Goal: Use online tool/utility: Utilize a website feature to perform a specific function

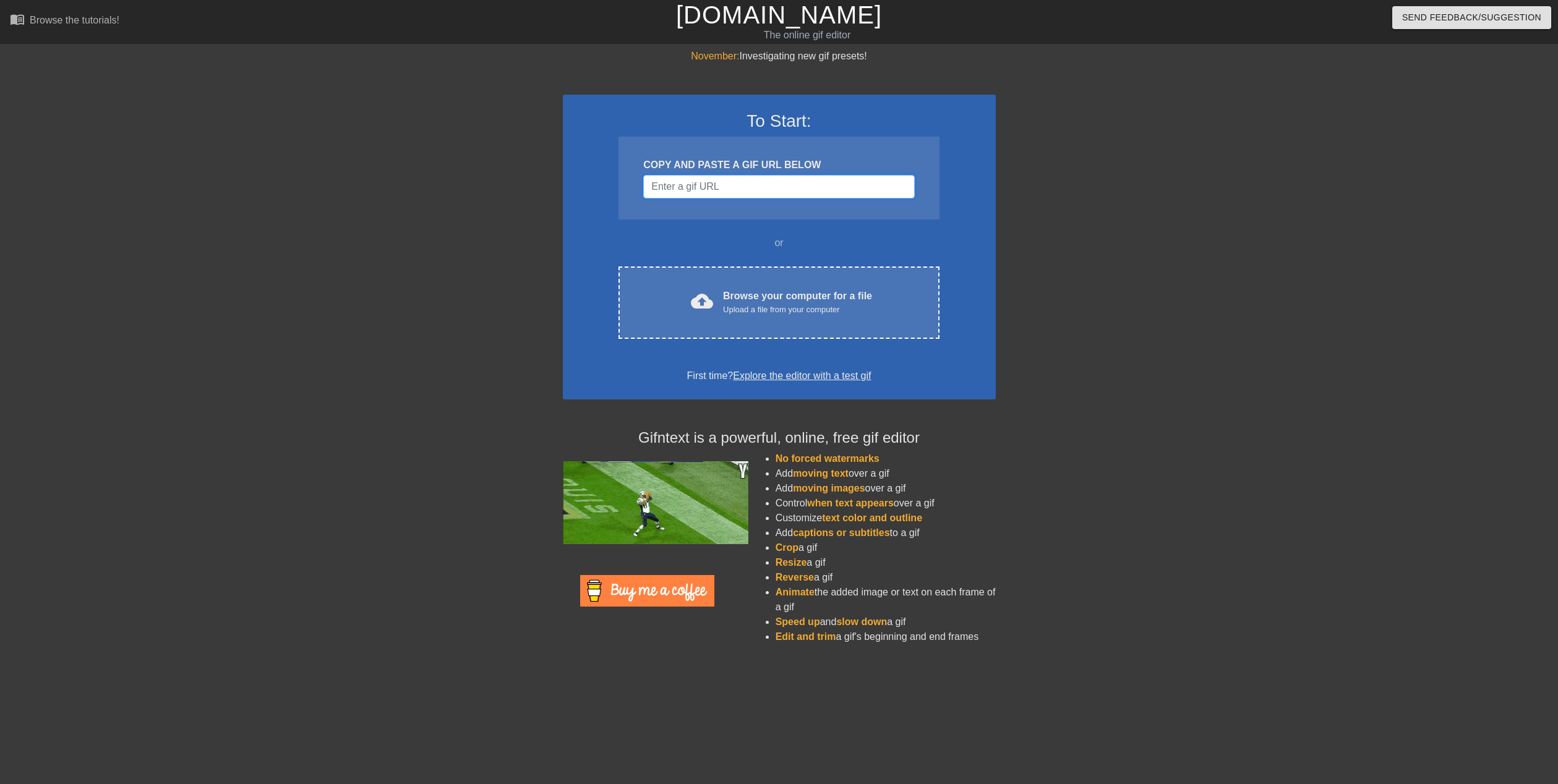
click at [722, 194] on input "Username" at bounding box center [778, 186] width 271 height 23
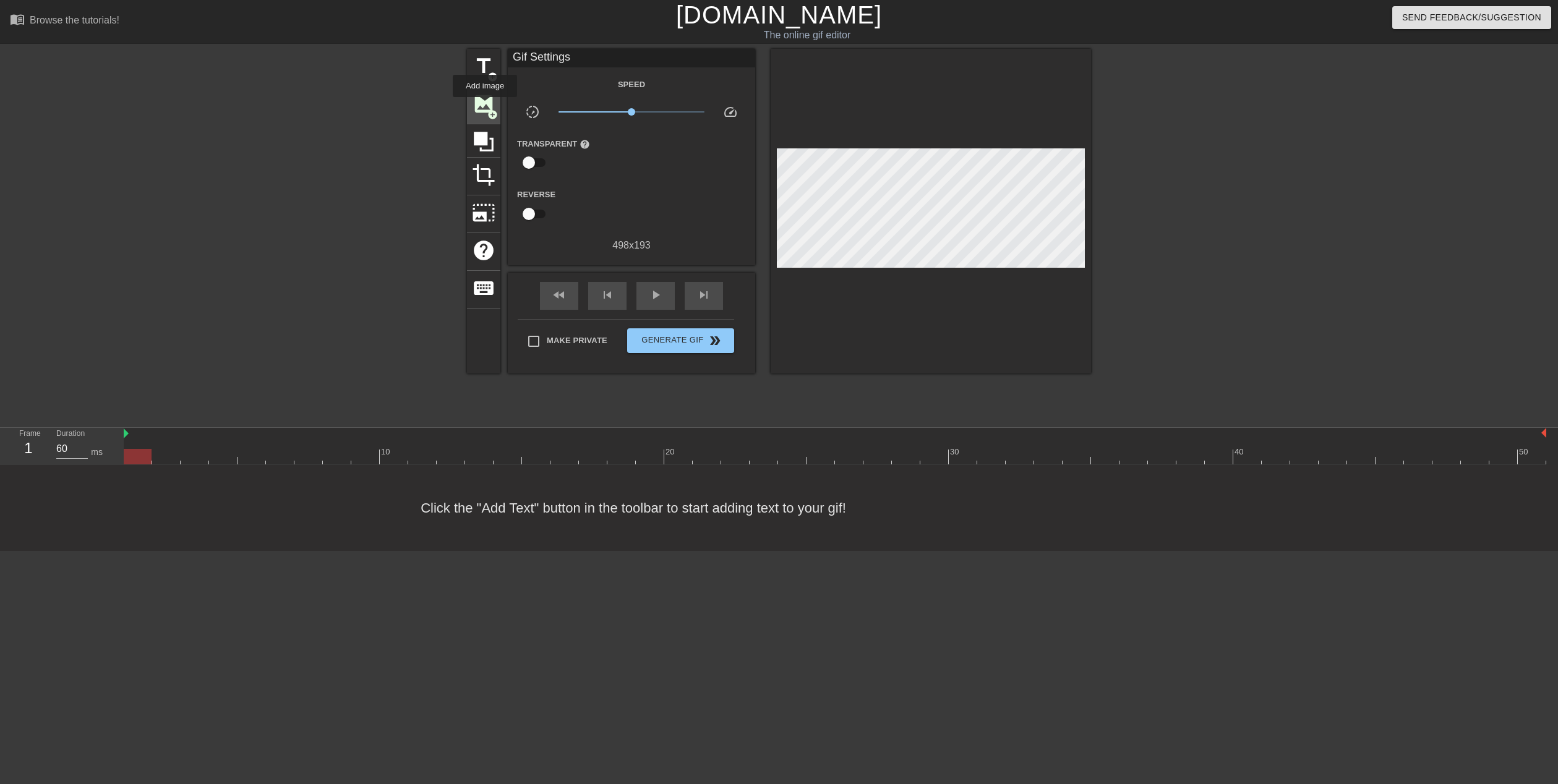
click at [485, 106] on span "image" at bounding box center [483, 104] width 23 height 23
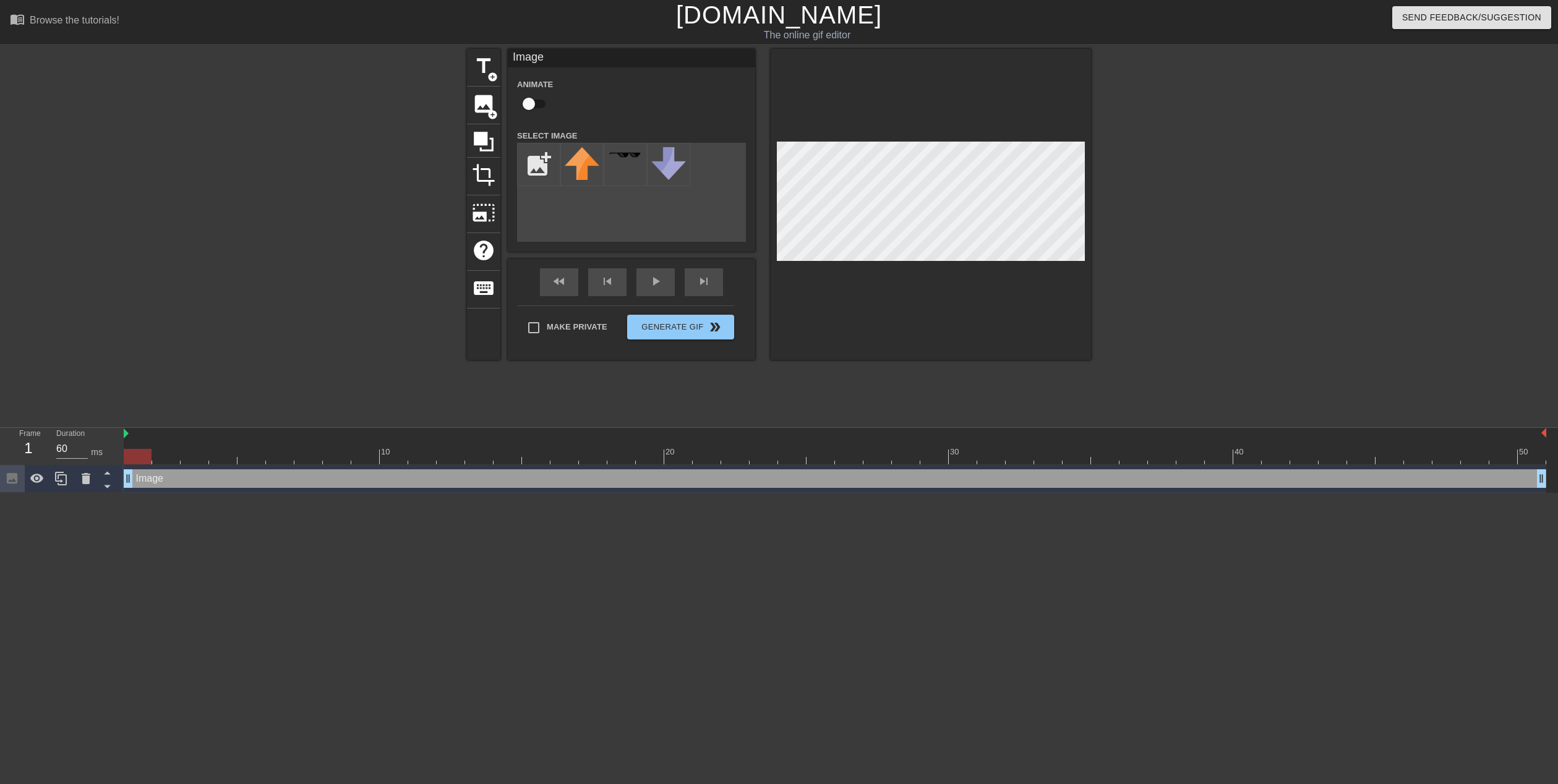
drag, startPoint x: 770, startPoint y: 153, endPoint x: 1277, endPoint y: 240, distance: 514.4
click at [1305, 242] on div "title add_circle image add_circle crop photo_size_select_large help keyboard Im…" at bounding box center [779, 234] width 1558 height 371
click at [167, 484] on div "Image drag_handle drag_handle" at bounding box center [835, 478] width 1423 height 18
drag, startPoint x: 166, startPoint y: 484, endPoint x: 82, endPoint y: 473, distance: 84.7
click at [82, 473] on icon at bounding box center [86, 478] width 15 height 15
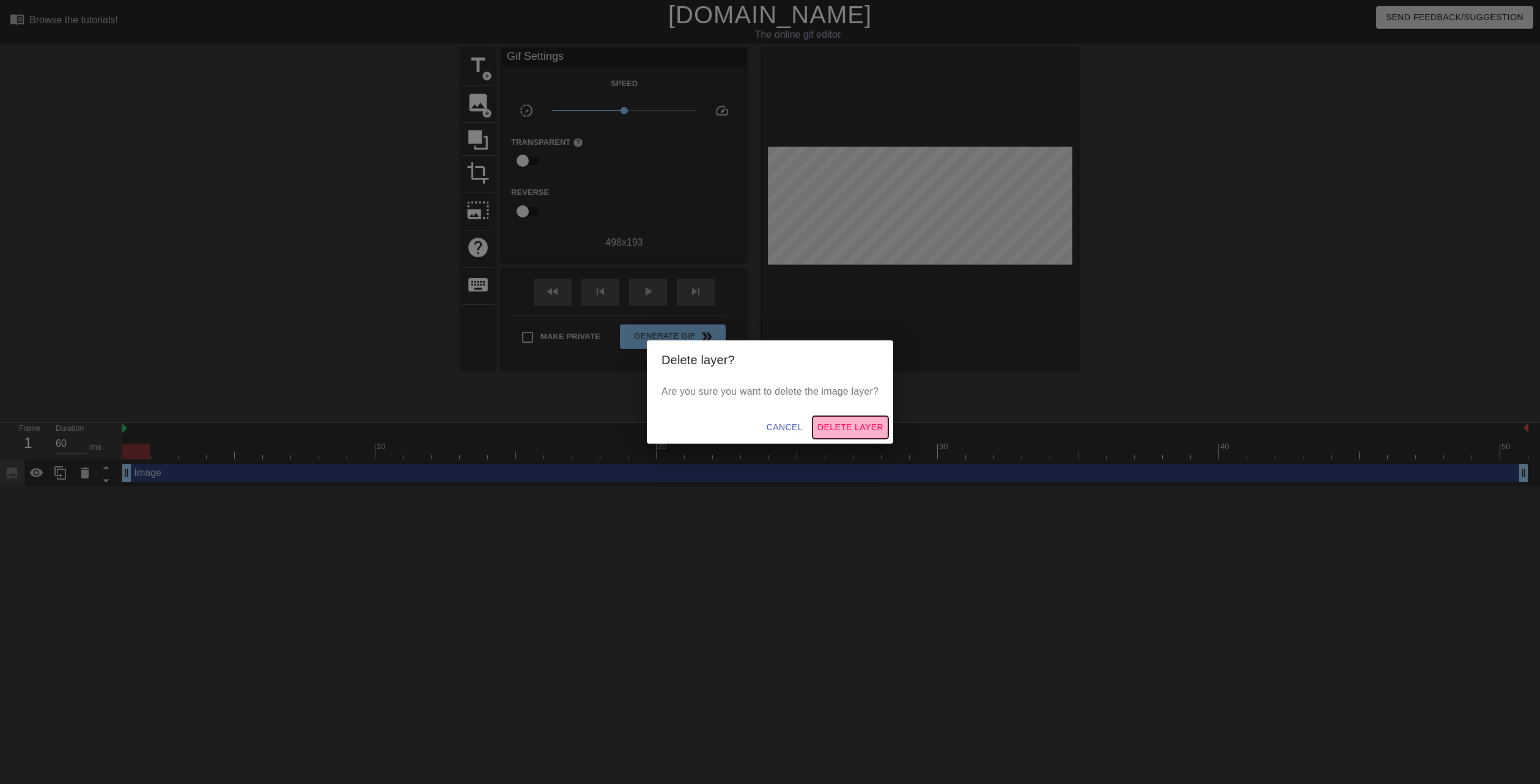
click at [845, 424] on span "Delete Layer" at bounding box center [851, 427] width 66 height 15
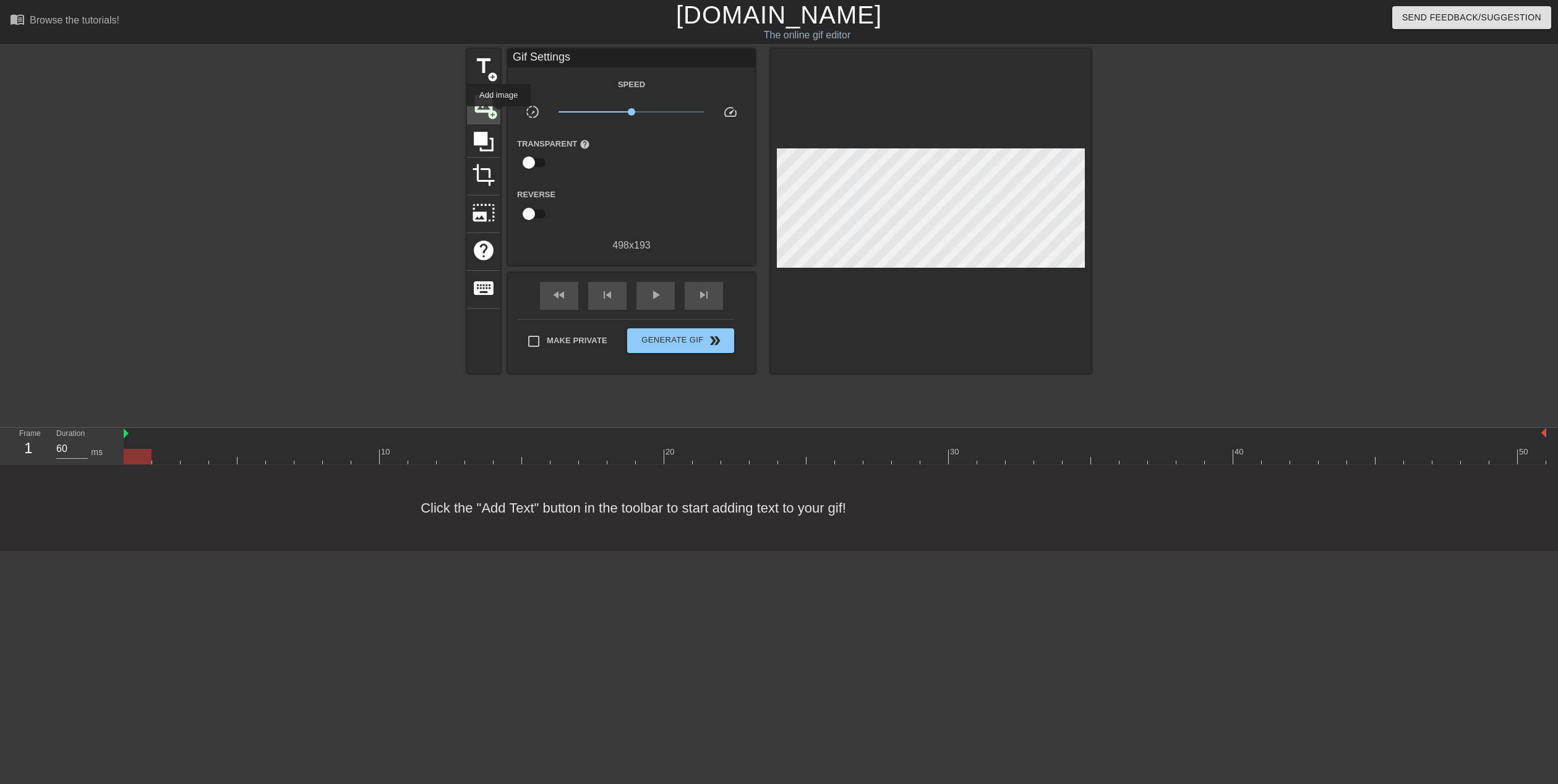
click at [498, 115] on div "image add_circle" at bounding box center [483, 106] width 33 height 38
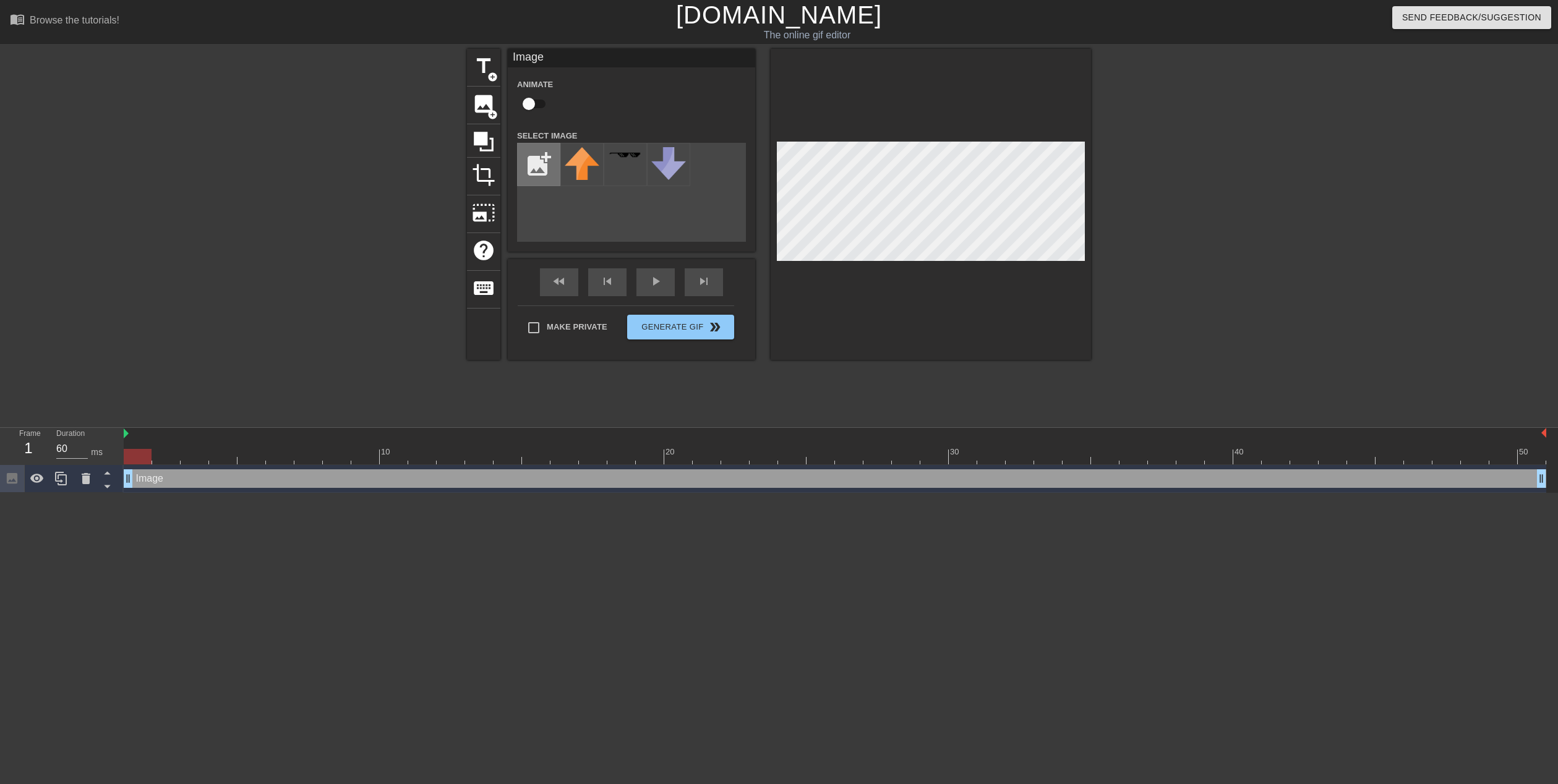
click at [528, 178] on input "file" at bounding box center [539, 165] width 42 height 42
type input "C:\fakepath\chYRjzy9_400x400.jpg"
click at [590, 175] on img at bounding box center [582, 165] width 35 height 35
click at [537, 105] on input "checkbox" at bounding box center [529, 104] width 71 height 23
click at [537, 105] on input "checkbox" at bounding box center [540, 104] width 71 height 23
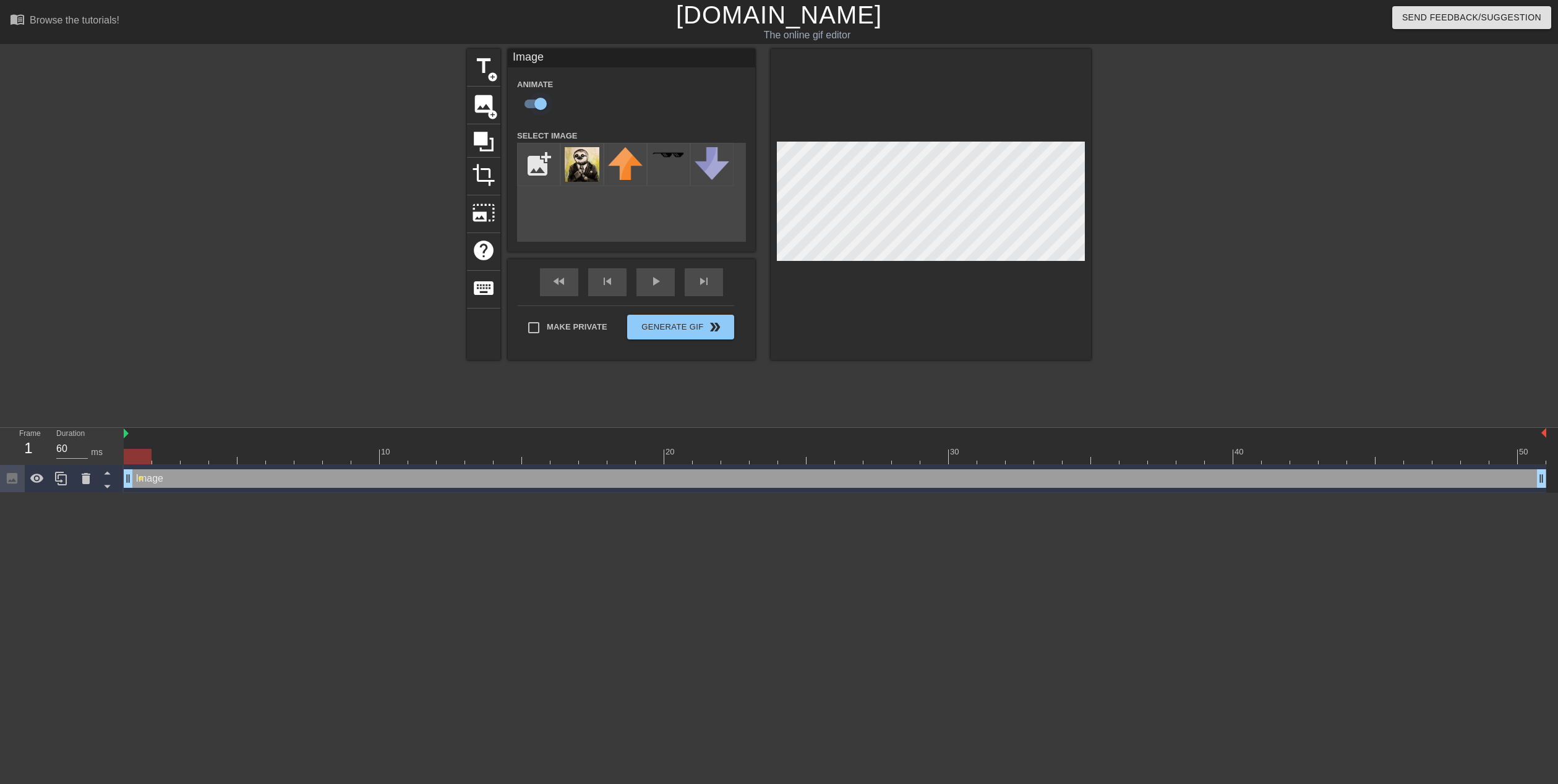
checkbox input "false"
drag, startPoint x: 140, startPoint y: 458, endPoint x: 153, endPoint y: 458, distance: 13.0
click at [151, 458] on div at bounding box center [138, 456] width 28 height 15
drag, startPoint x: 171, startPoint y: 459, endPoint x: 135, endPoint y: 458, distance: 36.0
click at [135, 458] on div at bounding box center [138, 456] width 28 height 15
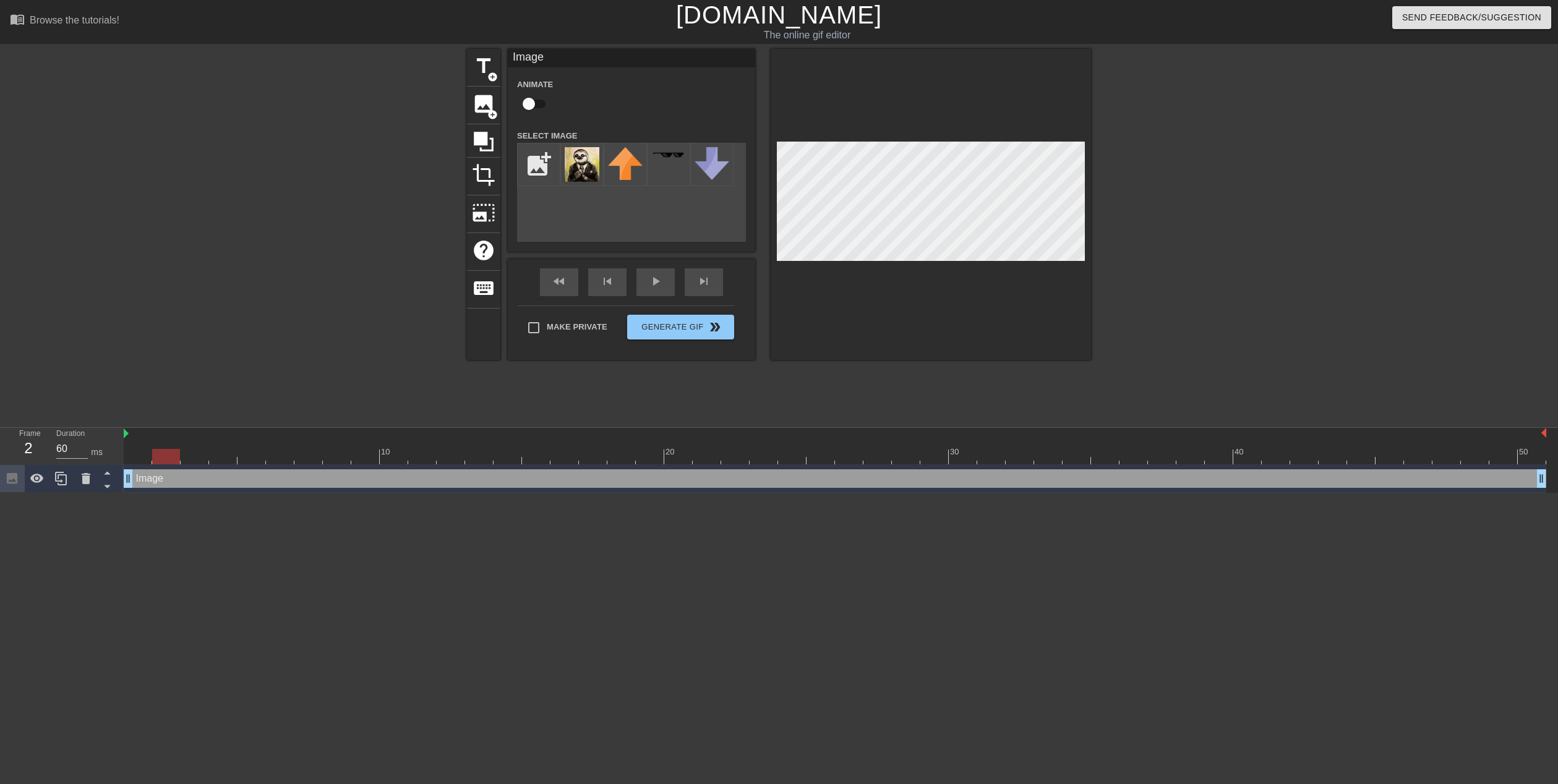
drag, startPoint x: 138, startPoint y: 458, endPoint x: 169, endPoint y: 459, distance: 31.0
click at [169, 459] on div at bounding box center [166, 456] width 28 height 15
drag, startPoint x: 171, startPoint y: 460, endPoint x: 191, endPoint y: 459, distance: 20.0
click at [191, 459] on div at bounding box center [194, 456] width 28 height 15
drag, startPoint x: 205, startPoint y: 453, endPoint x: 162, endPoint y: 457, distance: 43.2
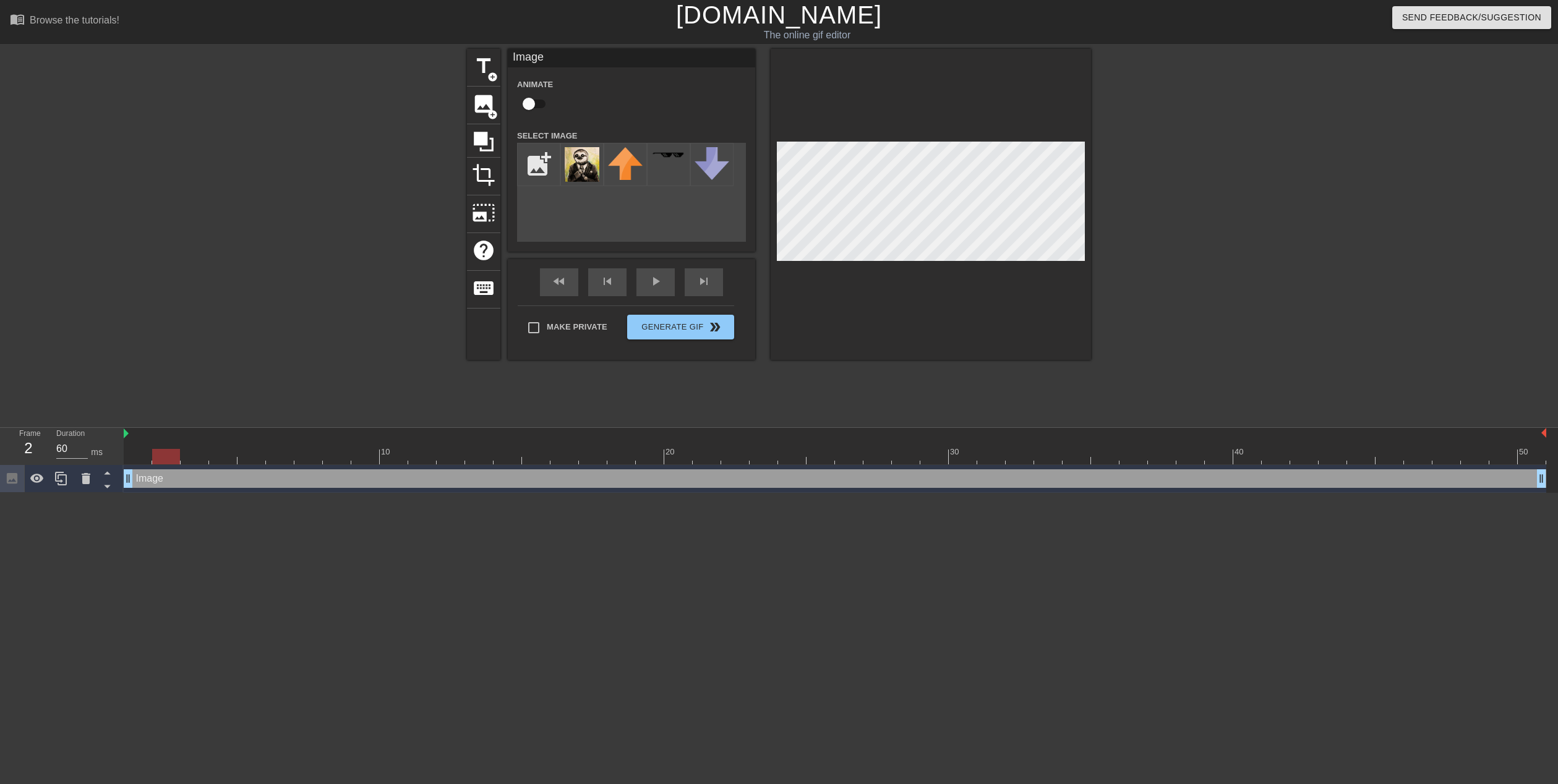
click at [162, 457] on div at bounding box center [166, 456] width 28 height 15
drag, startPoint x: 165, startPoint y: 459, endPoint x: 110, endPoint y: 458, distance: 55.0
click at [110, 458] on div "Frame 1 Duration 60 ms 10 20 30 40 50 Image drag_handle drag_handle" at bounding box center [779, 460] width 1558 height 65
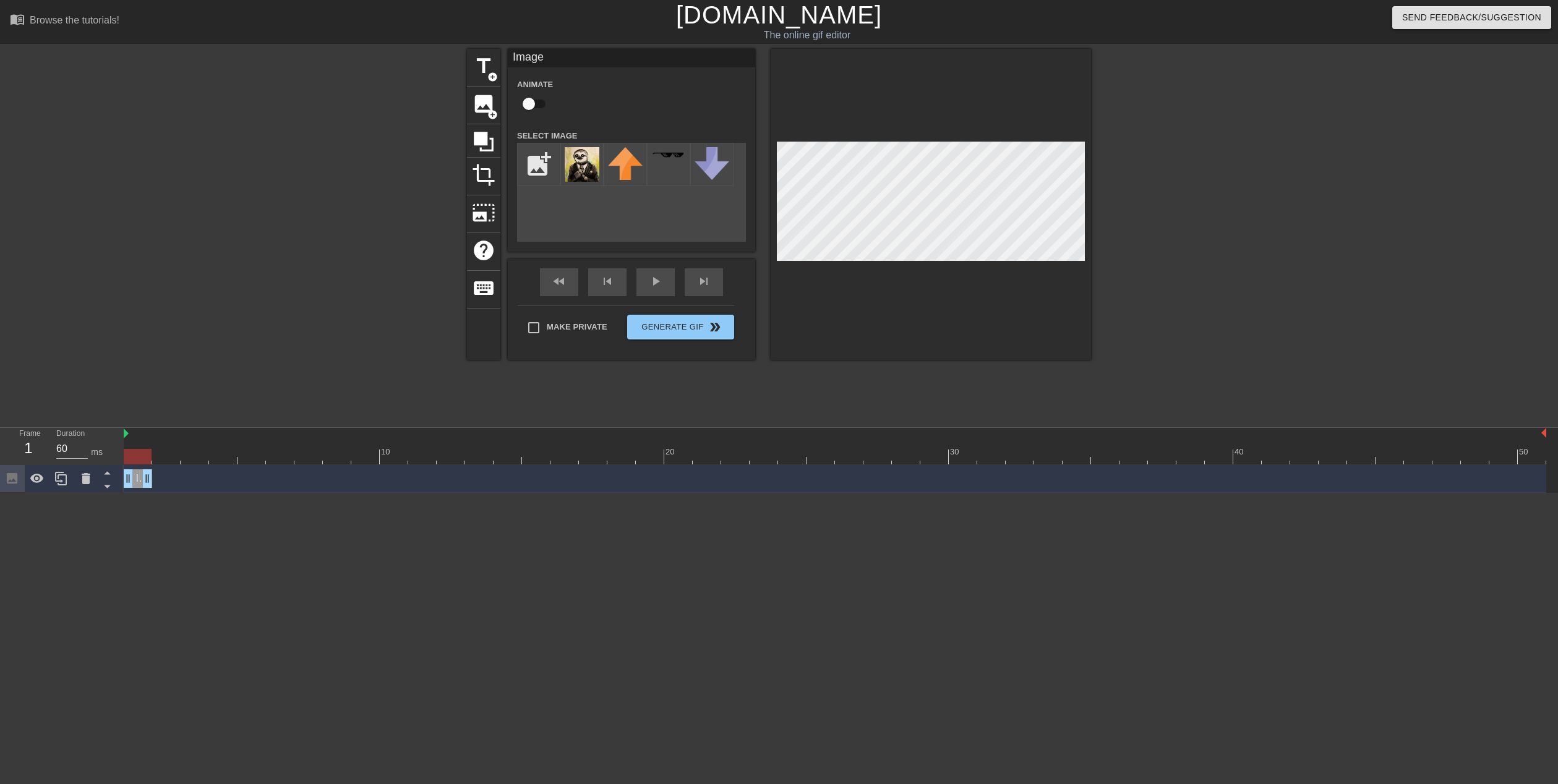
drag, startPoint x: 1538, startPoint y: 474, endPoint x: 133, endPoint y: 481, distance: 1405.0
click at [155, 455] on div at bounding box center [835, 456] width 1423 height 15
click at [172, 476] on div "Image drag_handle drag_handle" at bounding box center [835, 478] width 1423 height 18
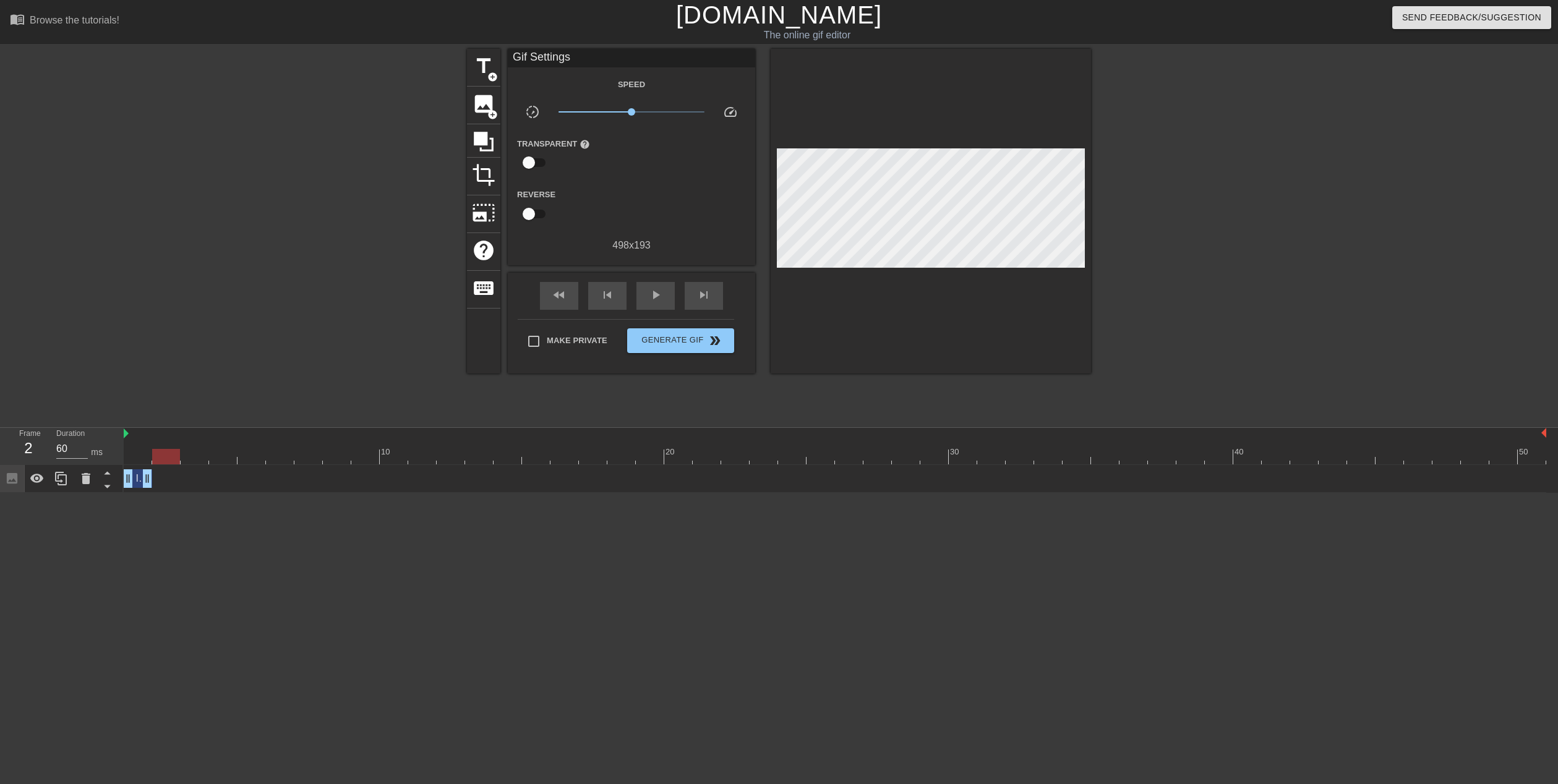
click at [137, 479] on div "Image drag_handle drag_handle" at bounding box center [138, 478] width 28 height 18
drag, startPoint x: 135, startPoint y: 486, endPoint x: 213, endPoint y: 601, distance: 139.0
click at [253, 493] on html "menu_book Browse the tutorials! [DOMAIN_NAME] The online gif editor Send Feedba…" at bounding box center [779, 246] width 1558 height 493
click at [138, 483] on div "Image drag_handle drag_handle" at bounding box center [138, 478] width 28 height 18
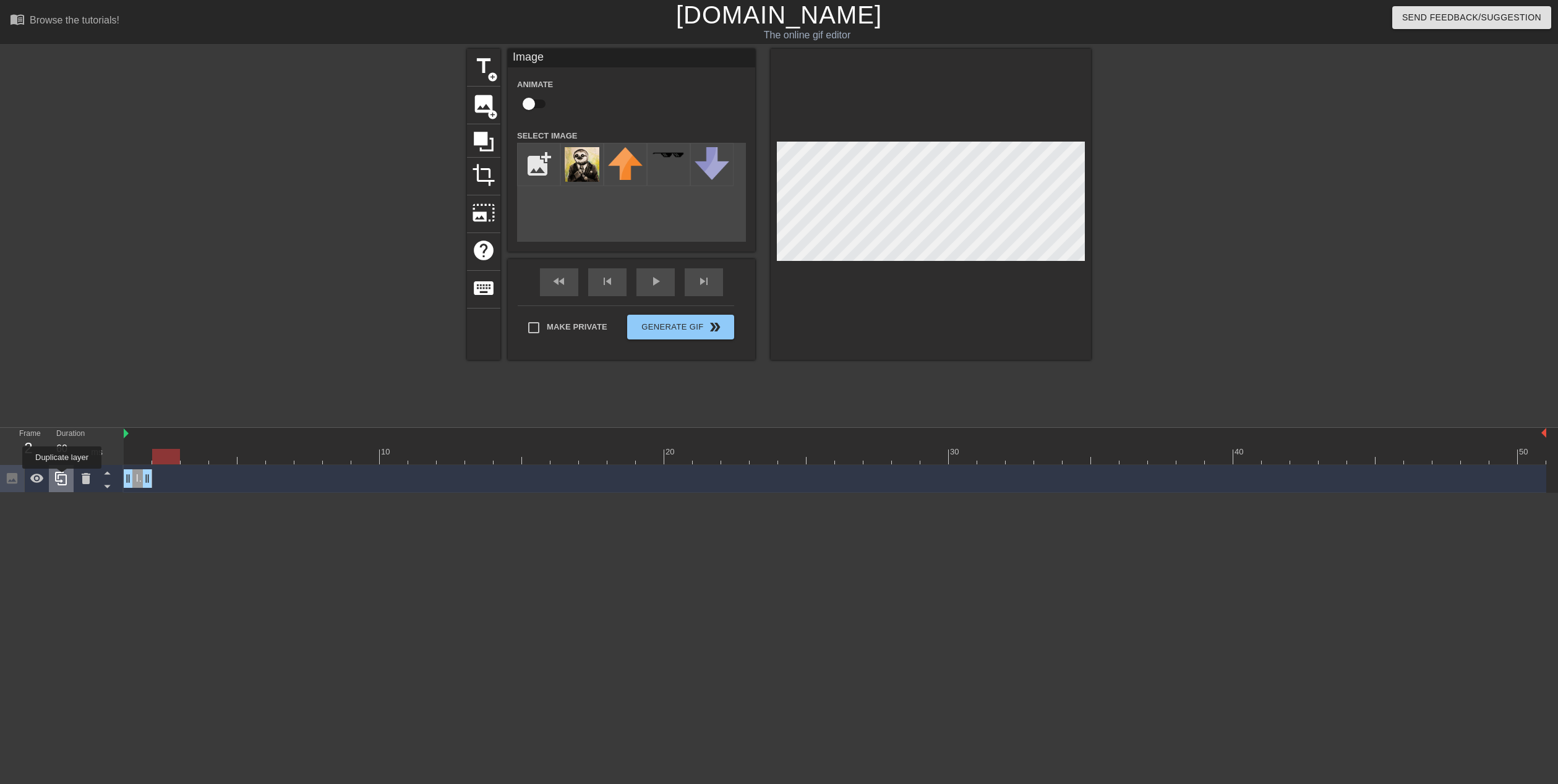
click at [62, 478] on icon at bounding box center [61, 478] width 15 height 15
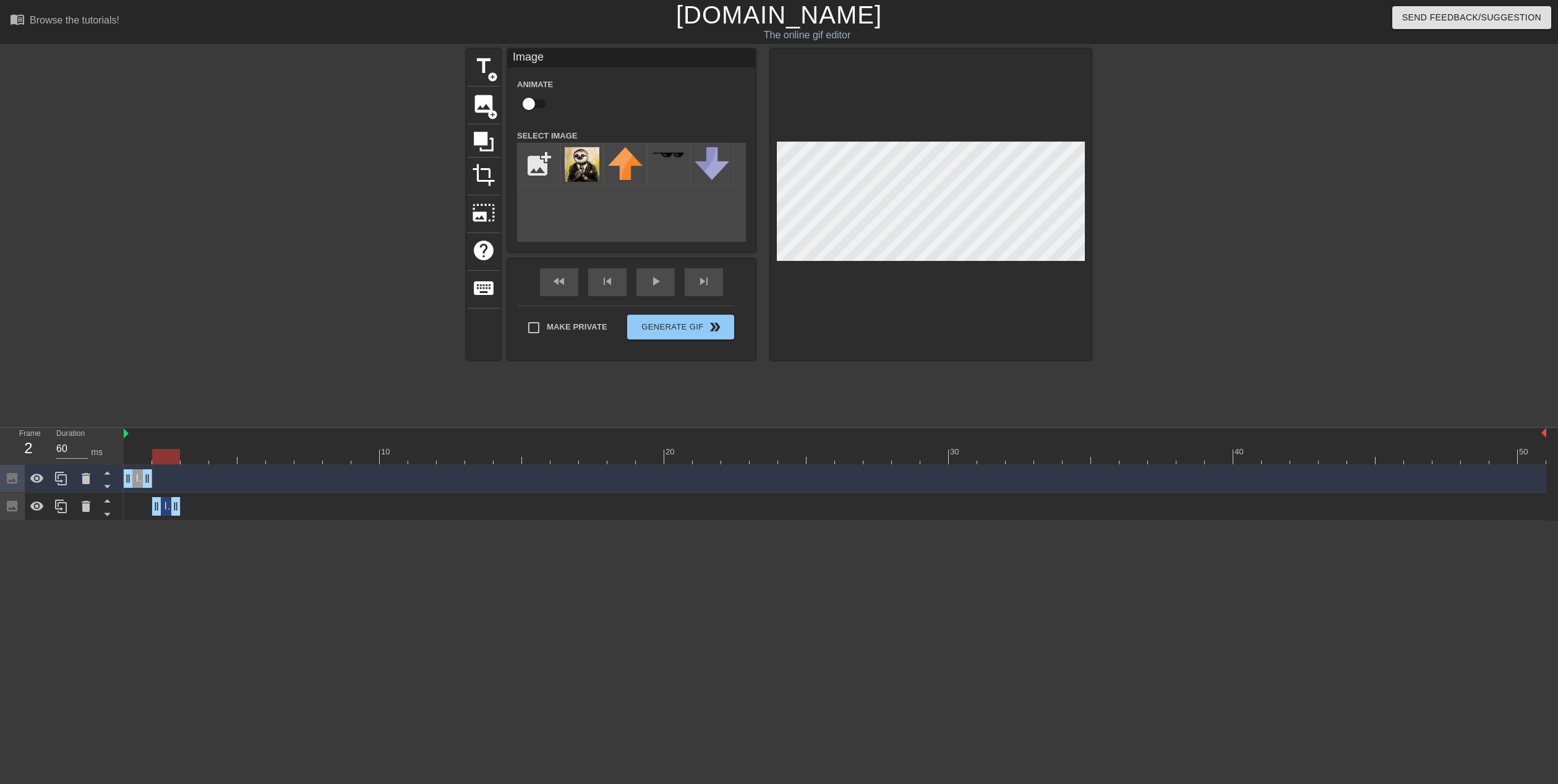
drag, startPoint x: 138, startPoint y: 510, endPoint x: 168, endPoint y: 471, distance: 49.2
click at [168, 471] on div "Image drag_handle drag_handle Image drag_handle drag_handle" at bounding box center [841, 493] width 1434 height 55
click at [143, 461] on div at bounding box center [835, 456] width 1423 height 15
click at [162, 459] on div at bounding box center [835, 456] width 1423 height 15
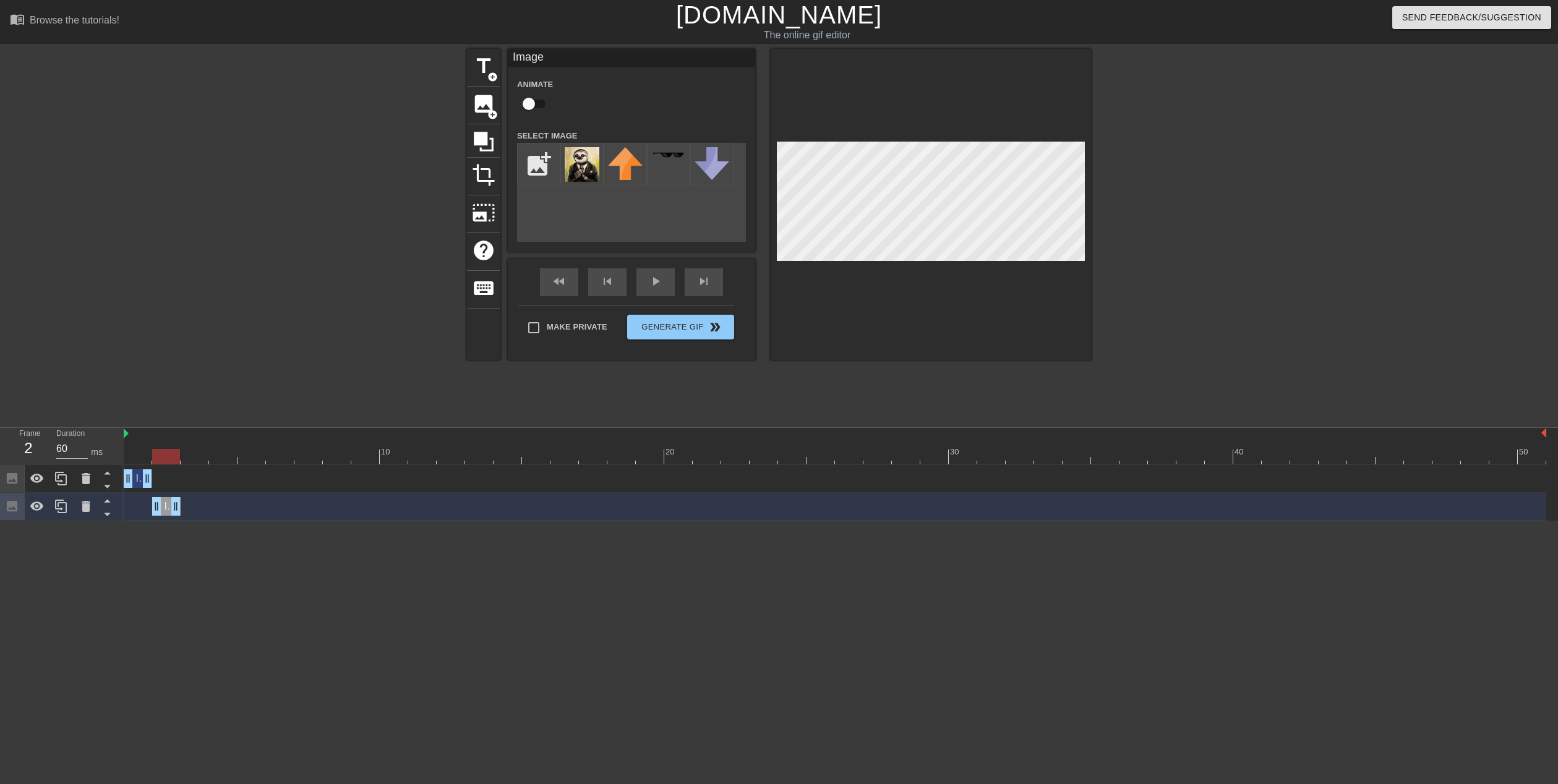
click at [139, 459] on div at bounding box center [835, 456] width 1423 height 15
click at [155, 462] on div at bounding box center [835, 456] width 1423 height 15
click at [142, 459] on div at bounding box center [835, 456] width 1423 height 15
click at [165, 460] on div at bounding box center [835, 456] width 1423 height 15
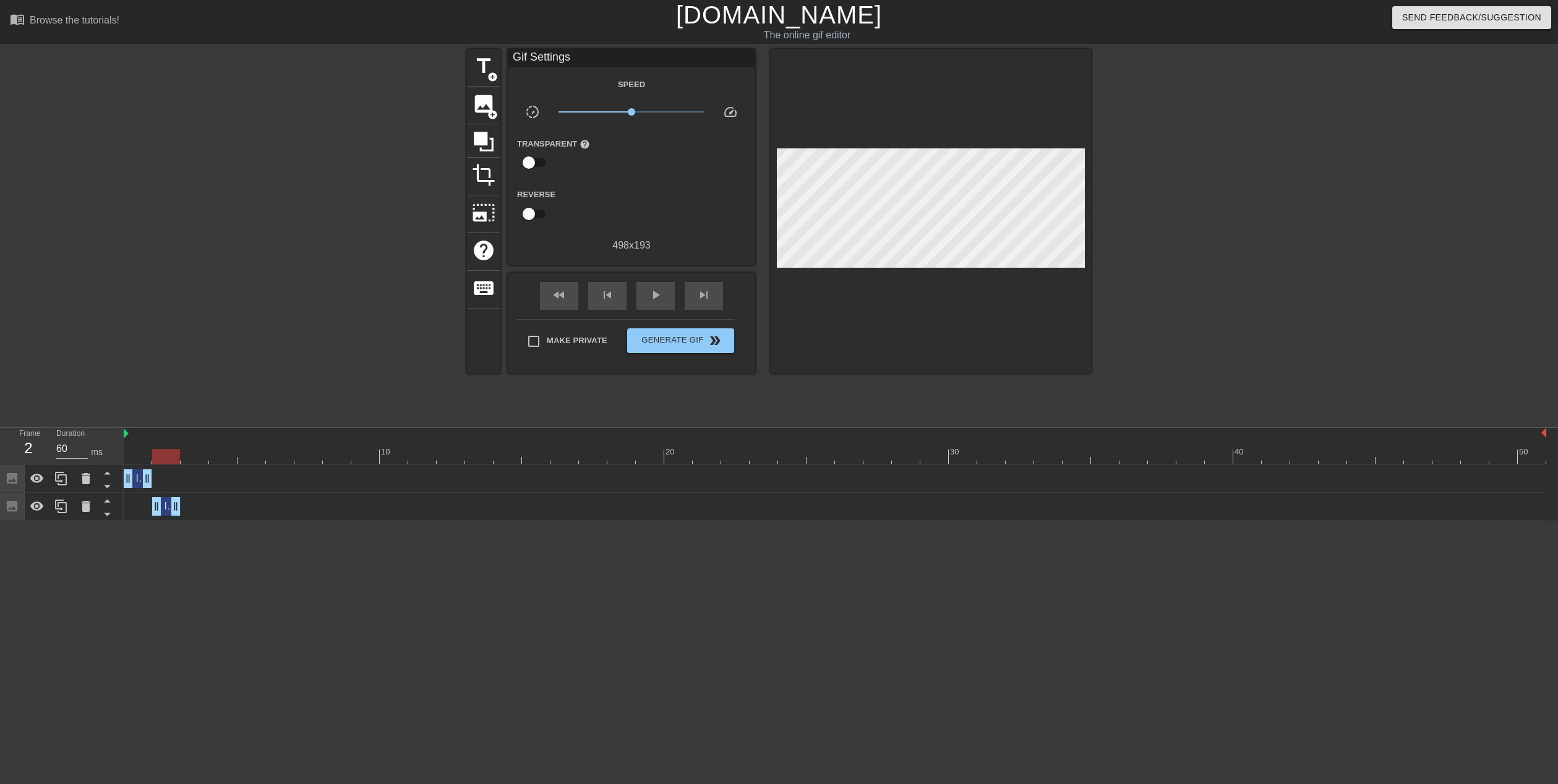
click at [167, 507] on span "Image" at bounding box center [177, 506] width 27 height 10
drag, startPoint x: 170, startPoint y: 511, endPoint x: 91, endPoint y: 512, distance: 79.0
click at [91, 512] on icon at bounding box center [86, 506] width 15 height 15
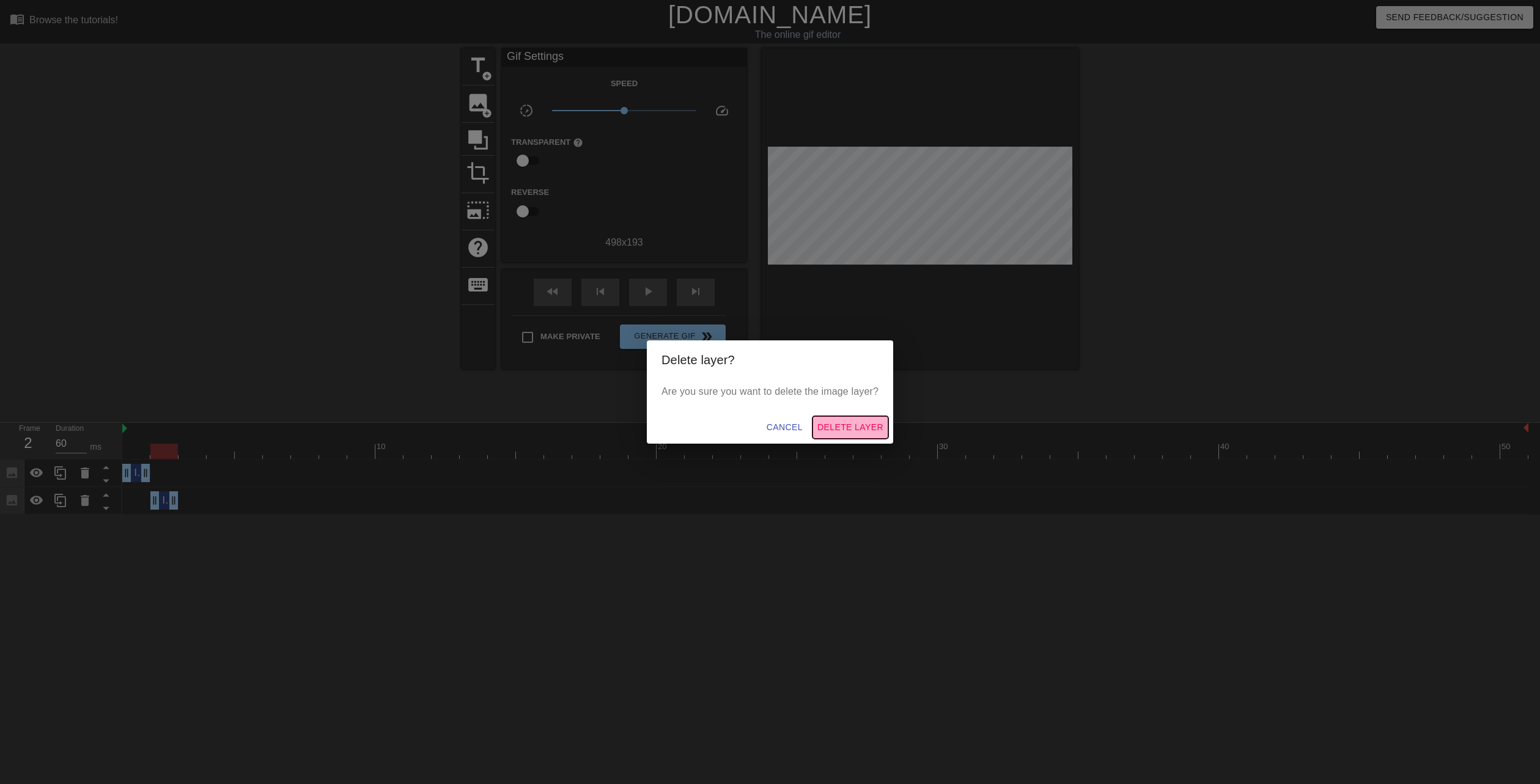
click at [867, 427] on span "Delete Layer" at bounding box center [851, 427] width 66 height 15
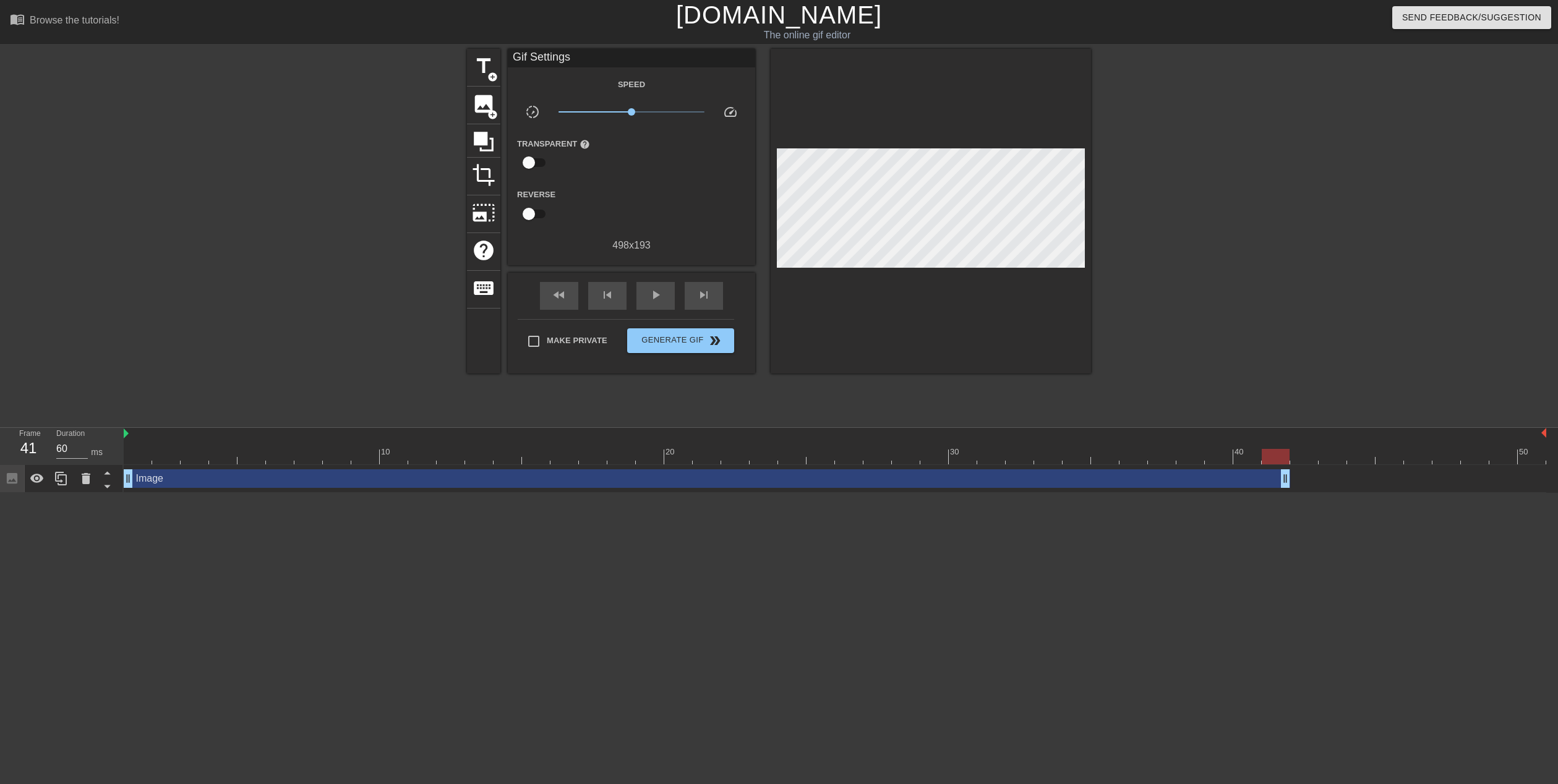
drag, startPoint x: 147, startPoint y: 480, endPoint x: 1284, endPoint y: 478, distance: 1137.0
drag, startPoint x: 1254, startPoint y: 483, endPoint x: 1242, endPoint y: 499, distance: 20.0
click at [1242, 493] on html "menu_book Browse the tutorials! [DOMAIN_NAME] The online gif editor Send Feedba…" at bounding box center [779, 246] width 1558 height 493
click at [535, 166] on input "checkbox" at bounding box center [529, 162] width 71 height 23
click at [535, 166] on input "checkbox" at bounding box center [540, 162] width 71 height 23
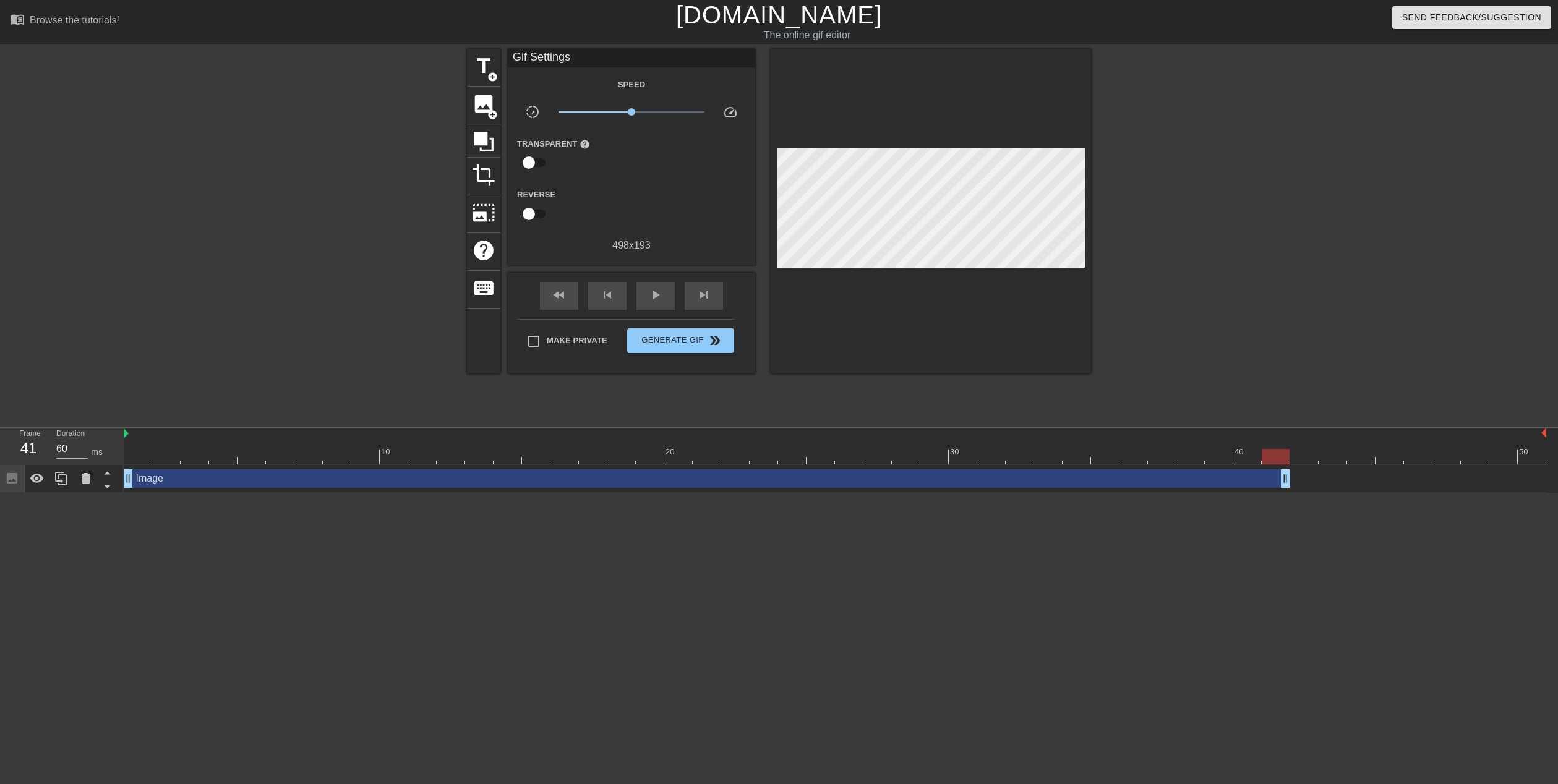
click at [539, 165] on input "checkbox" at bounding box center [529, 162] width 71 height 23
click at [539, 165] on input "checkbox" at bounding box center [540, 162] width 71 height 23
checkbox input "false"
click at [539, 217] on input "checkbox" at bounding box center [529, 214] width 71 height 23
click at [539, 217] on input "checkbox" at bounding box center [540, 214] width 71 height 23
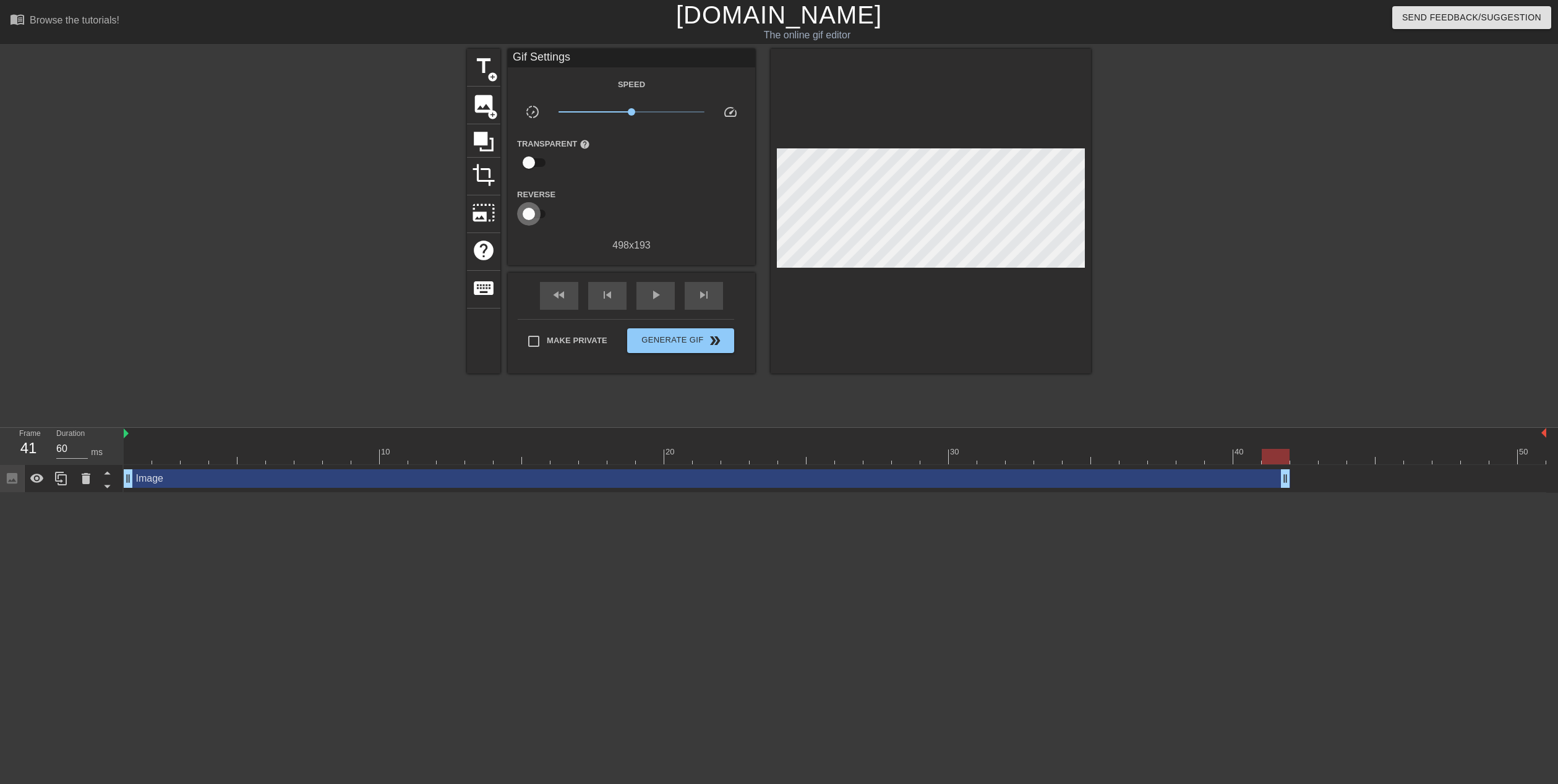
click at [539, 217] on input "checkbox" at bounding box center [529, 214] width 71 height 23
click at [539, 217] on input "checkbox" at bounding box center [540, 214] width 71 height 23
click at [539, 217] on input "checkbox" at bounding box center [529, 214] width 71 height 23
click at [141, 448] on div at bounding box center [138, 448] width 28 height 15
drag, startPoint x: 154, startPoint y: 455, endPoint x: 36, endPoint y: 438, distance: 119.2
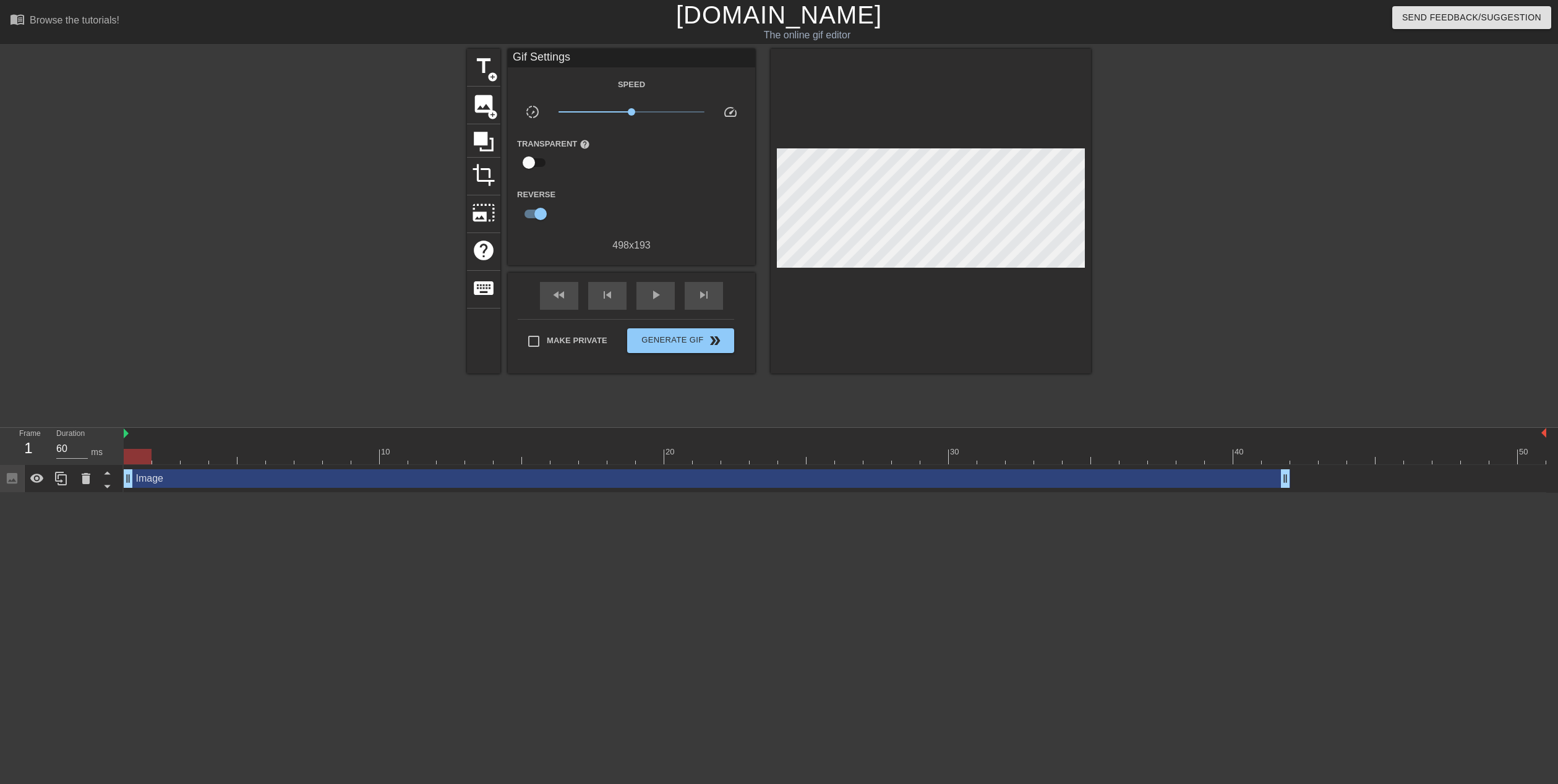
click at [36, 438] on div "Frame 1 Duration 60 ms 10 20 30 40 50 Image drag_handle drag_handle" at bounding box center [779, 460] width 1558 height 65
click at [536, 216] on input "checkbox" at bounding box center [540, 214] width 71 height 23
checkbox input "false"
drag, startPoint x: 138, startPoint y: 460, endPoint x: 101, endPoint y: 440, distance: 42.1
click at [101, 440] on div "Frame 1 Duration 60 ms 10 20 30 40 50 Image drag_handle drag_handle" at bounding box center [779, 460] width 1558 height 65
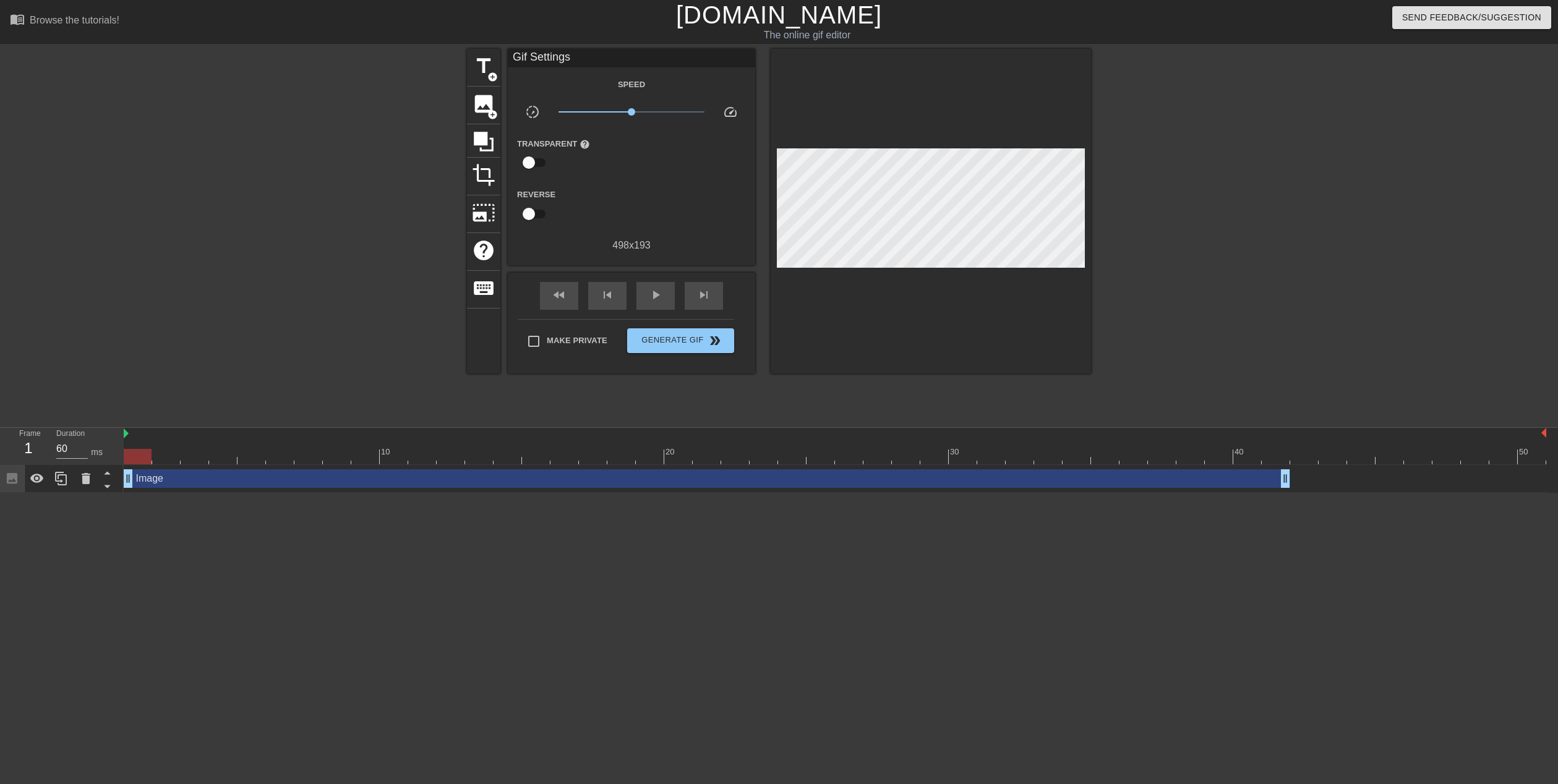
click at [530, 162] on input "checkbox" at bounding box center [529, 162] width 71 height 23
drag, startPoint x: 133, startPoint y: 458, endPoint x: -23, endPoint y: 382, distance: 173.5
click at [0, 382] on html "menu_book Browse the tutorials! [DOMAIN_NAME] The online gif editor Send Feedba…" at bounding box center [779, 246] width 1558 height 493
click at [537, 158] on input "checkbox" at bounding box center [540, 162] width 71 height 23
checkbox input "false"
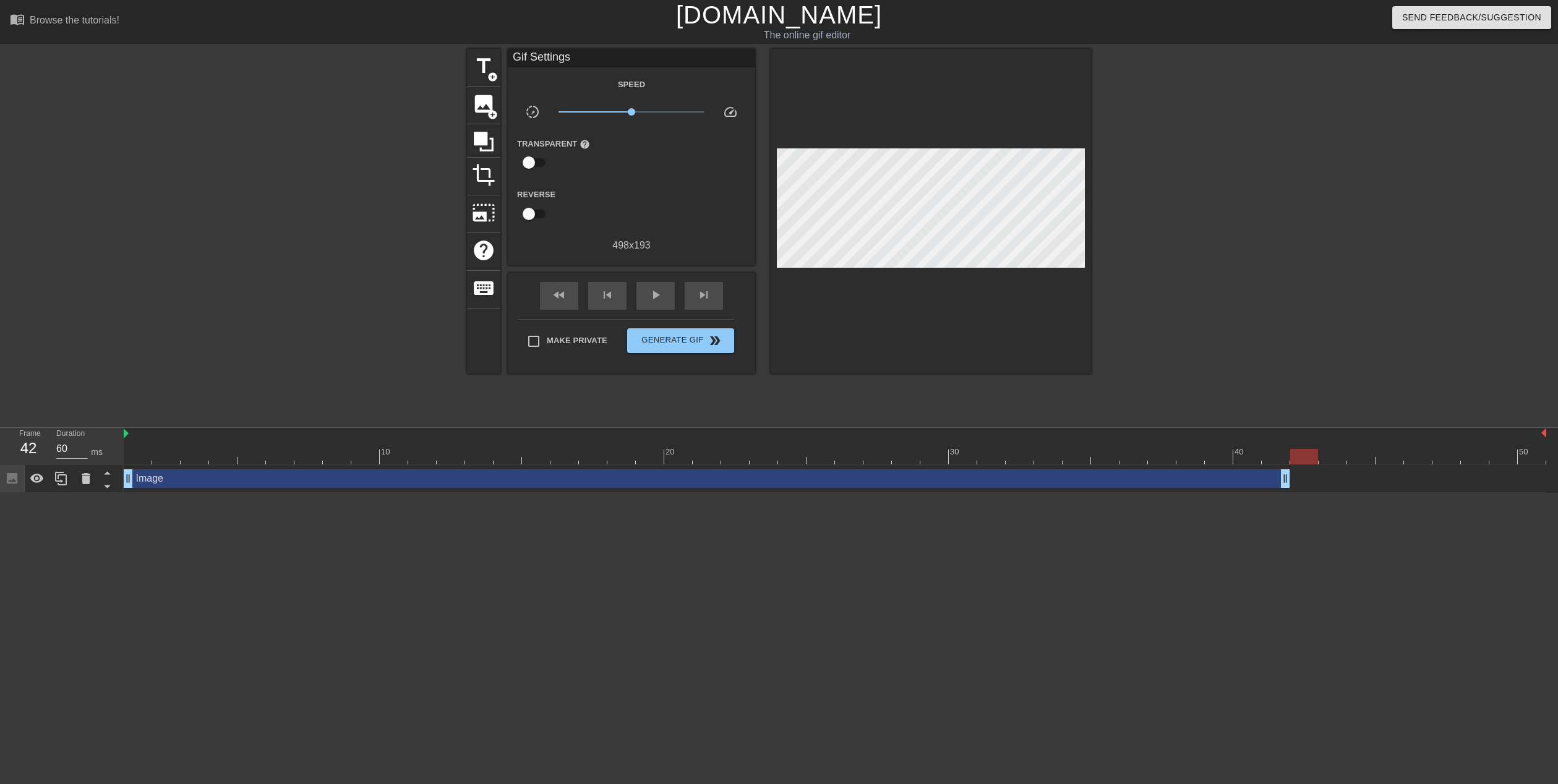
drag, startPoint x: 144, startPoint y: 458, endPoint x: 1300, endPoint y: 461, distance: 1156.0
click at [1300, 461] on div at bounding box center [1304, 456] width 28 height 15
drag, startPoint x: 1287, startPoint y: 481, endPoint x: 1315, endPoint y: 481, distance: 28.0
click at [1338, 459] on div at bounding box center [835, 456] width 1423 height 15
click at [1312, 464] on div at bounding box center [835, 456] width 1423 height 15
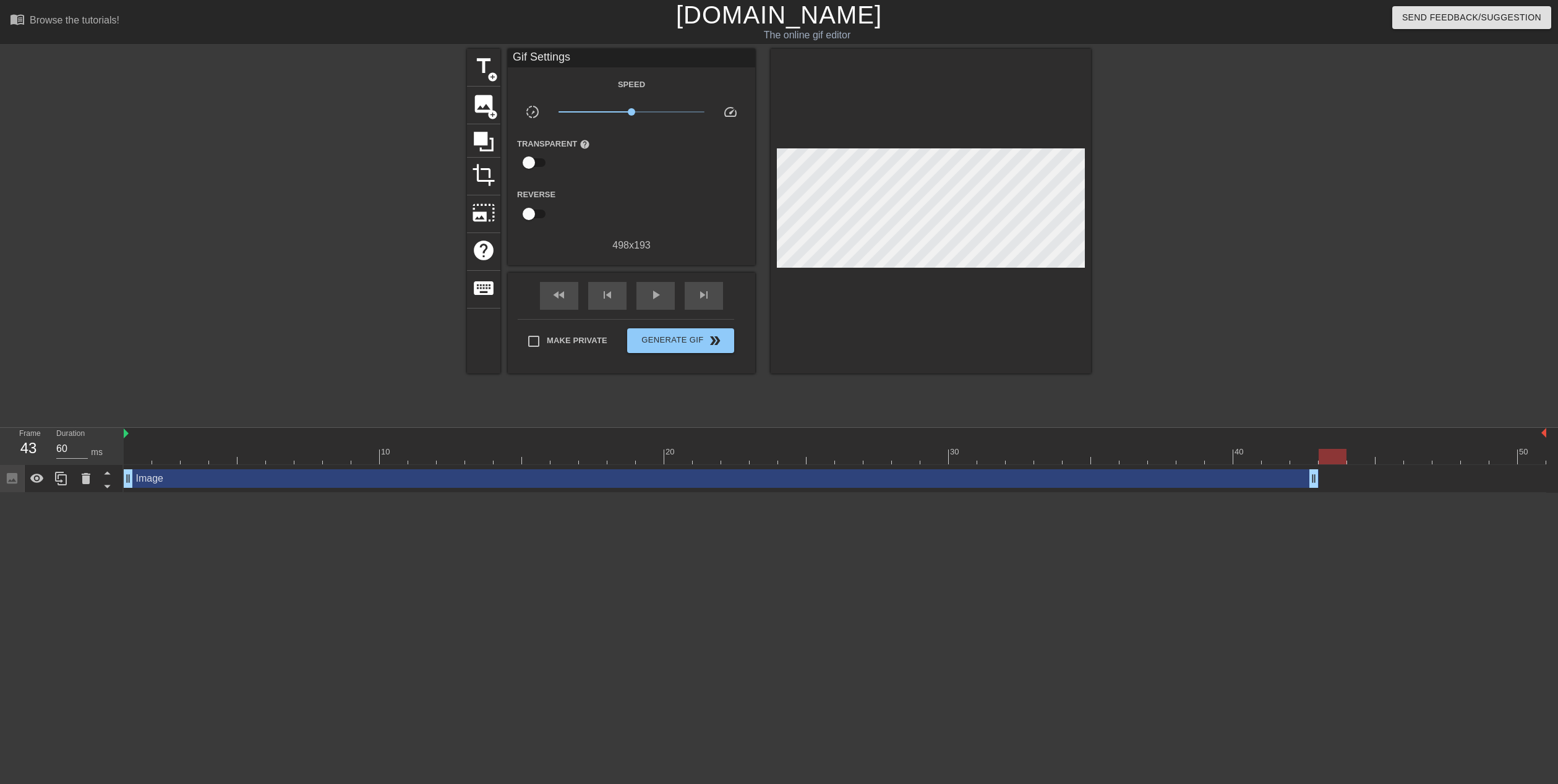
drag, startPoint x: 1331, startPoint y: 456, endPoint x: 1308, endPoint y: 456, distance: 23.0
click at [1308, 456] on div at bounding box center [835, 456] width 1423 height 15
drag, startPoint x: 152, startPoint y: 448, endPoint x: 268, endPoint y: 450, distance: 116.0
click at [268, 450] on div at bounding box center [835, 456] width 1423 height 15
drag, startPoint x: 908, startPoint y: 455, endPoint x: 1294, endPoint y: 459, distance: 386.0
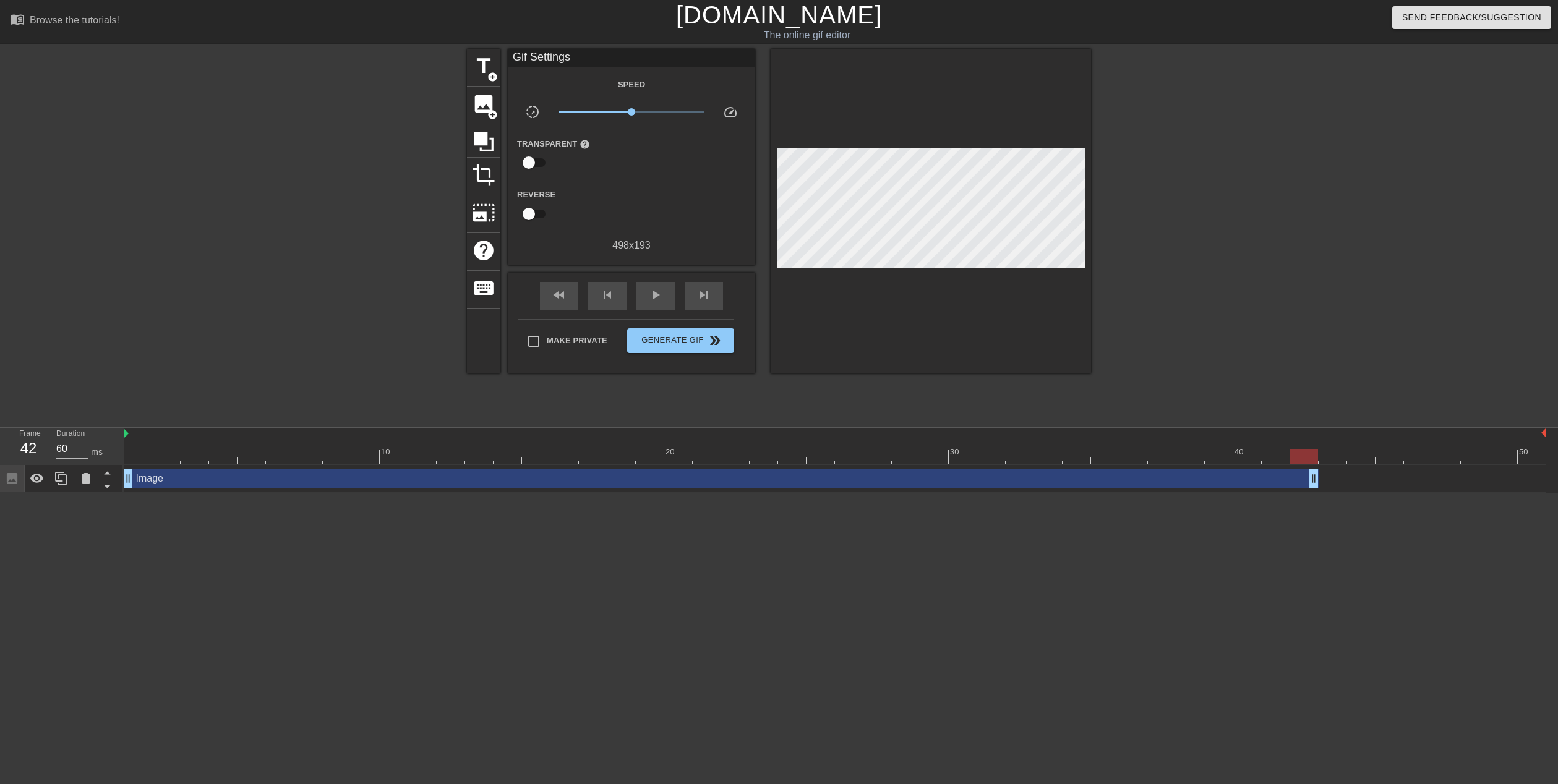
click at [1294, 459] on div at bounding box center [835, 456] width 1423 height 15
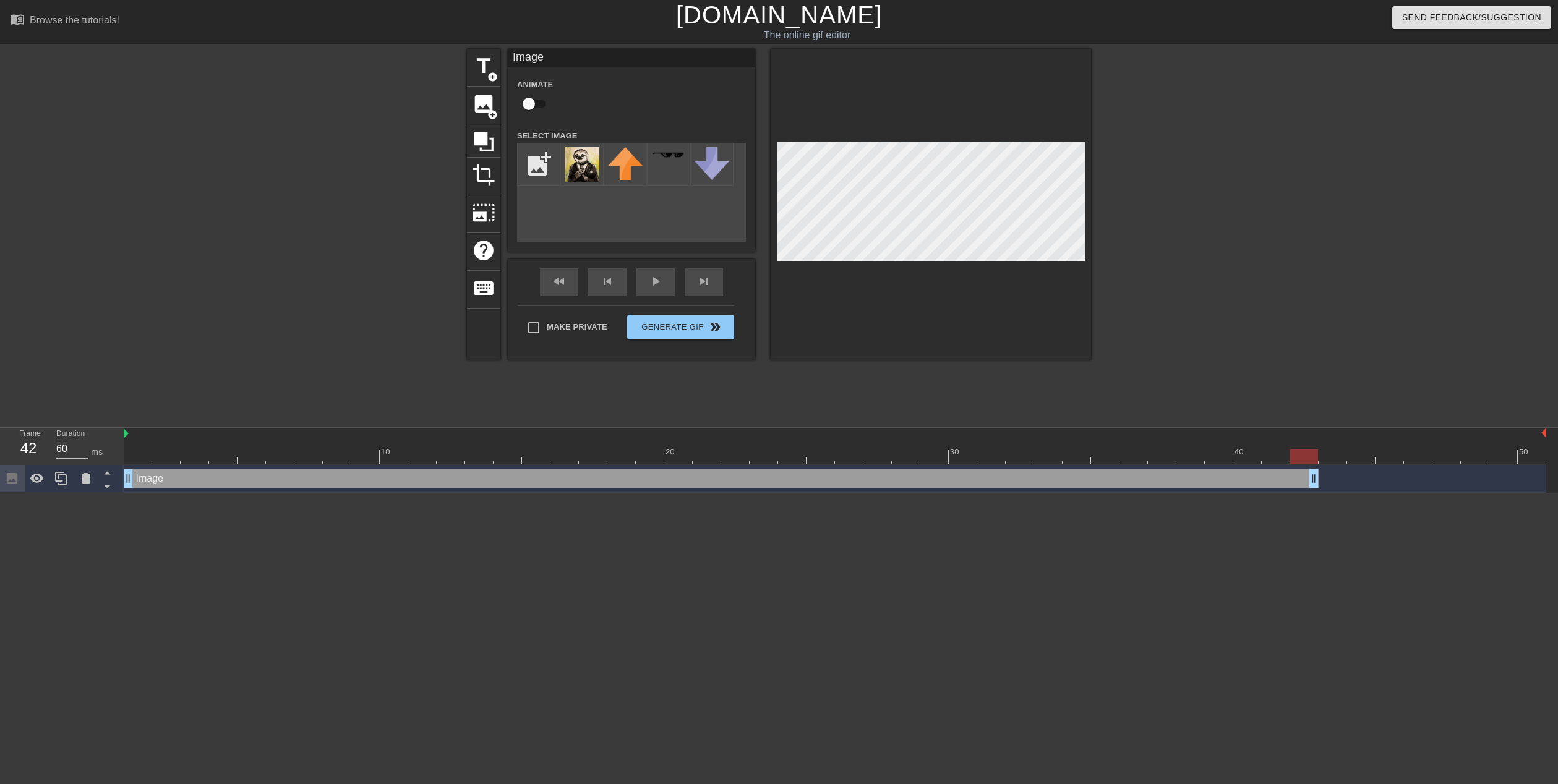
click at [537, 100] on input "checkbox" at bounding box center [529, 104] width 71 height 23
checkbox input "true"
click at [191, 473] on div "Image drag_handle drag_handle" at bounding box center [721, 478] width 1195 height 18
drag, startPoint x: 194, startPoint y: 478, endPoint x: 230, endPoint y: 536, distance: 68.3
click at [230, 493] on html "menu_book Browse the tutorials! [DOMAIN_NAME] The online gif editor Send Feedba…" at bounding box center [779, 246] width 1558 height 493
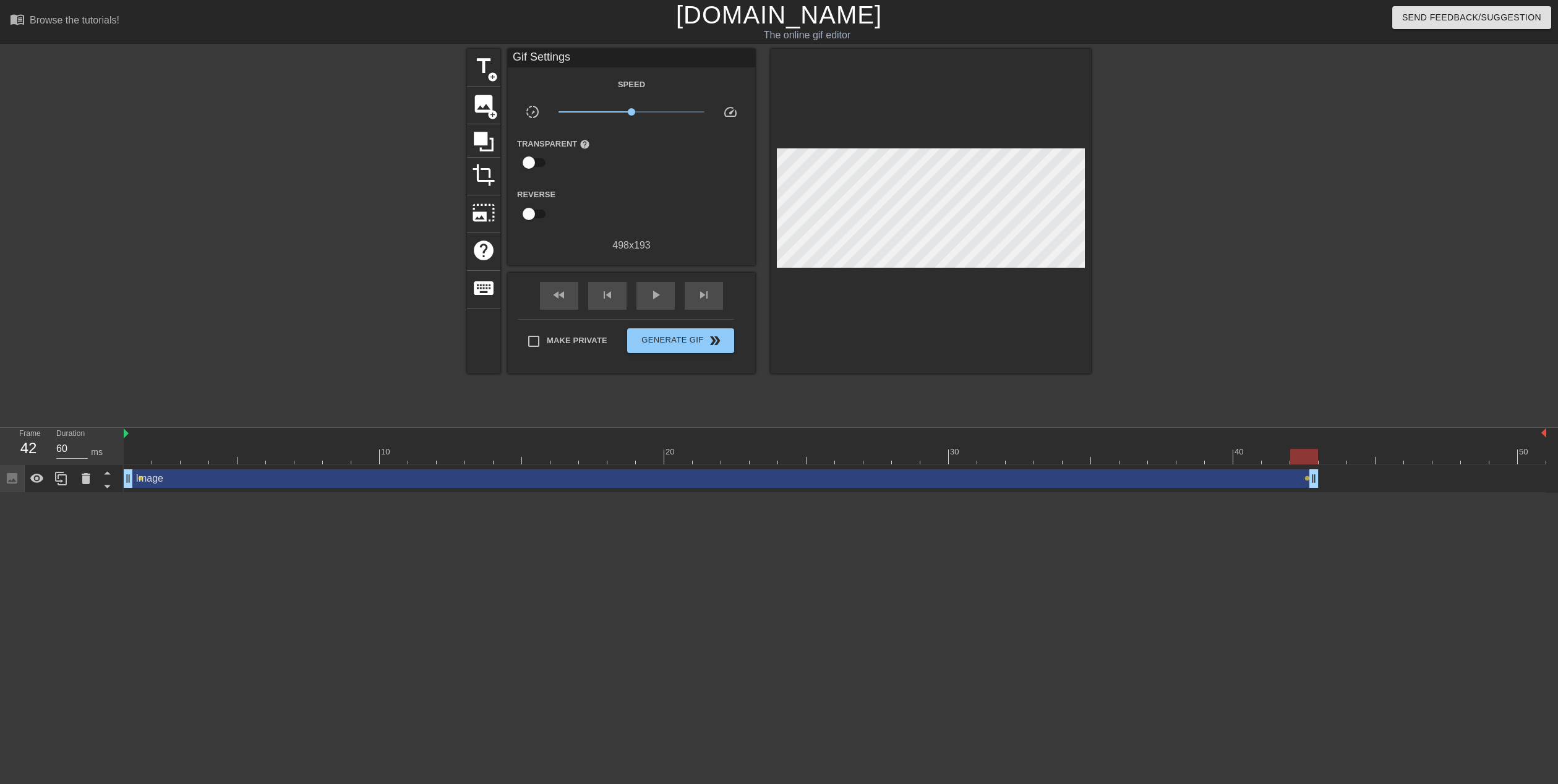
click at [155, 476] on div "Image drag_handle drag_handle" at bounding box center [721, 478] width 1195 height 18
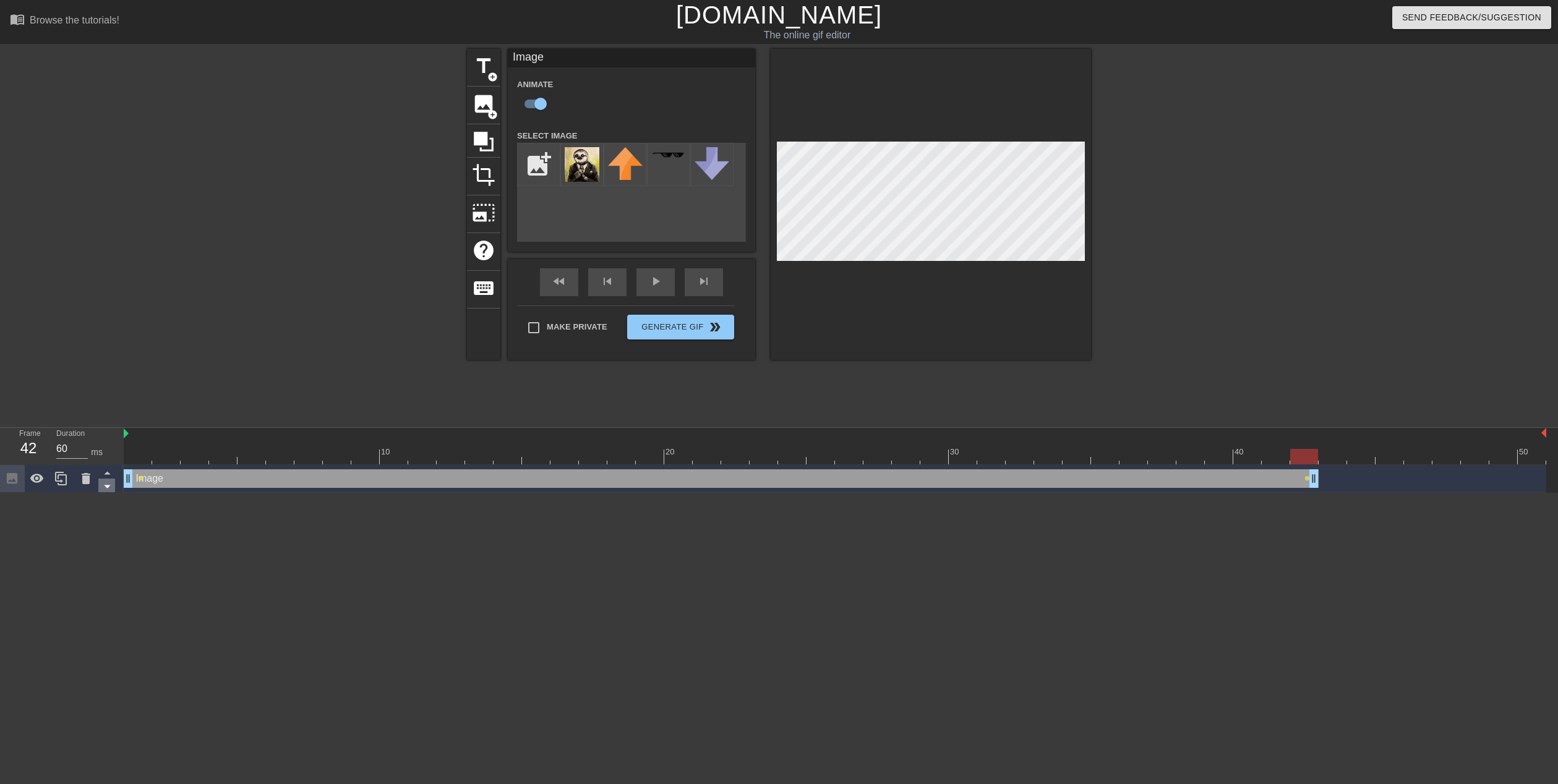
click at [113, 491] on icon at bounding box center [107, 486] width 15 height 15
click at [1274, 458] on div at bounding box center [835, 456] width 1423 height 15
click at [1299, 454] on div at bounding box center [835, 456] width 1423 height 15
click at [1280, 458] on div at bounding box center [835, 456] width 1423 height 15
click at [1304, 459] on div at bounding box center [835, 456] width 1423 height 15
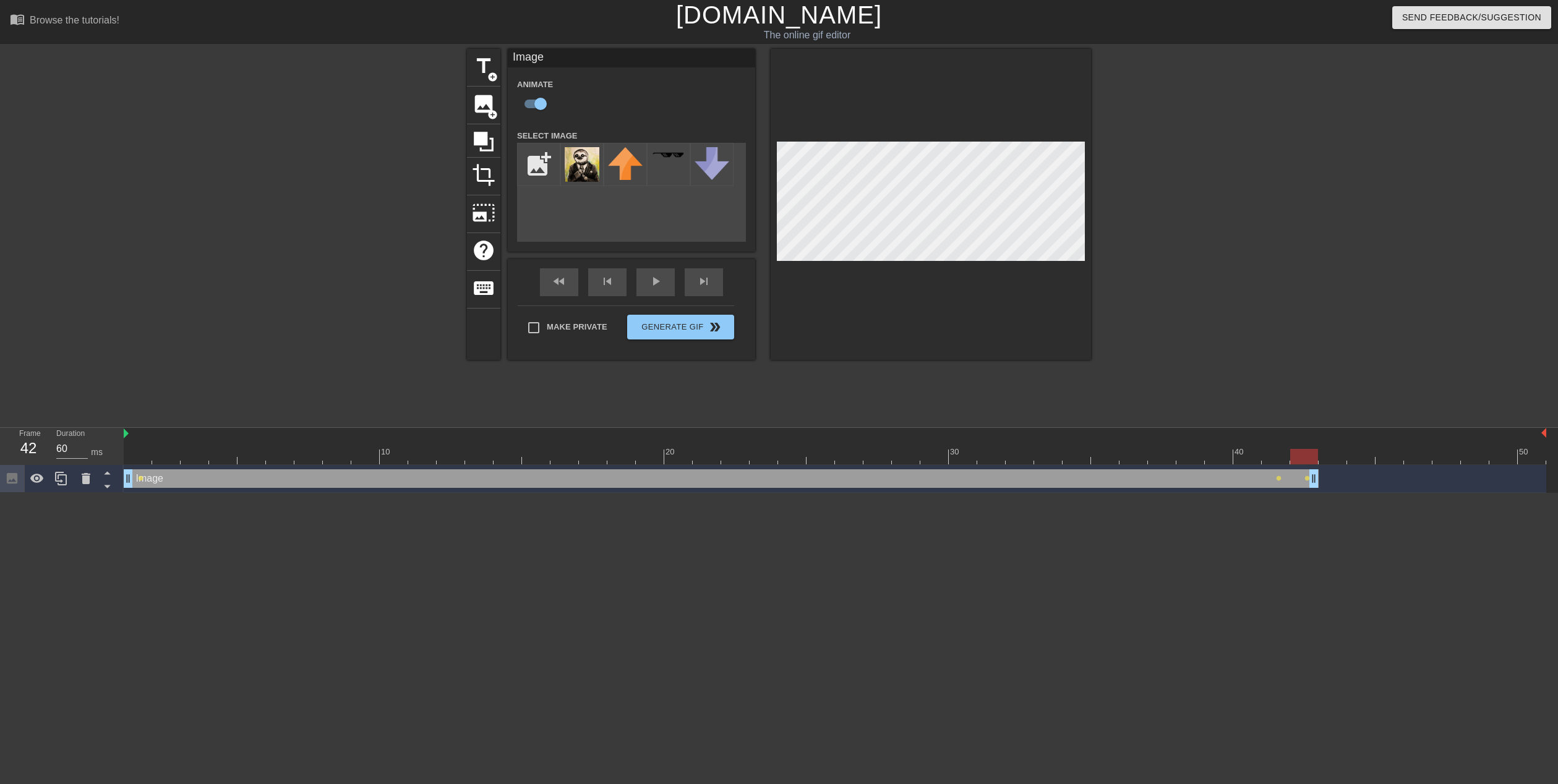
click at [1284, 458] on div at bounding box center [835, 456] width 1423 height 15
click at [1301, 459] on div at bounding box center [835, 456] width 1423 height 15
click at [1290, 459] on div at bounding box center [1304, 456] width 28 height 15
click at [1278, 459] on div at bounding box center [835, 456] width 1423 height 15
click at [1246, 457] on div at bounding box center [835, 456] width 1423 height 15
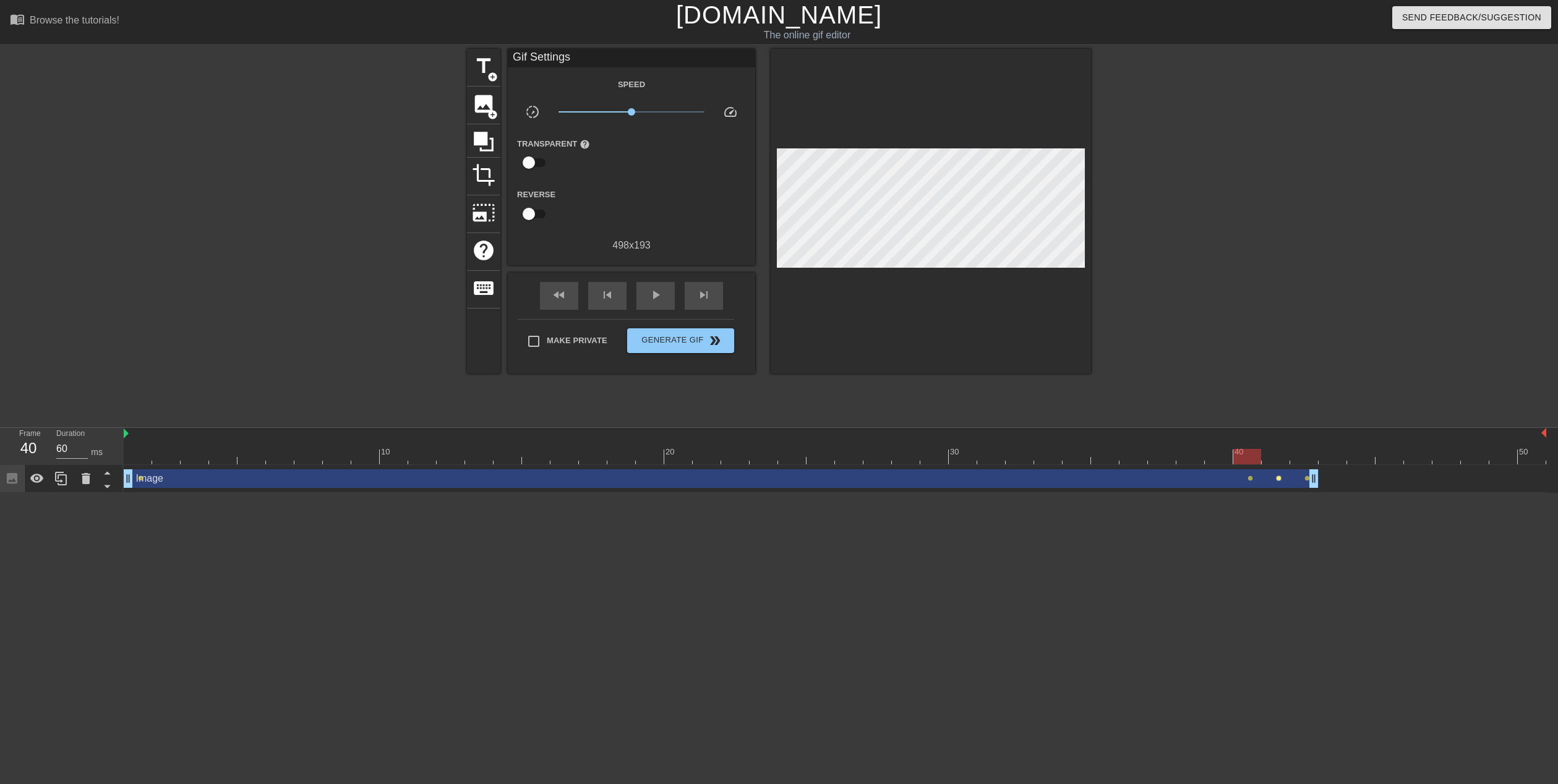
click at [1281, 480] on span "lens" at bounding box center [1278, 478] width 6 height 6
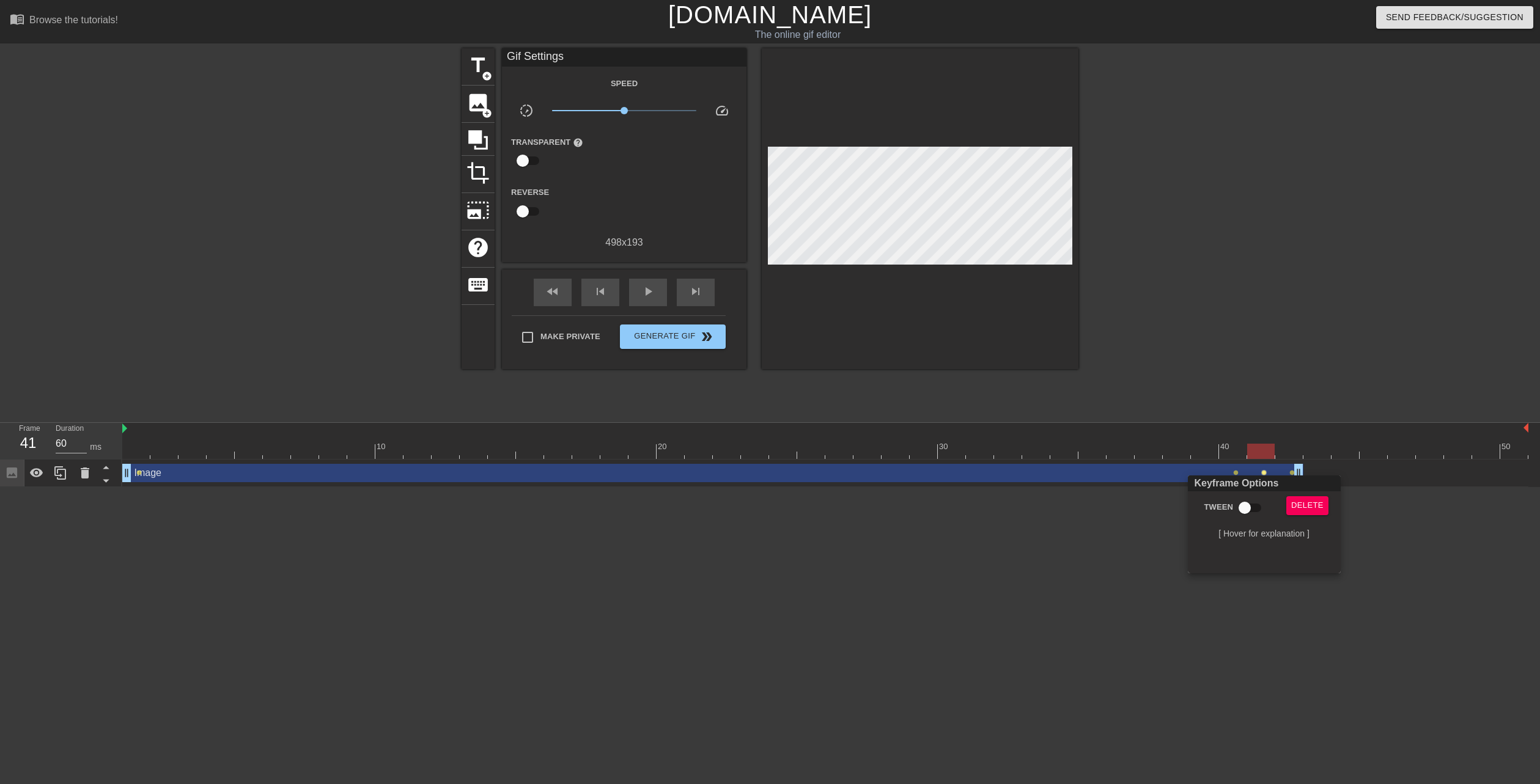
click at [1029, 550] on div at bounding box center [770, 392] width 1540 height 784
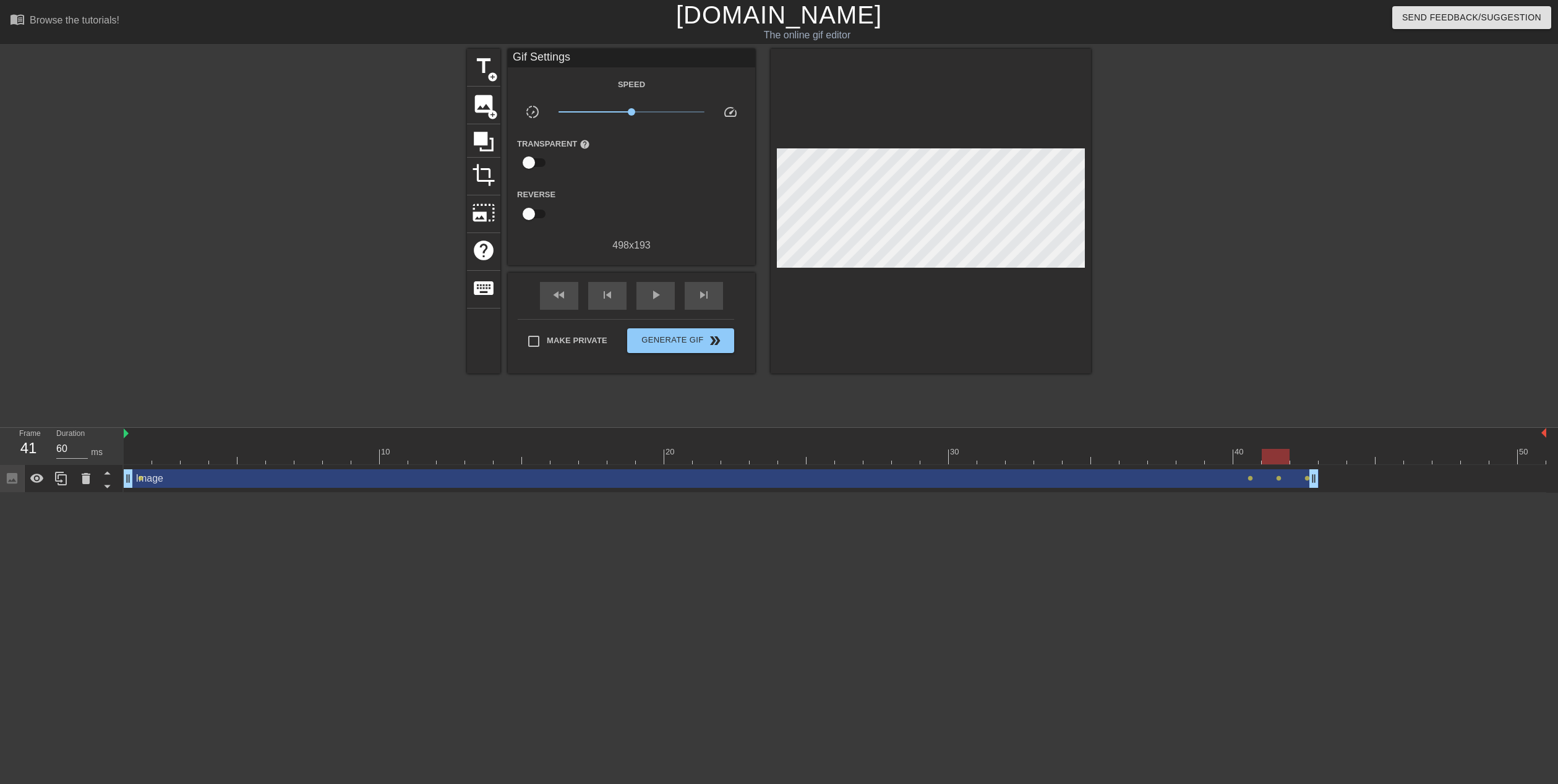
drag, startPoint x: 1249, startPoint y: 478, endPoint x: 1230, endPoint y: 478, distance: 19.0
click at [1230, 478] on div "Image drag_handle drag_handle lens lens lens lens" at bounding box center [835, 478] width 1423 height 18
click at [1307, 478] on span "lens" at bounding box center [1307, 478] width 6 height 6
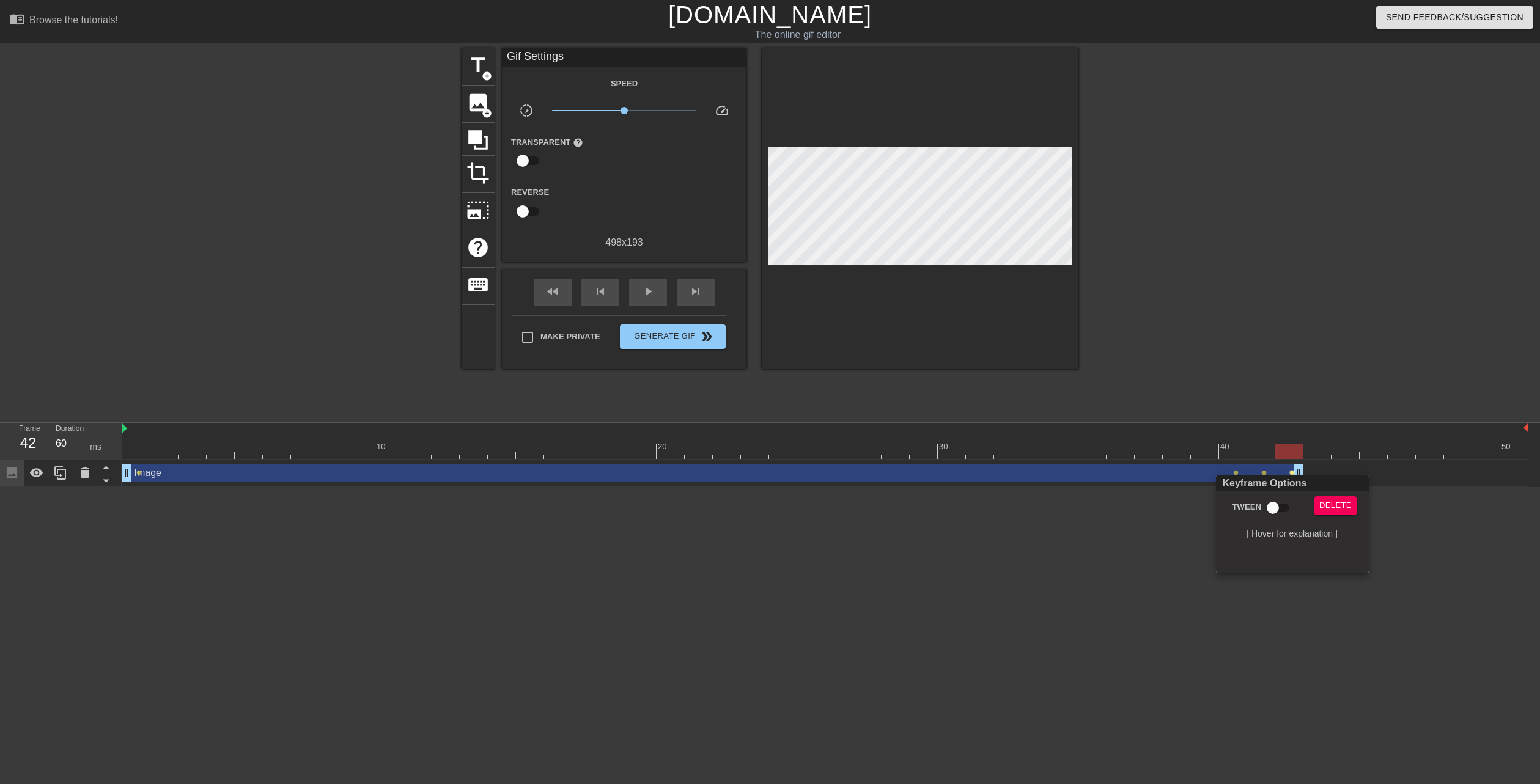
click at [1239, 612] on div at bounding box center [770, 392] width 1540 height 784
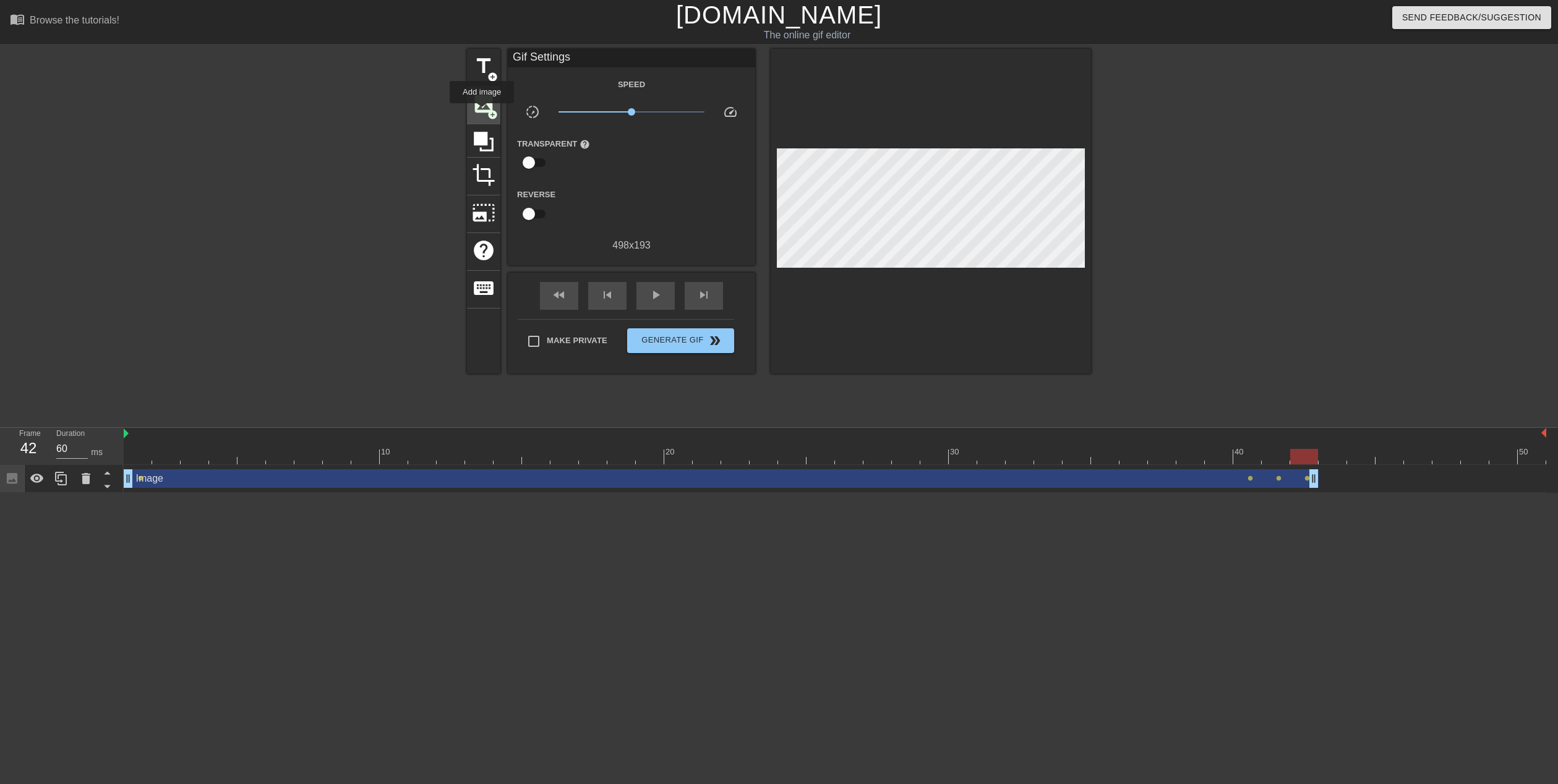
click at [482, 112] on span "image" at bounding box center [483, 104] width 23 height 23
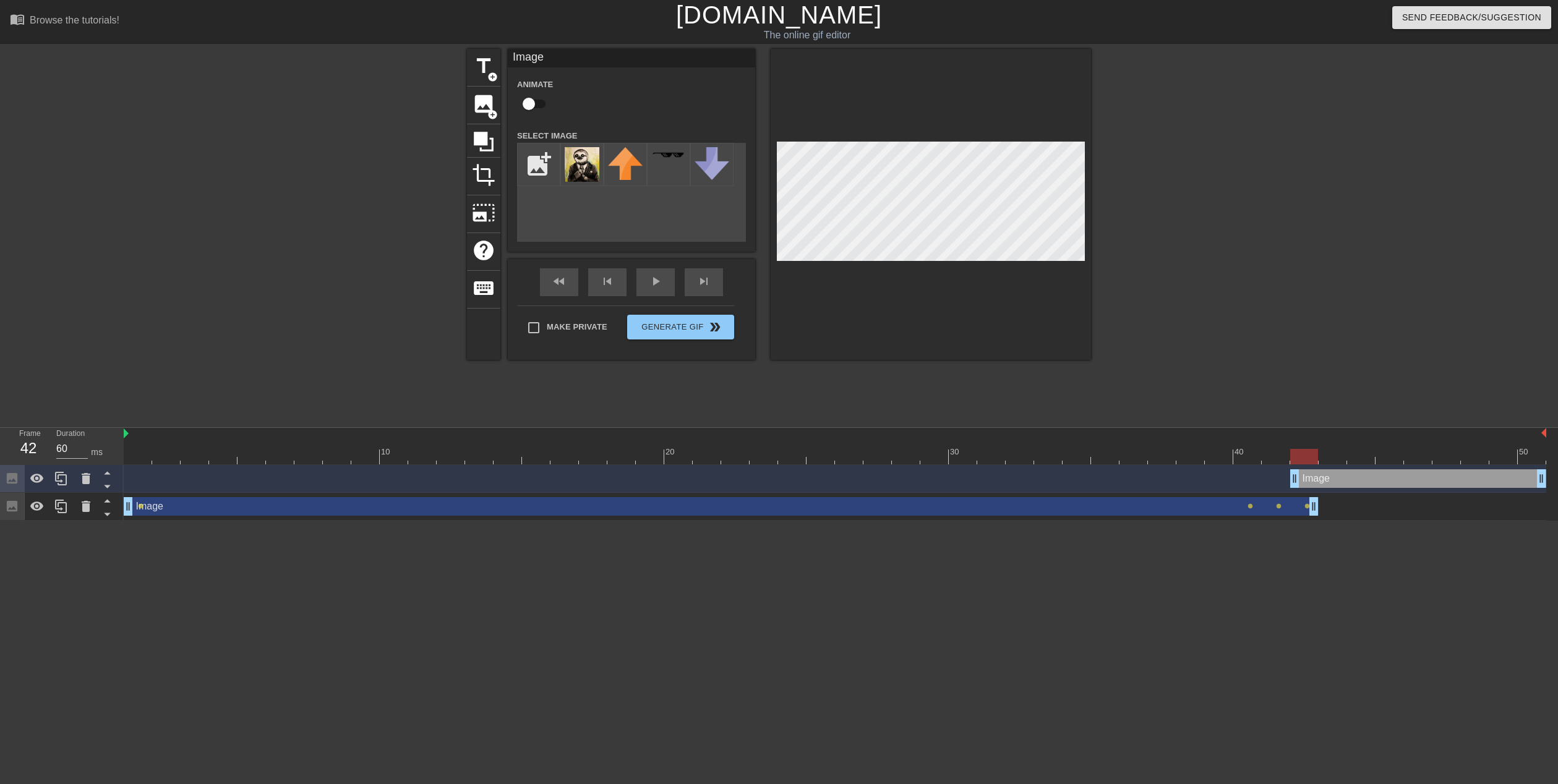
click at [1334, 479] on div "Image drag_handle drag_handle" at bounding box center [1418, 478] width 256 height 18
click at [84, 483] on icon at bounding box center [86, 478] width 9 height 11
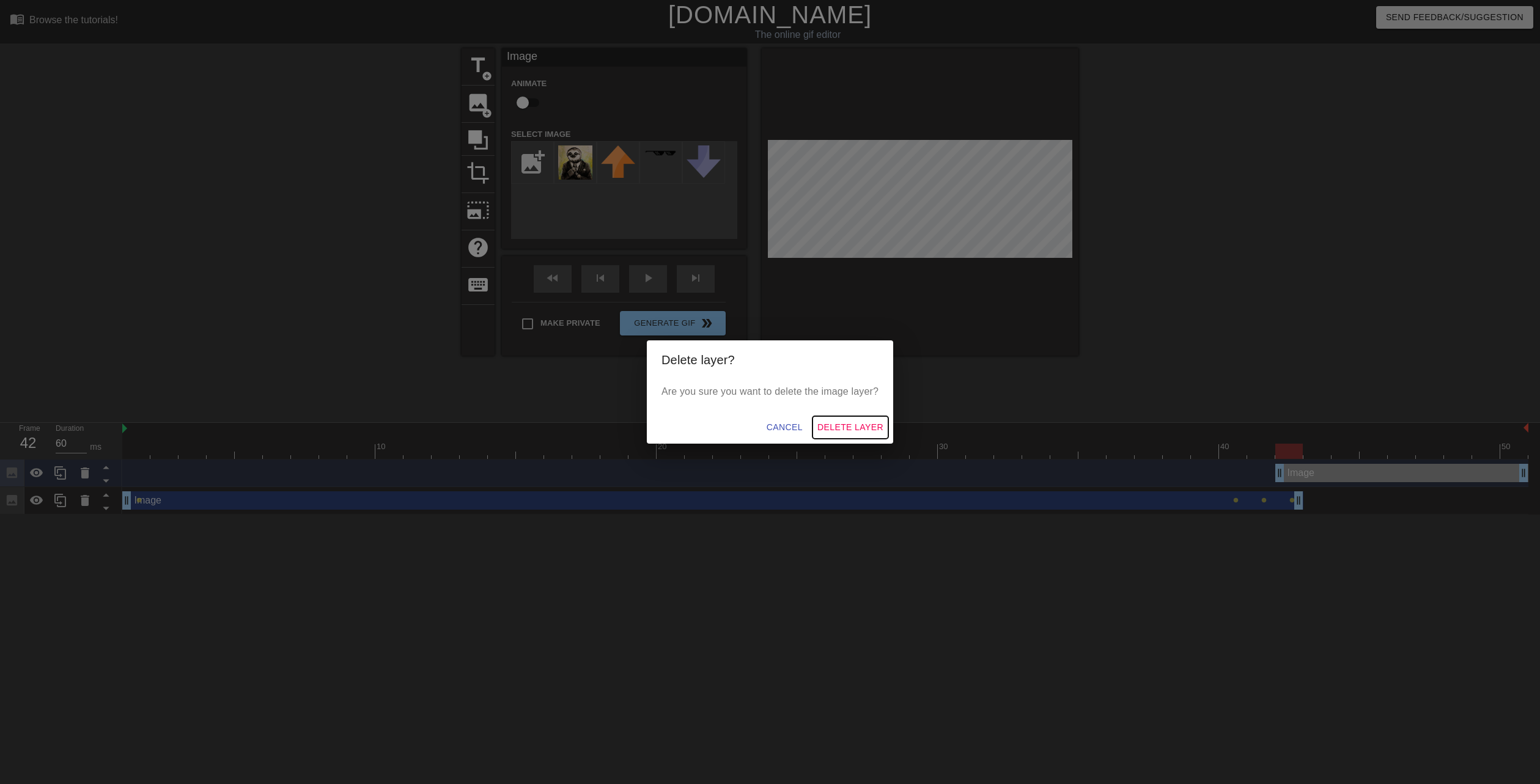
click at [856, 430] on span "Delete Layer" at bounding box center [851, 427] width 66 height 15
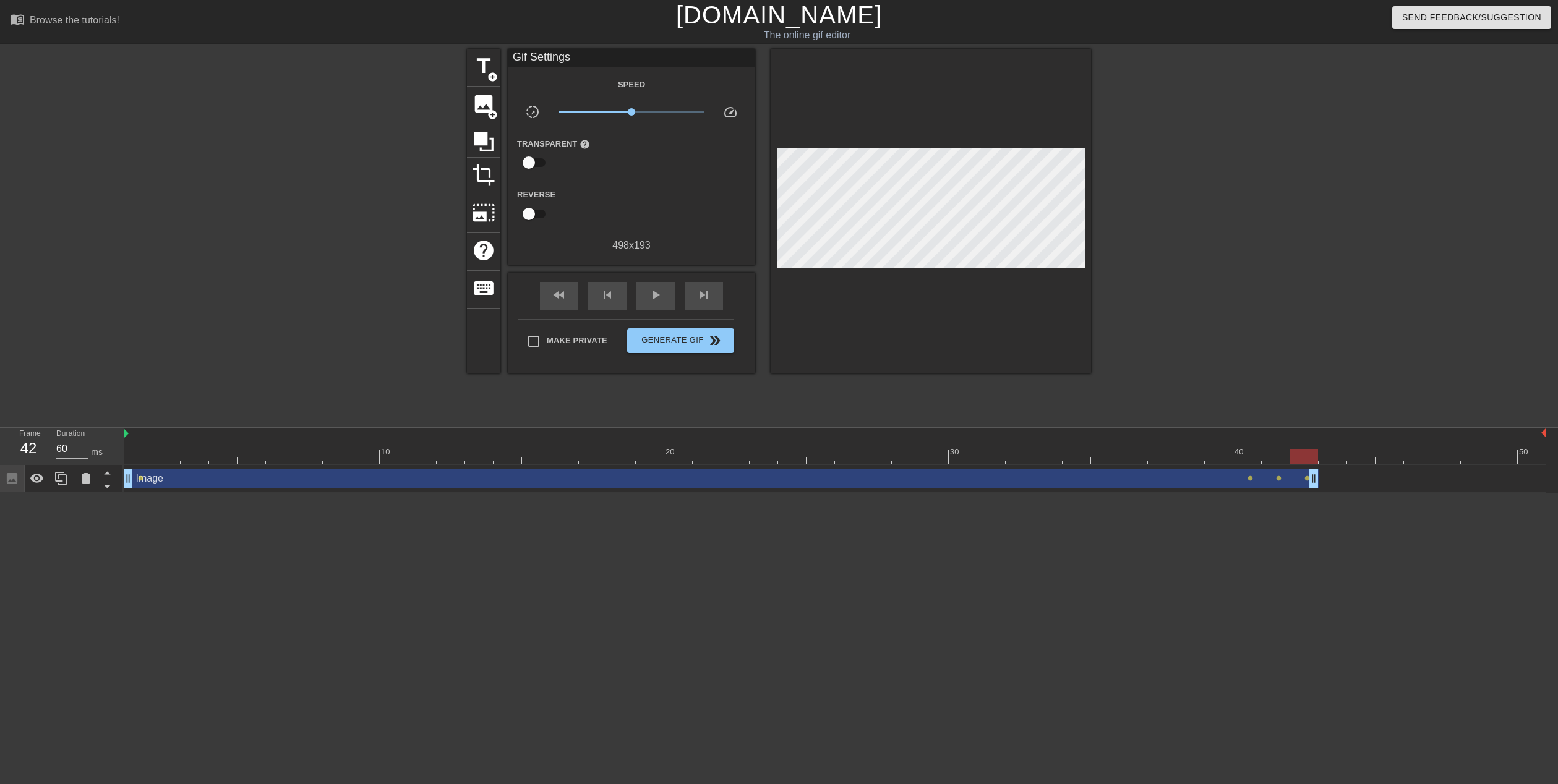
click at [1119, 472] on div "Image drag_handle drag_handle" at bounding box center [721, 478] width 1195 height 18
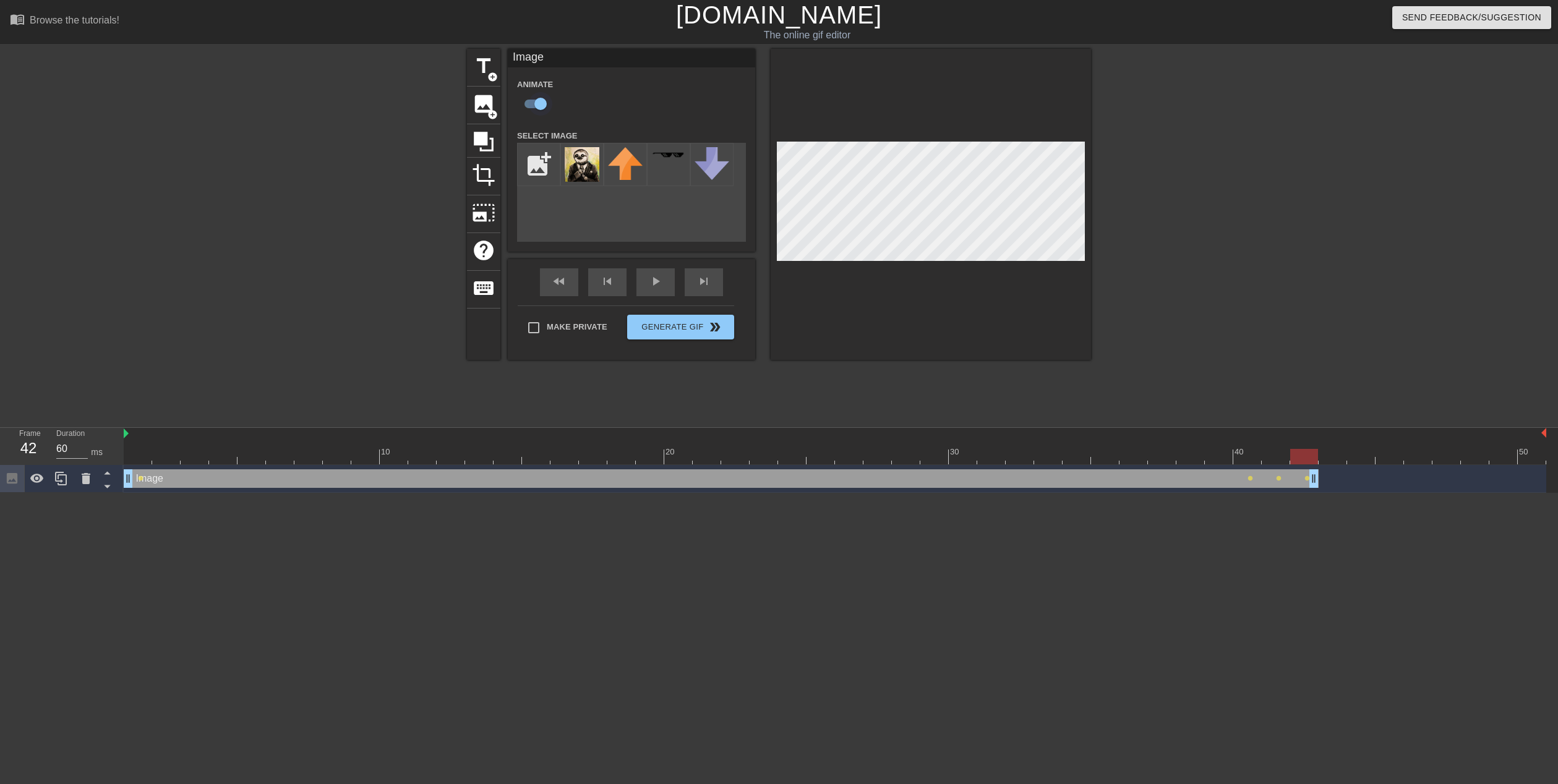
click at [536, 98] on input "checkbox" at bounding box center [540, 104] width 71 height 23
click at [529, 99] on input "checkbox" at bounding box center [529, 104] width 71 height 23
checkbox input "true"
click at [1251, 480] on span "lens" at bounding box center [1250, 478] width 6 height 6
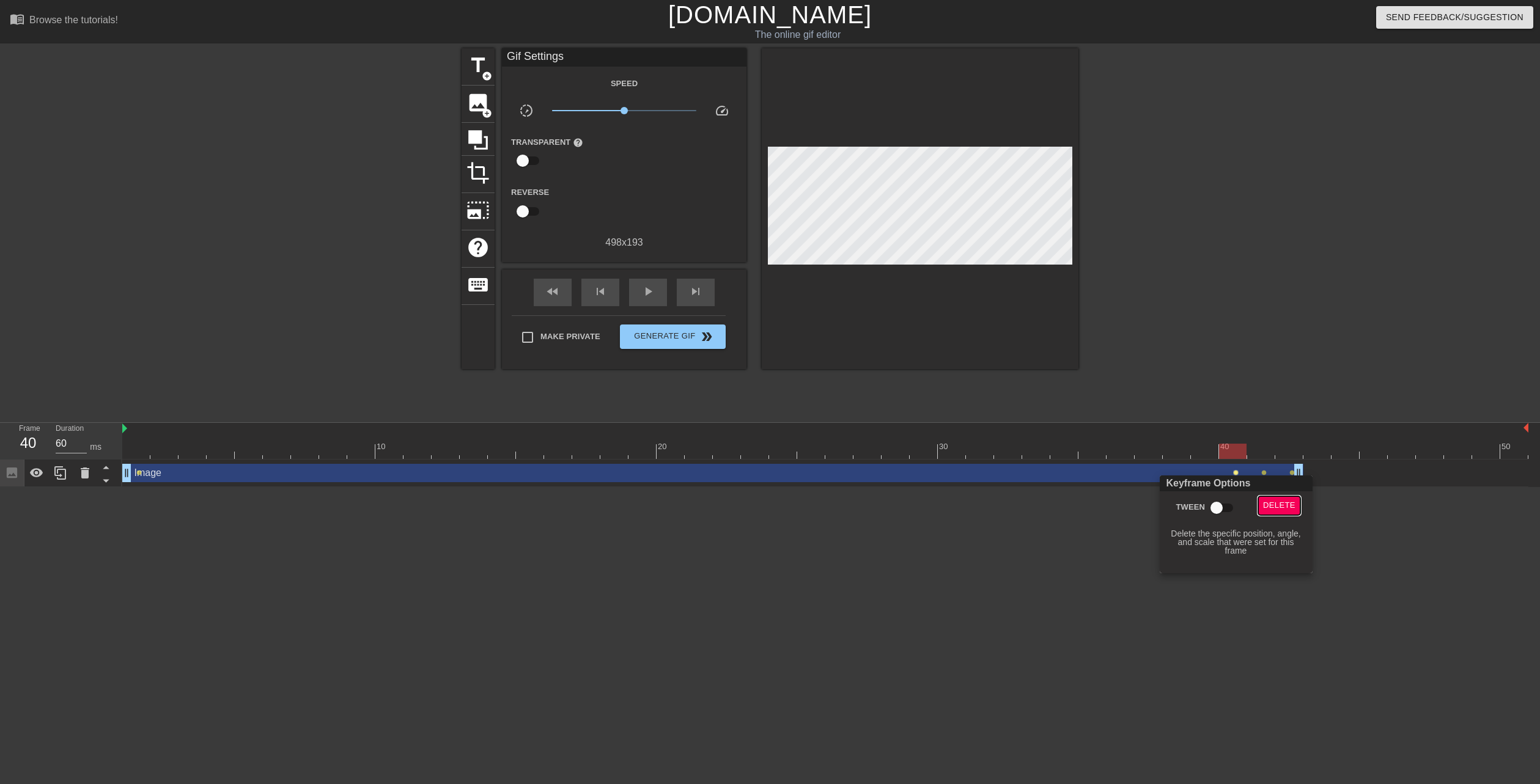
click at [1264, 503] on span "Delete" at bounding box center [1279, 506] width 32 height 14
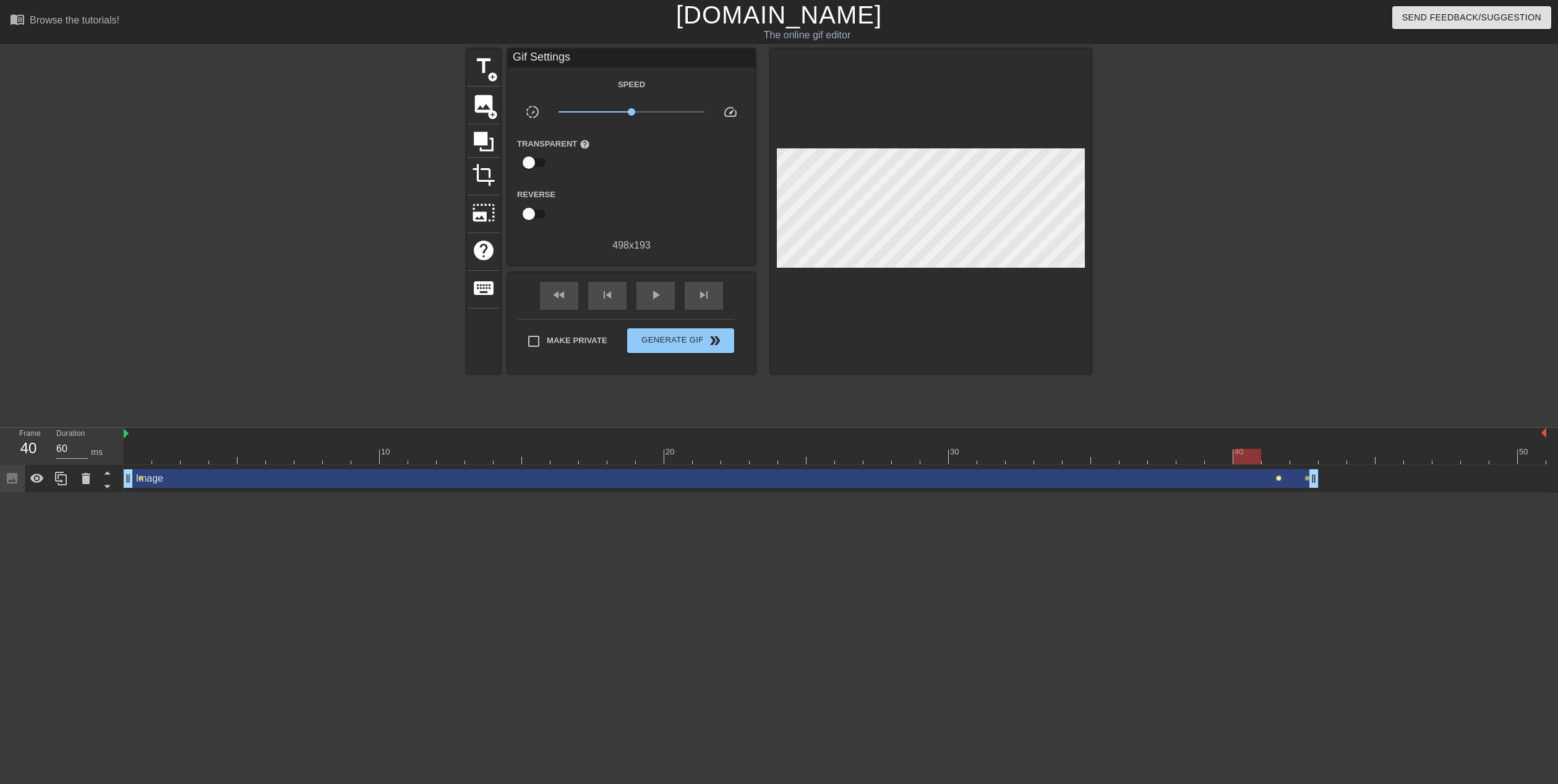
click at [1278, 478] on span "lens" at bounding box center [1278, 478] width 6 height 6
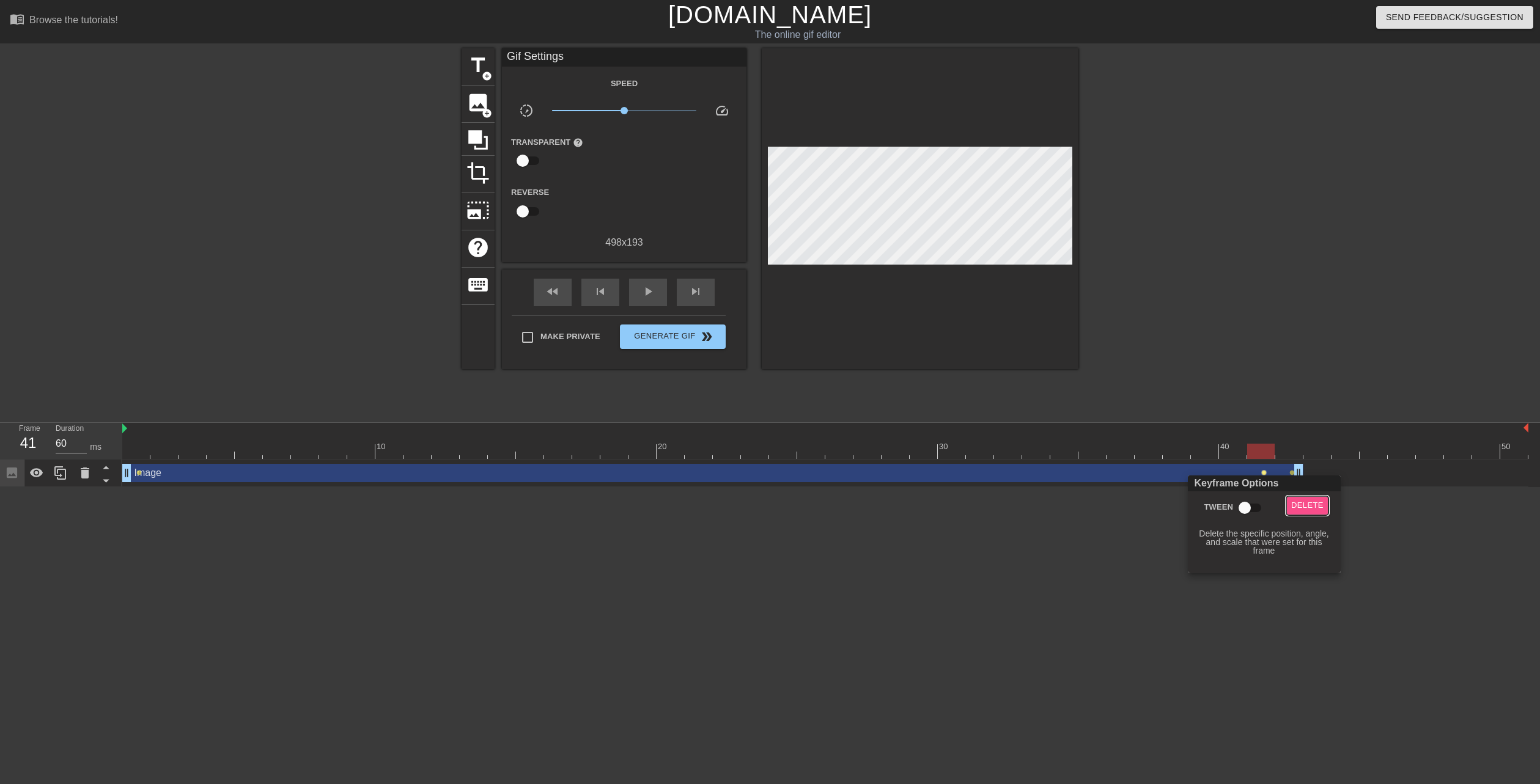
click at [1295, 506] on span "Delete" at bounding box center [1307, 506] width 32 height 14
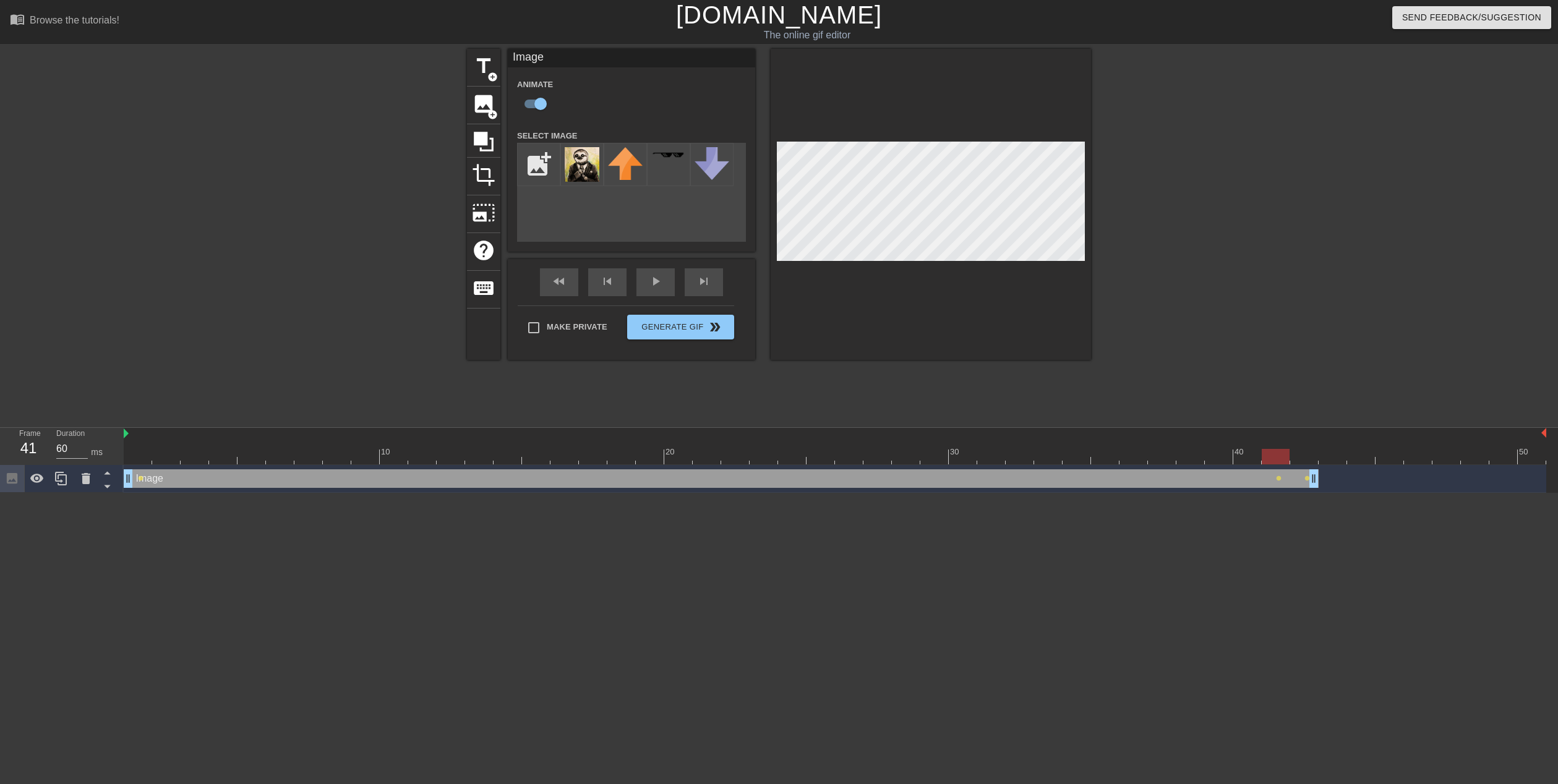
click at [1253, 461] on div at bounding box center [835, 456] width 1423 height 15
click at [1279, 479] on span "lens" at bounding box center [1278, 478] width 6 height 6
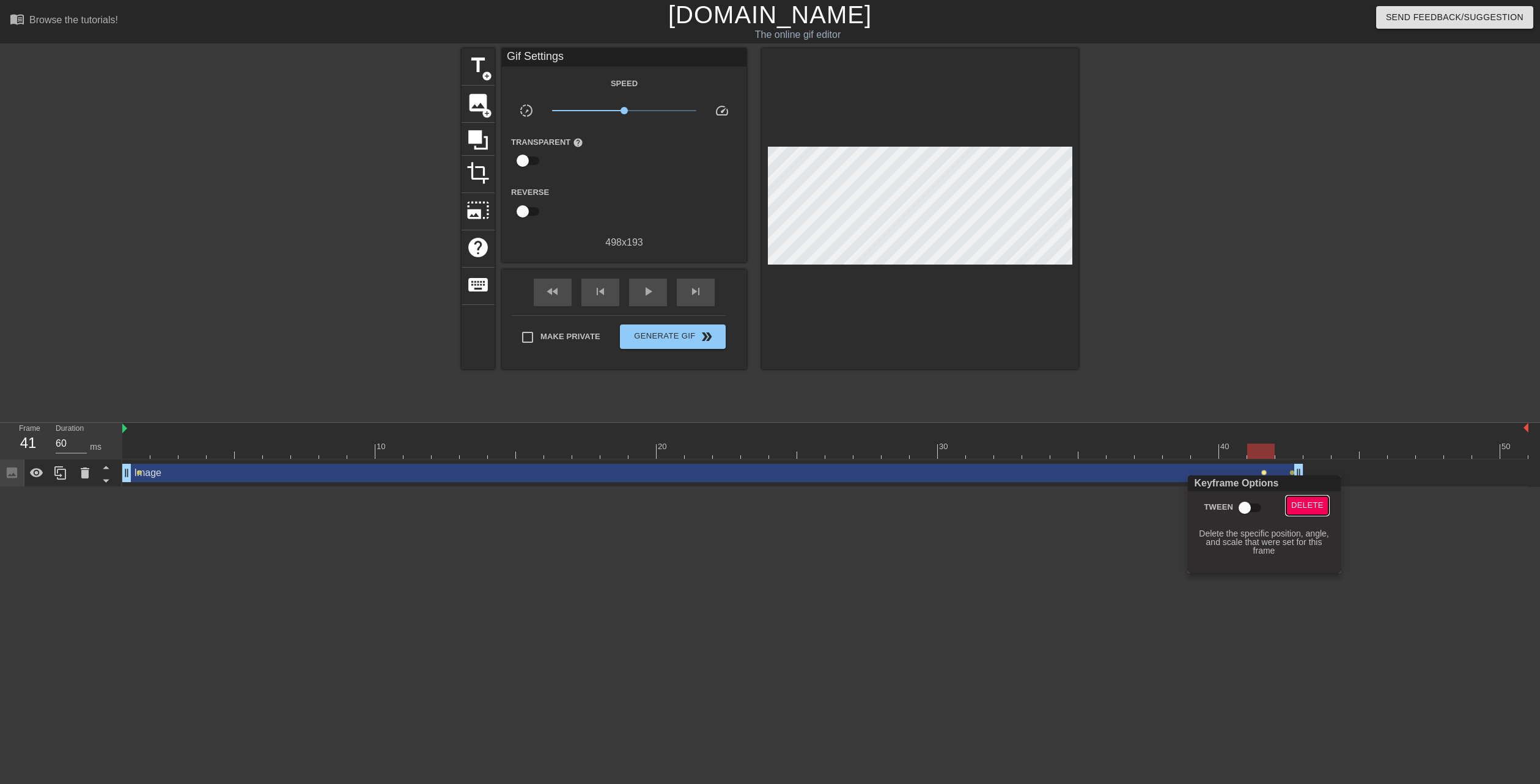
click at [1309, 507] on span "Delete" at bounding box center [1307, 506] width 32 height 14
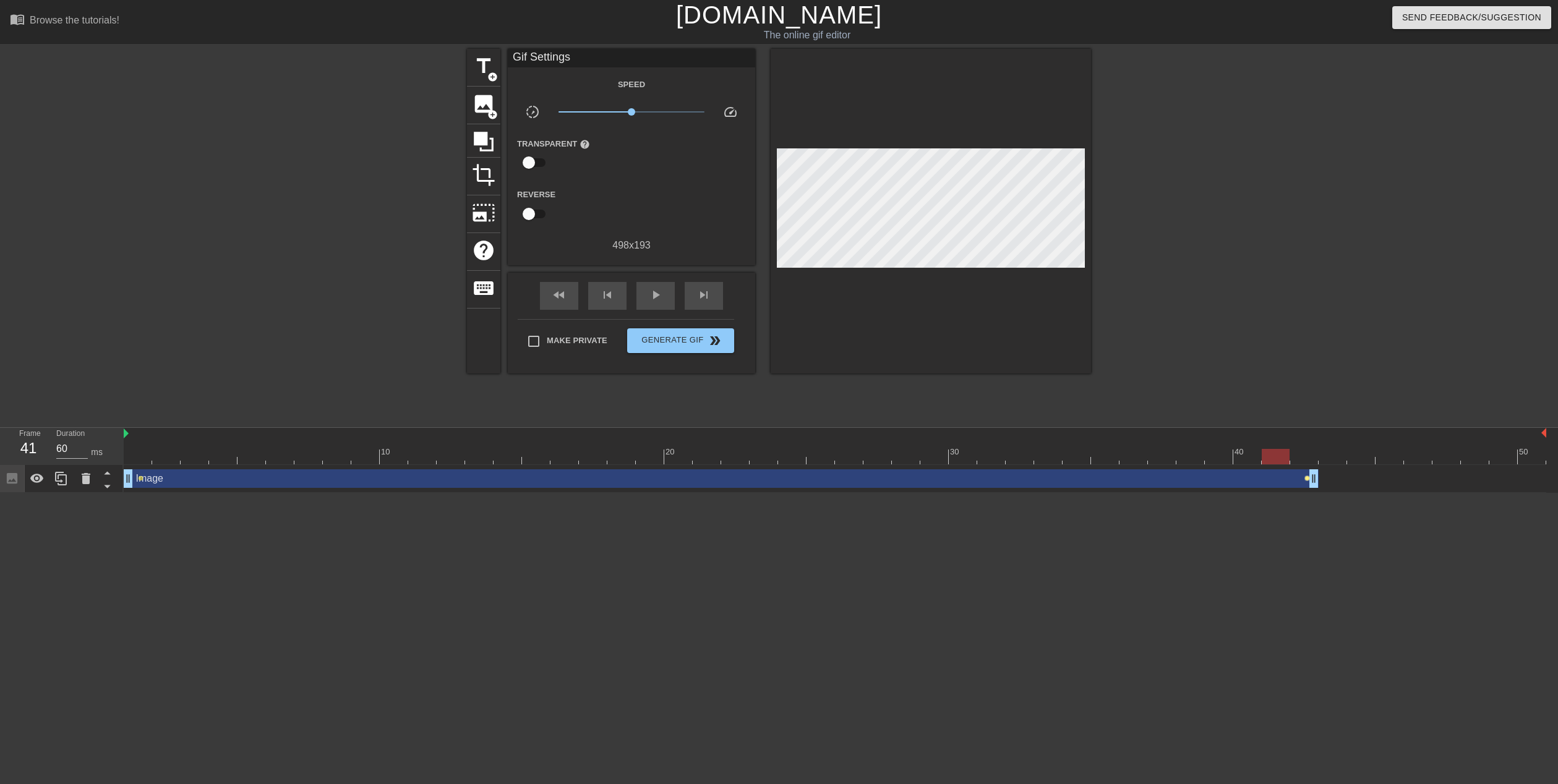
click at [1305, 478] on span "lens" at bounding box center [1307, 478] width 6 height 6
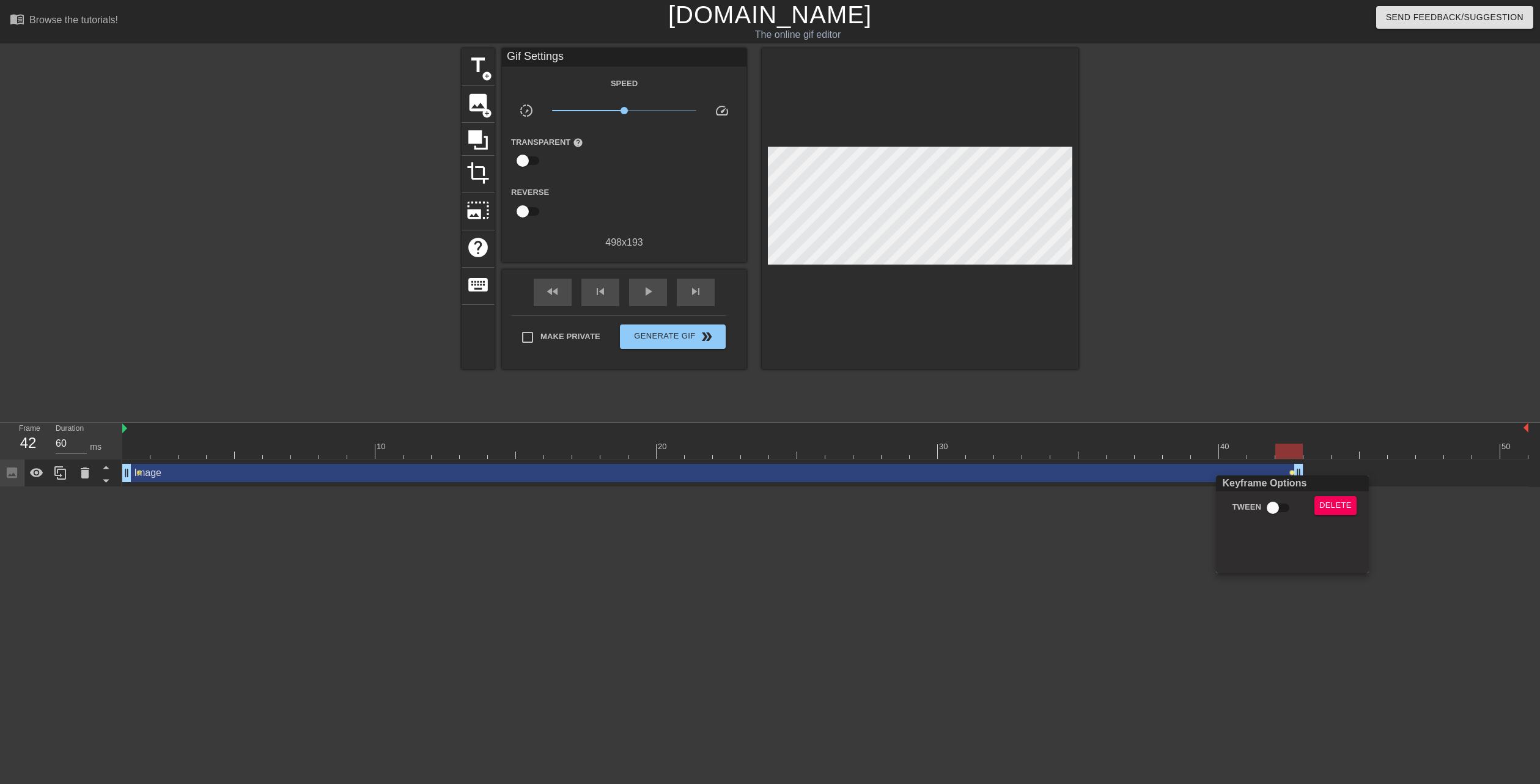
click at [935, 176] on div at bounding box center [770, 392] width 1540 height 784
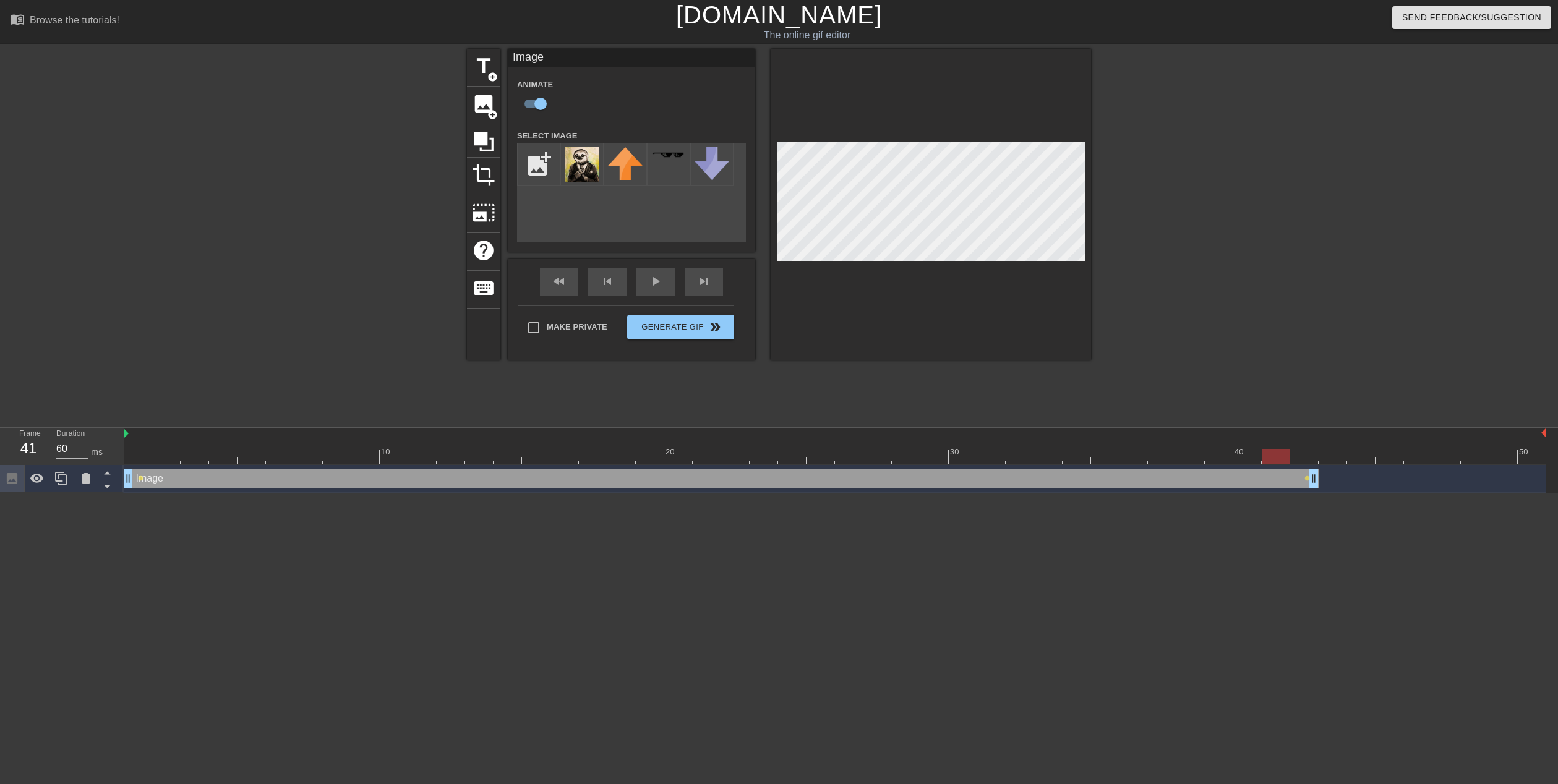
drag, startPoint x: 1272, startPoint y: 463, endPoint x: 1266, endPoint y: 460, distance: 6.7
click at [1272, 462] on div at bounding box center [835, 456] width 1423 height 15
click at [1243, 458] on div at bounding box center [835, 456] width 1423 height 15
click at [1214, 459] on div at bounding box center [835, 456] width 1423 height 15
click at [1192, 461] on div at bounding box center [835, 456] width 1423 height 15
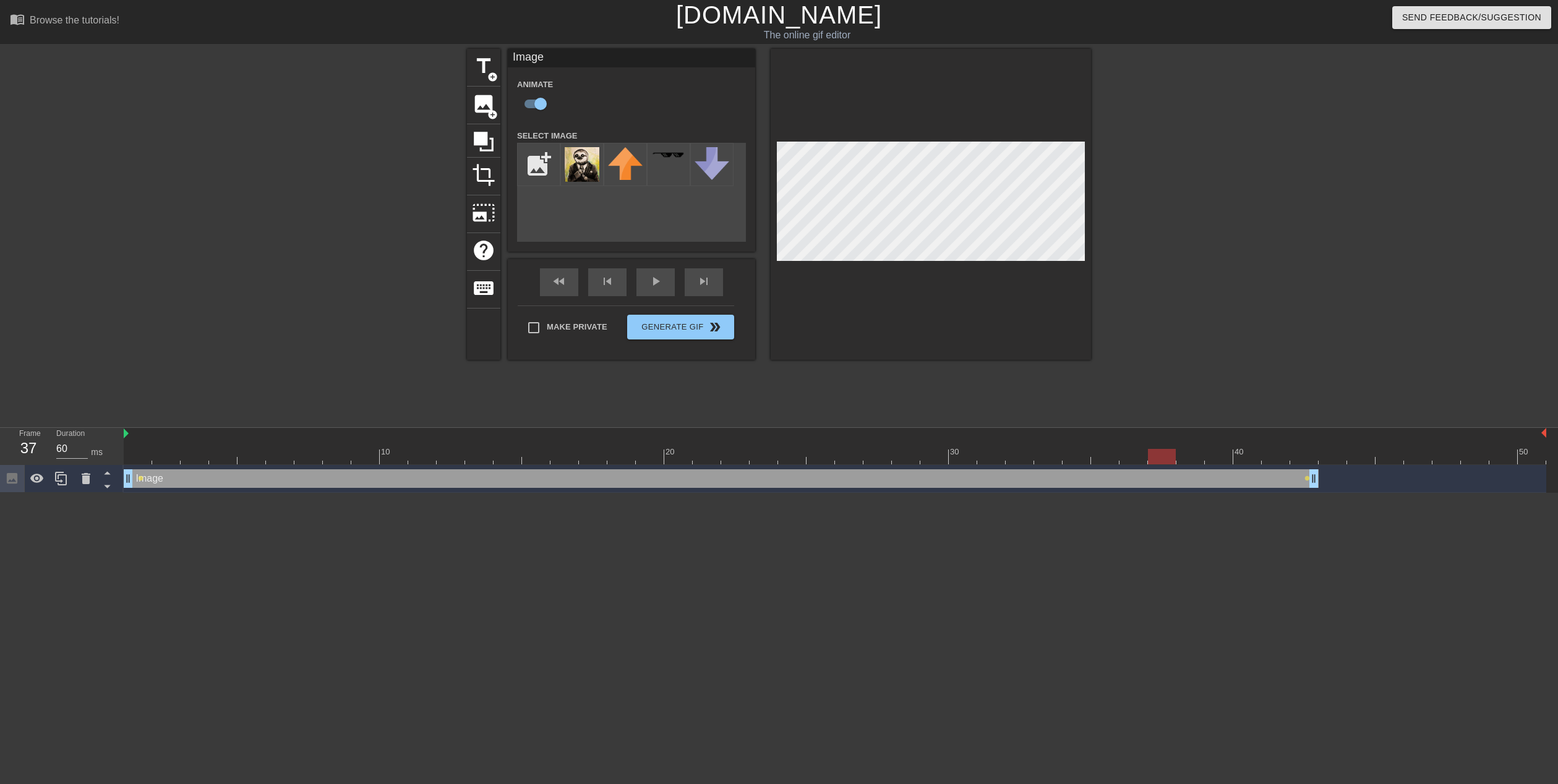
click at [1173, 462] on div at bounding box center [835, 456] width 1423 height 15
click at [1155, 461] on div at bounding box center [1162, 456] width 28 height 15
click at [1139, 460] on div at bounding box center [835, 456] width 1423 height 15
click at [1103, 455] on div at bounding box center [835, 456] width 1423 height 15
click at [1079, 453] on div at bounding box center [835, 456] width 1423 height 15
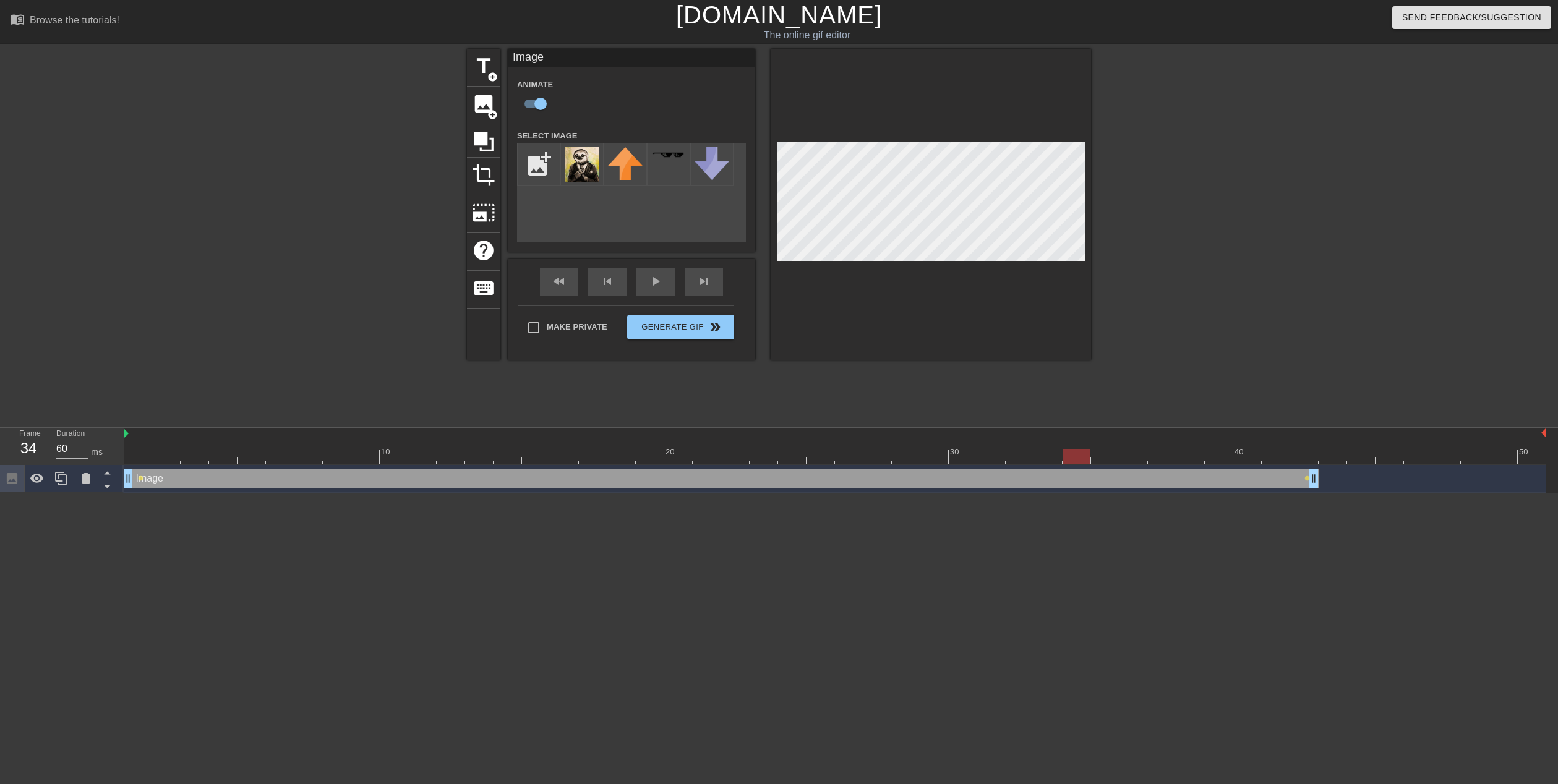
click at [1044, 450] on div at bounding box center [835, 456] width 1423 height 15
click at [1015, 452] on div at bounding box center [835, 456] width 1423 height 15
click at [953, 456] on div at bounding box center [835, 456] width 1423 height 15
click at [874, 454] on div at bounding box center [835, 456] width 1423 height 15
click at [846, 454] on div at bounding box center [835, 456] width 1423 height 15
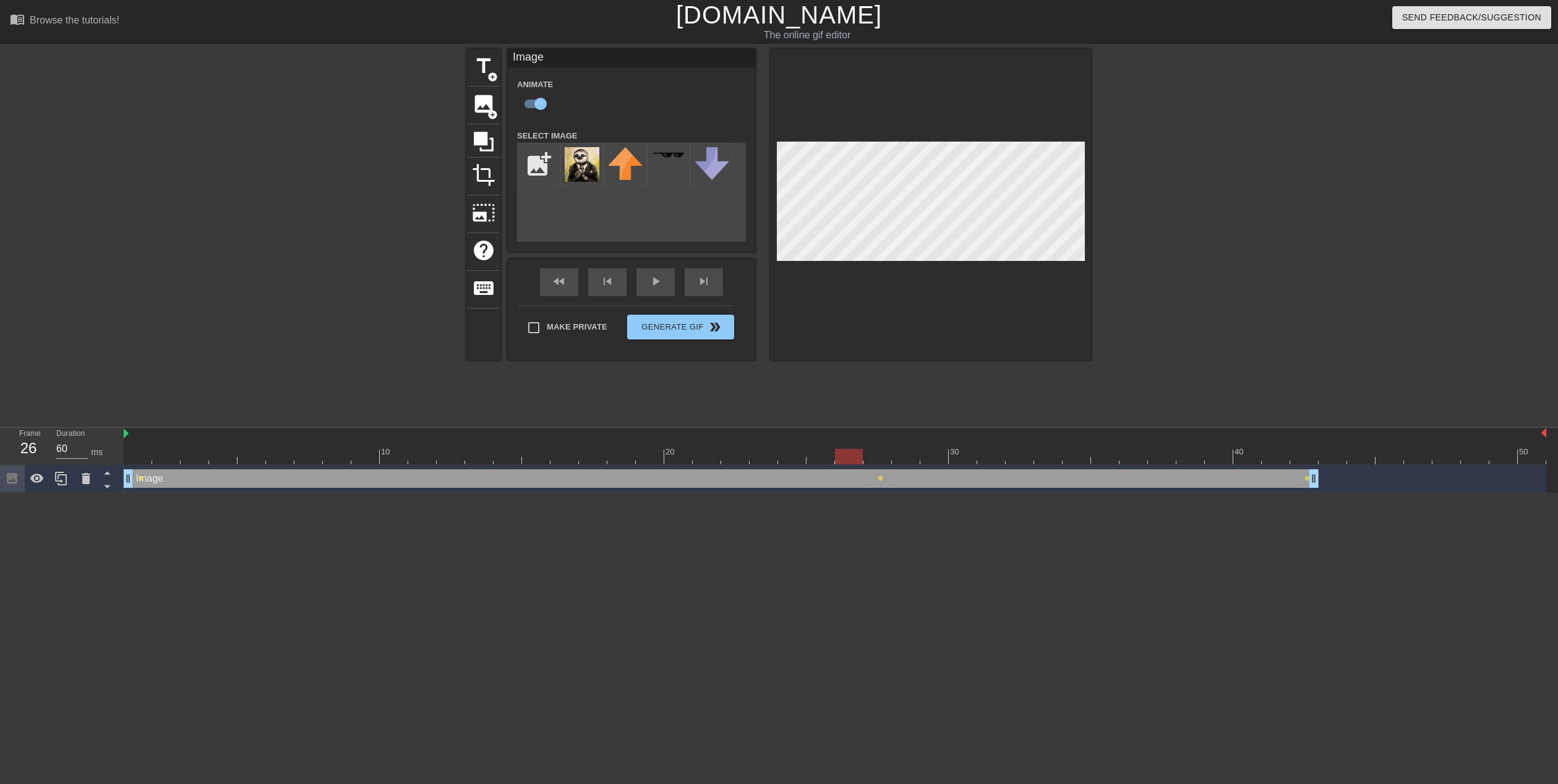
click at [826, 456] on div at bounding box center [835, 456] width 1423 height 15
click at [791, 461] on div at bounding box center [835, 456] width 1423 height 15
click at [763, 461] on div at bounding box center [835, 456] width 1423 height 15
click at [738, 462] on div at bounding box center [835, 456] width 1423 height 15
click at [714, 461] on div at bounding box center [835, 456] width 1423 height 15
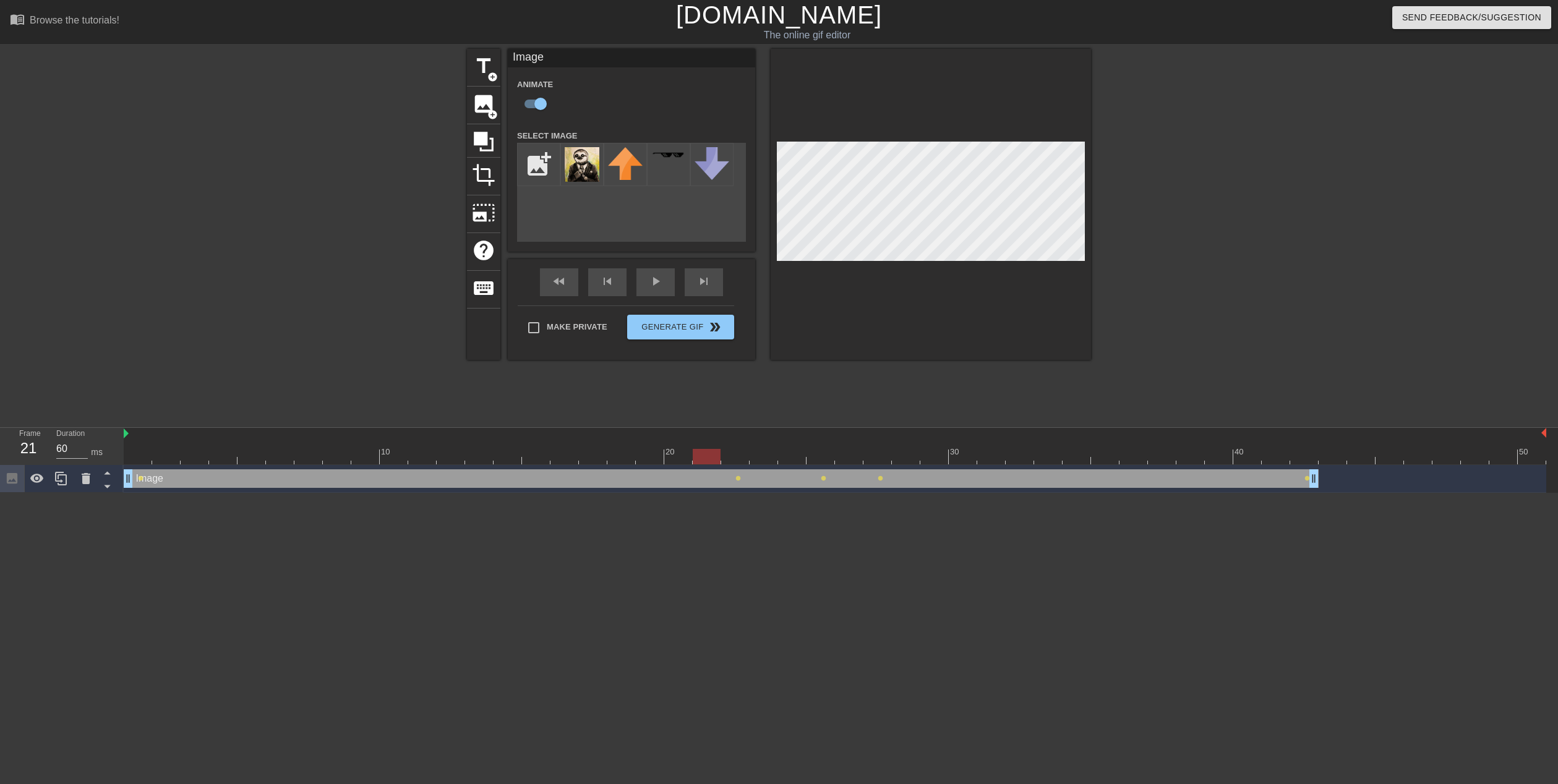
click at [680, 459] on div at bounding box center [835, 456] width 1423 height 15
click at [651, 463] on div at bounding box center [835, 456] width 1423 height 15
click at [874, 462] on div at bounding box center [835, 456] width 1423 height 15
click at [847, 459] on div at bounding box center [835, 456] width 1423 height 15
drag, startPoint x: 812, startPoint y: 462, endPoint x: 796, endPoint y: 462, distance: 16.0
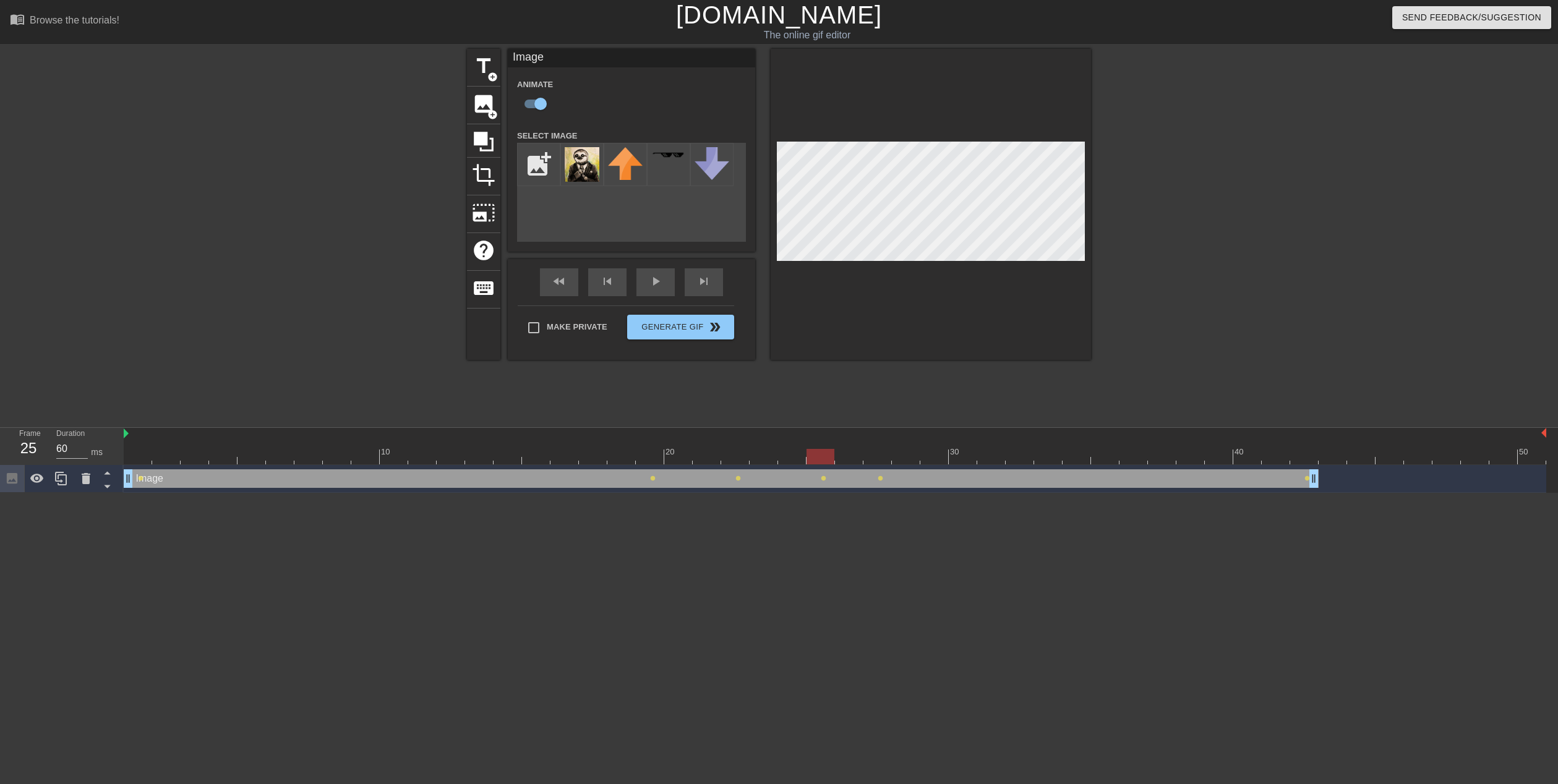
click at [811, 462] on div at bounding box center [835, 456] width 1423 height 15
click at [792, 462] on div at bounding box center [835, 456] width 1423 height 15
click at [761, 462] on div at bounding box center [835, 456] width 1423 height 15
click at [737, 459] on div at bounding box center [835, 456] width 1423 height 15
click at [708, 458] on div at bounding box center [835, 456] width 1423 height 15
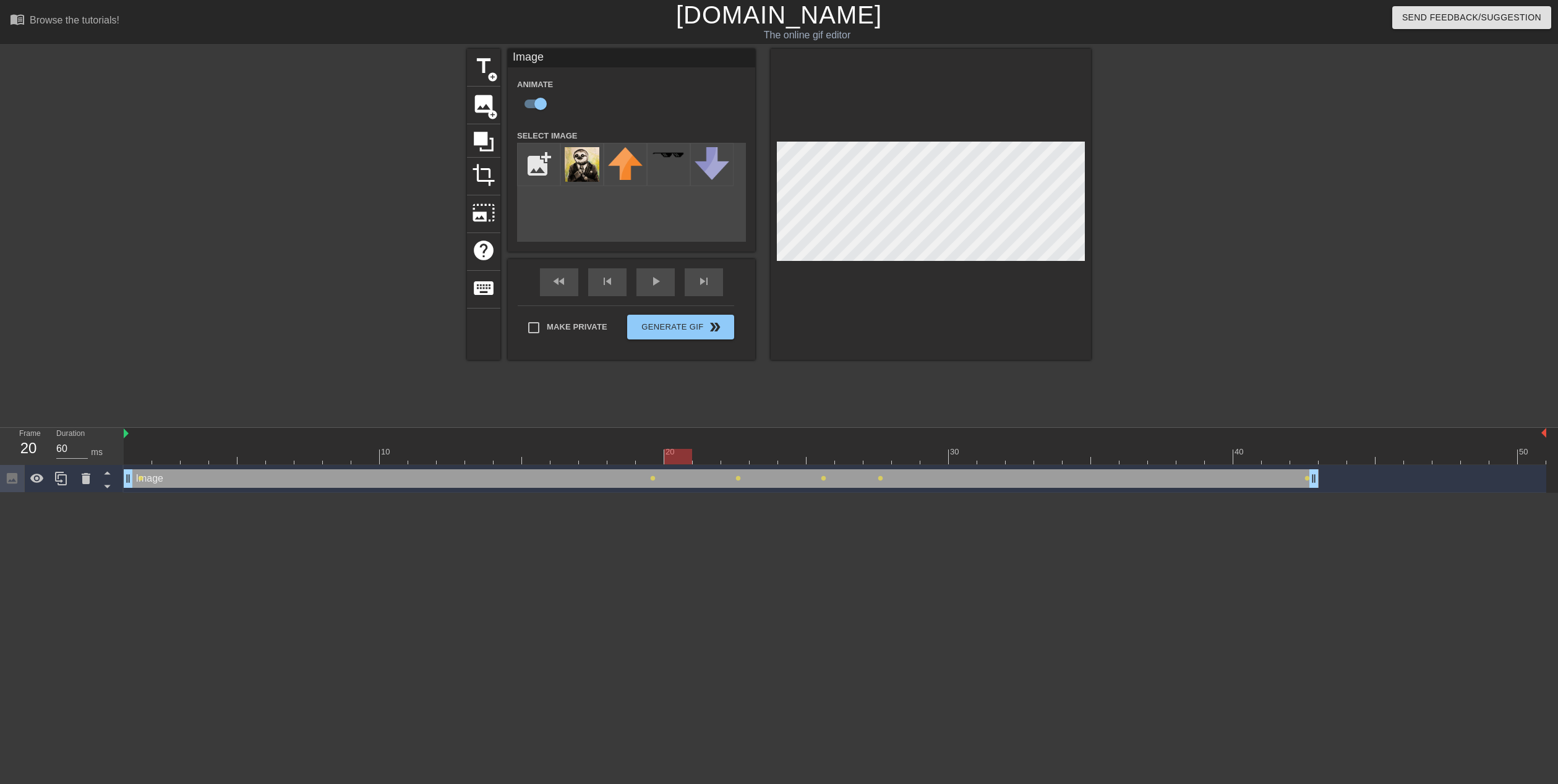
click at [689, 458] on div at bounding box center [835, 456] width 1423 height 15
click at [648, 461] on div at bounding box center [835, 456] width 1423 height 15
click at [612, 462] on div at bounding box center [835, 456] width 1423 height 15
click at [581, 462] on div at bounding box center [835, 456] width 1423 height 15
click at [563, 462] on div at bounding box center [835, 456] width 1423 height 15
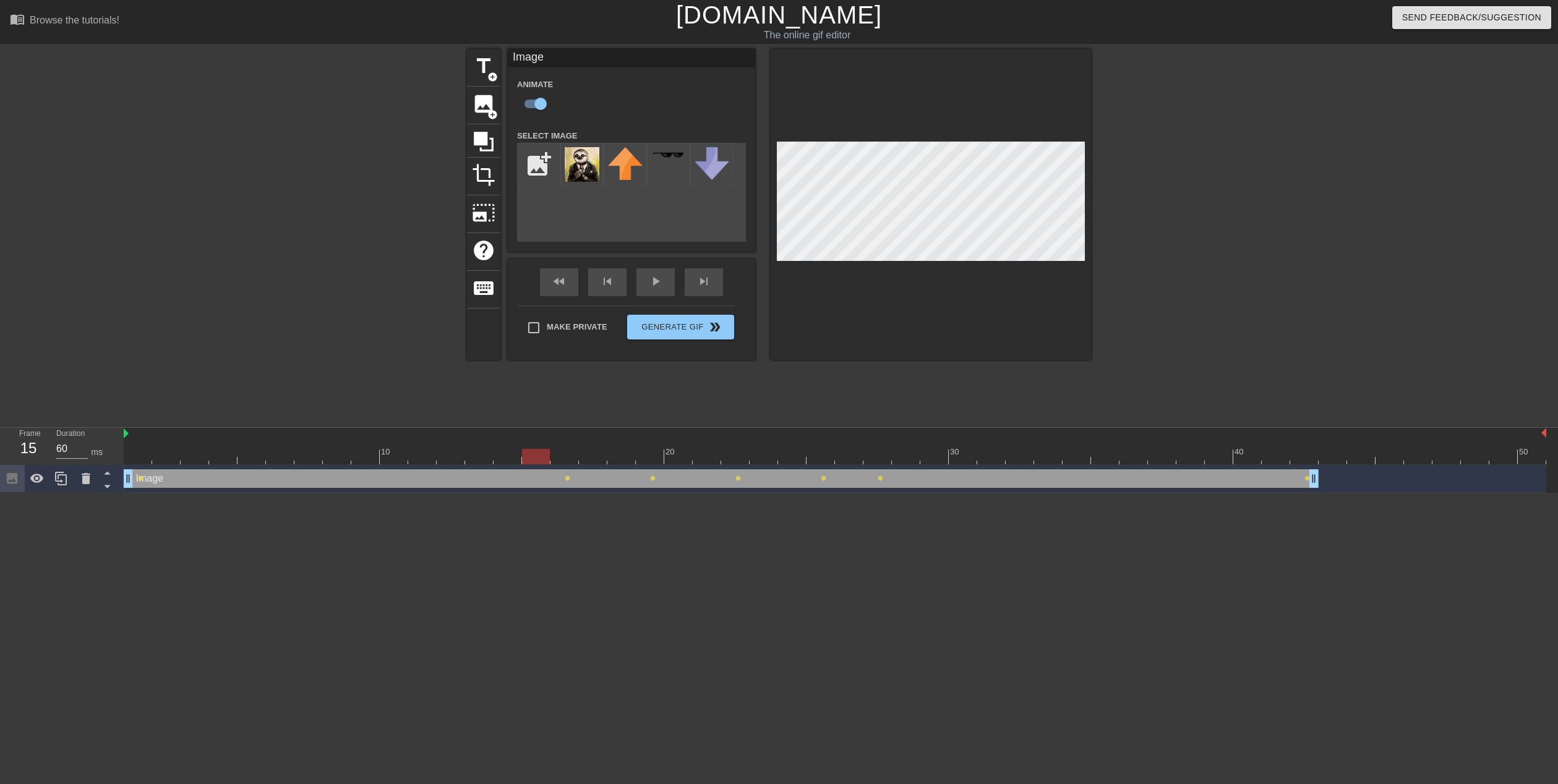
click at [530, 462] on div at bounding box center [835, 456] width 1423 height 15
click at [505, 459] on div at bounding box center [835, 456] width 1423 height 15
click at [478, 458] on div at bounding box center [835, 456] width 1423 height 15
click at [446, 462] on div at bounding box center [835, 456] width 1423 height 15
click at [421, 462] on div at bounding box center [835, 456] width 1423 height 15
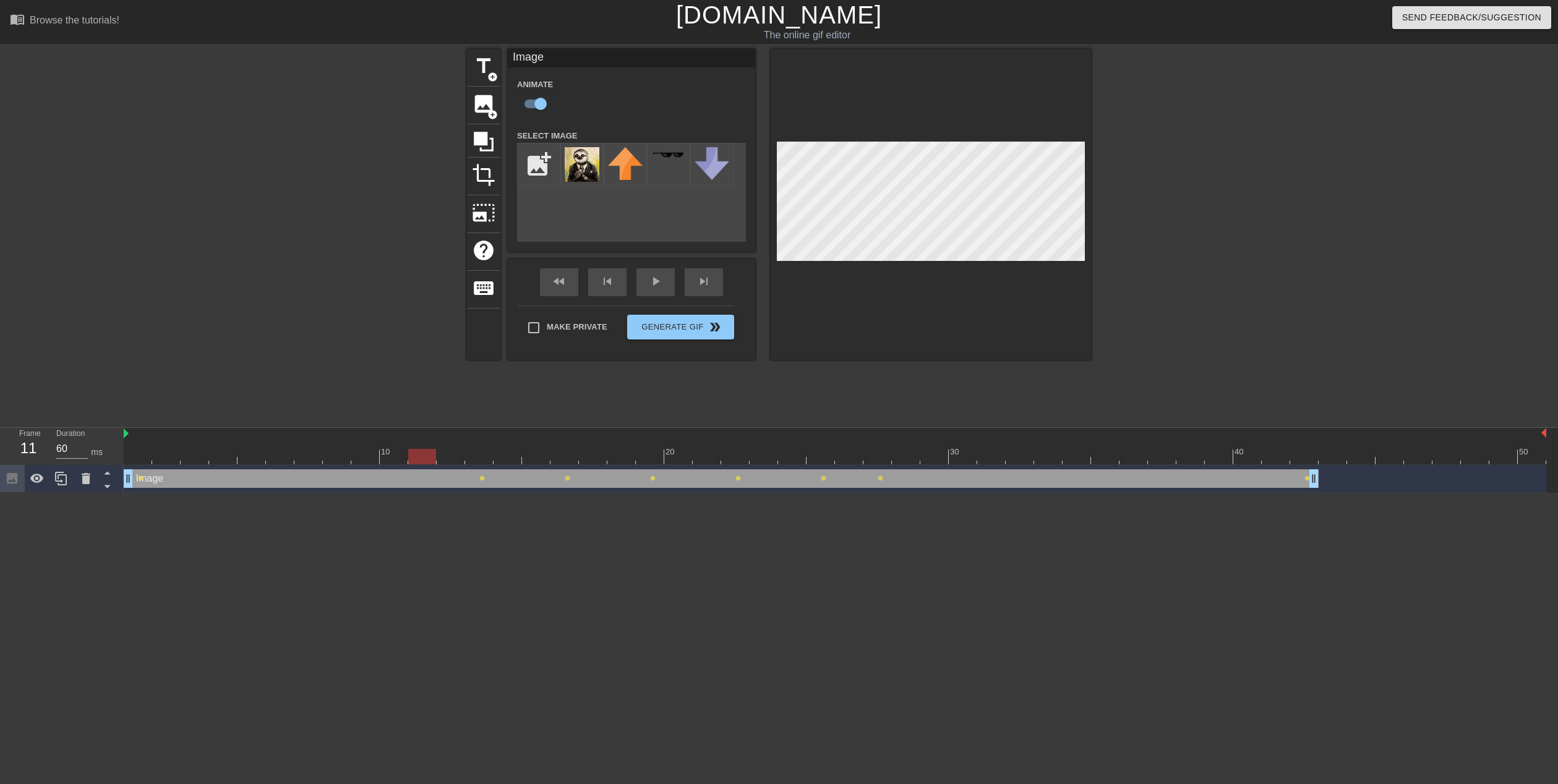
click at [396, 461] on div at bounding box center [835, 456] width 1423 height 15
drag, startPoint x: 429, startPoint y: 461, endPoint x: 444, endPoint y: 463, distance: 15.1
click at [429, 461] on div at bounding box center [835, 456] width 1423 height 15
click at [448, 464] on div at bounding box center [835, 456] width 1423 height 15
click at [464, 467] on div "Image drag_handle drag_handle lens lens lens lens lens lens lens lens lens" at bounding box center [835, 479] width 1423 height 28
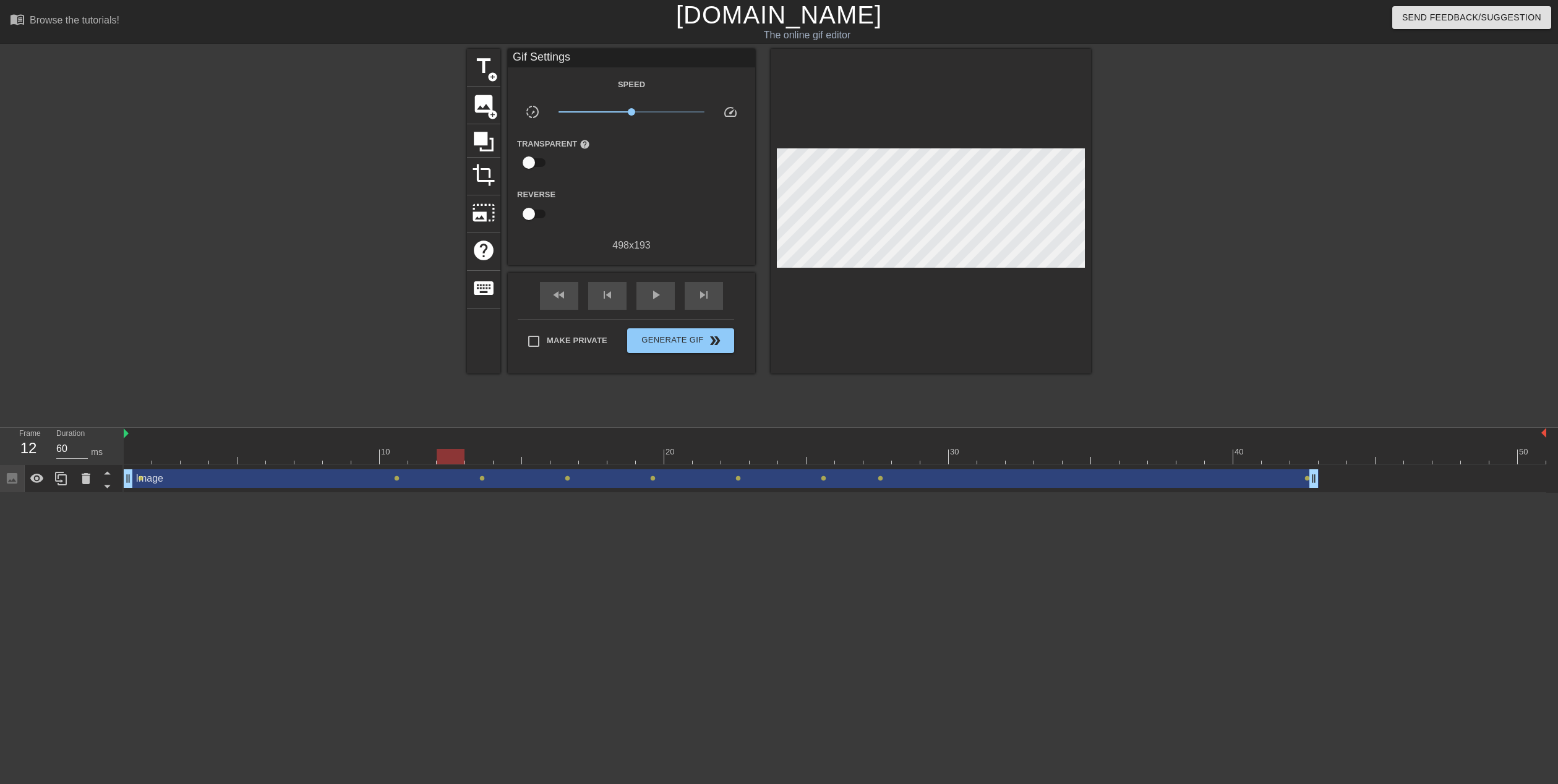
click at [473, 461] on div at bounding box center [835, 456] width 1423 height 15
click at [500, 462] on div at bounding box center [835, 456] width 1423 height 15
click at [510, 462] on div at bounding box center [507, 456] width 28 height 15
click at [402, 460] on div at bounding box center [835, 456] width 1423 height 15
click at [363, 459] on div at bounding box center [835, 456] width 1423 height 15
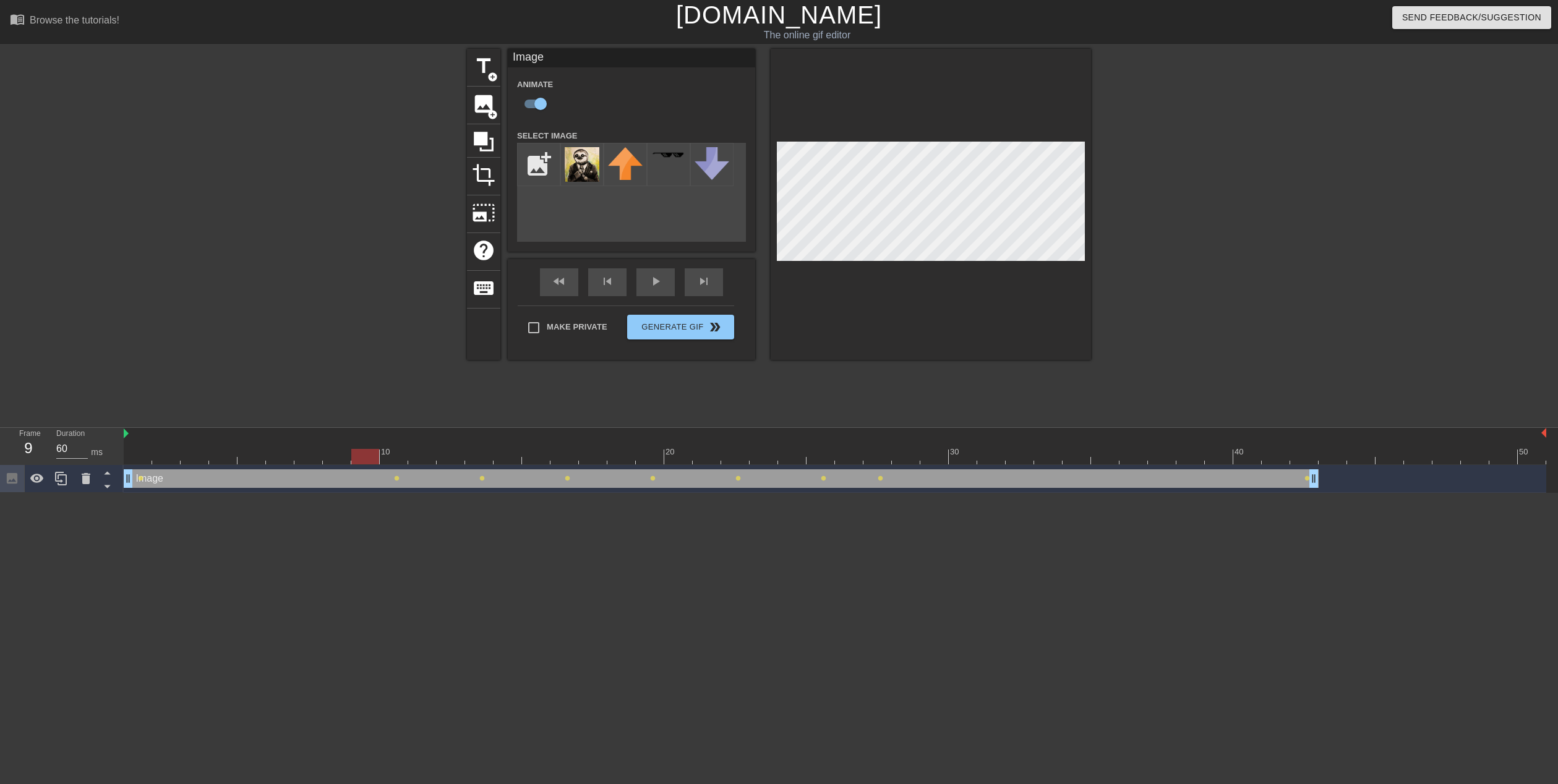
click at [314, 459] on div at bounding box center [835, 456] width 1423 height 15
click at [278, 459] on div at bounding box center [835, 456] width 1423 height 15
click at [253, 462] on div at bounding box center [835, 456] width 1423 height 15
click at [232, 462] on div at bounding box center [835, 456] width 1423 height 15
click at [141, 459] on div at bounding box center [835, 456] width 1423 height 15
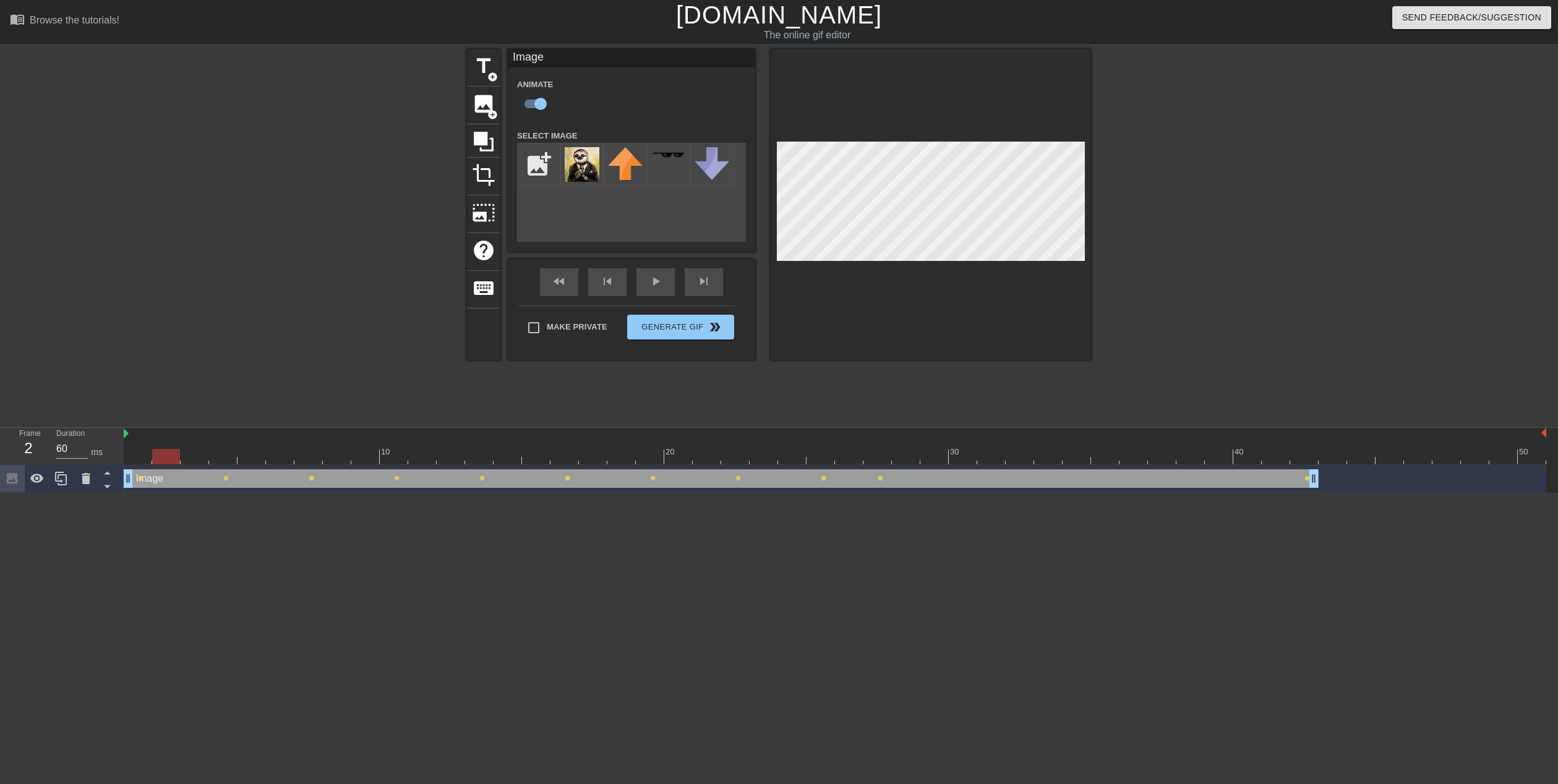
click at [166, 462] on div at bounding box center [835, 456] width 1423 height 15
click at [187, 464] on div at bounding box center [835, 456] width 1423 height 15
click at [215, 461] on div at bounding box center [835, 456] width 1423 height 15
click at [254, 464] on div at bounding box center [835, 456] width 1423 height 15
click at [281, 461] on div at bounding box center [835, 456] width 1423 height 15
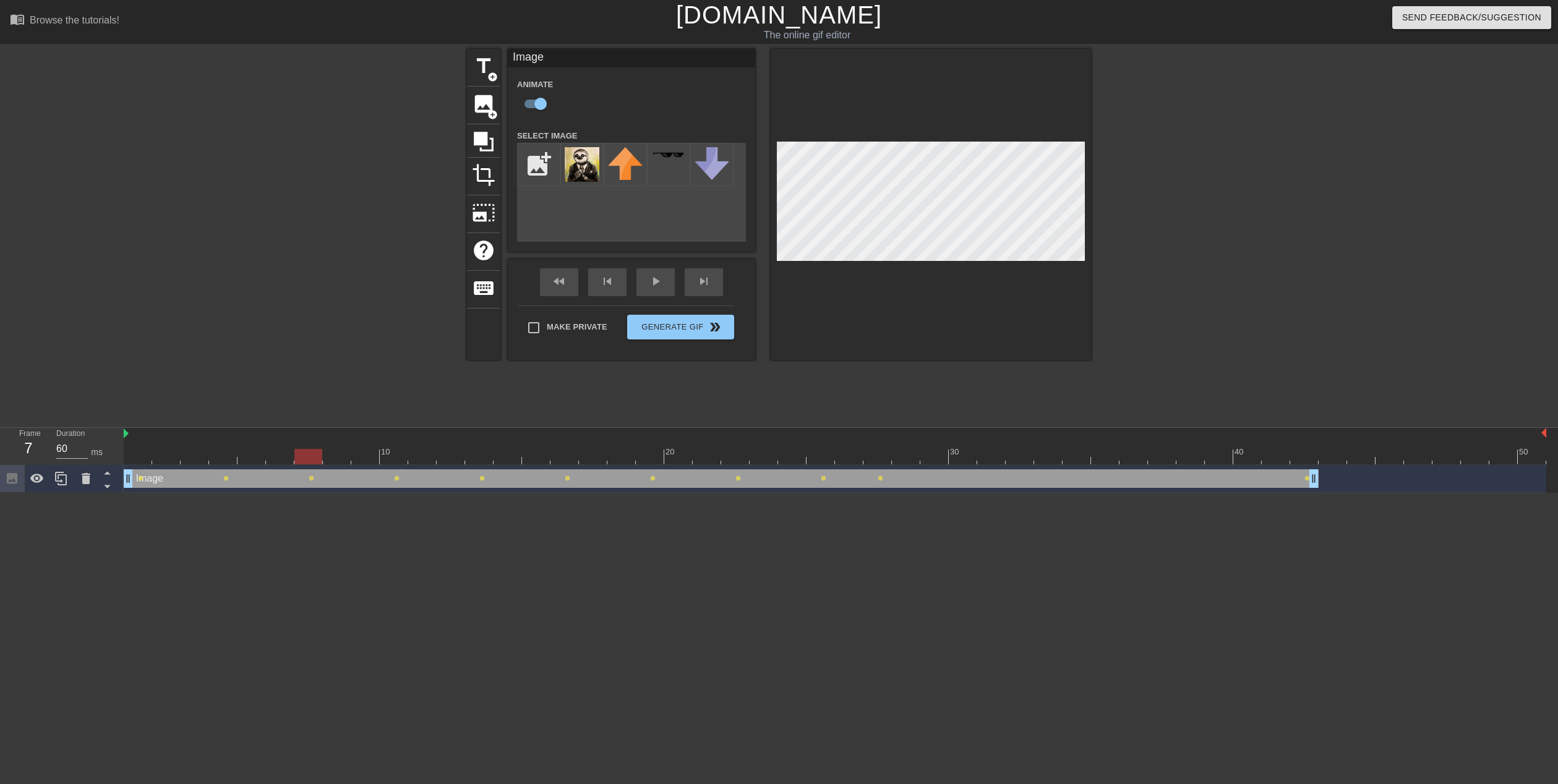
click at [309, 460] on div at bounding box center [835, 456] width 1423 height 15
click at [331, 459] on div at bounding box center [835, 456] width 1423 height 15
click at [359, 460] on div at bounding box center [835, 456] width 1423 height 15
click at [395, 459] on div at bounding box center [835, 456] width 1423 height 15
click at [420, 461] on div at bounding box center [835, 456] width 1423 height 15
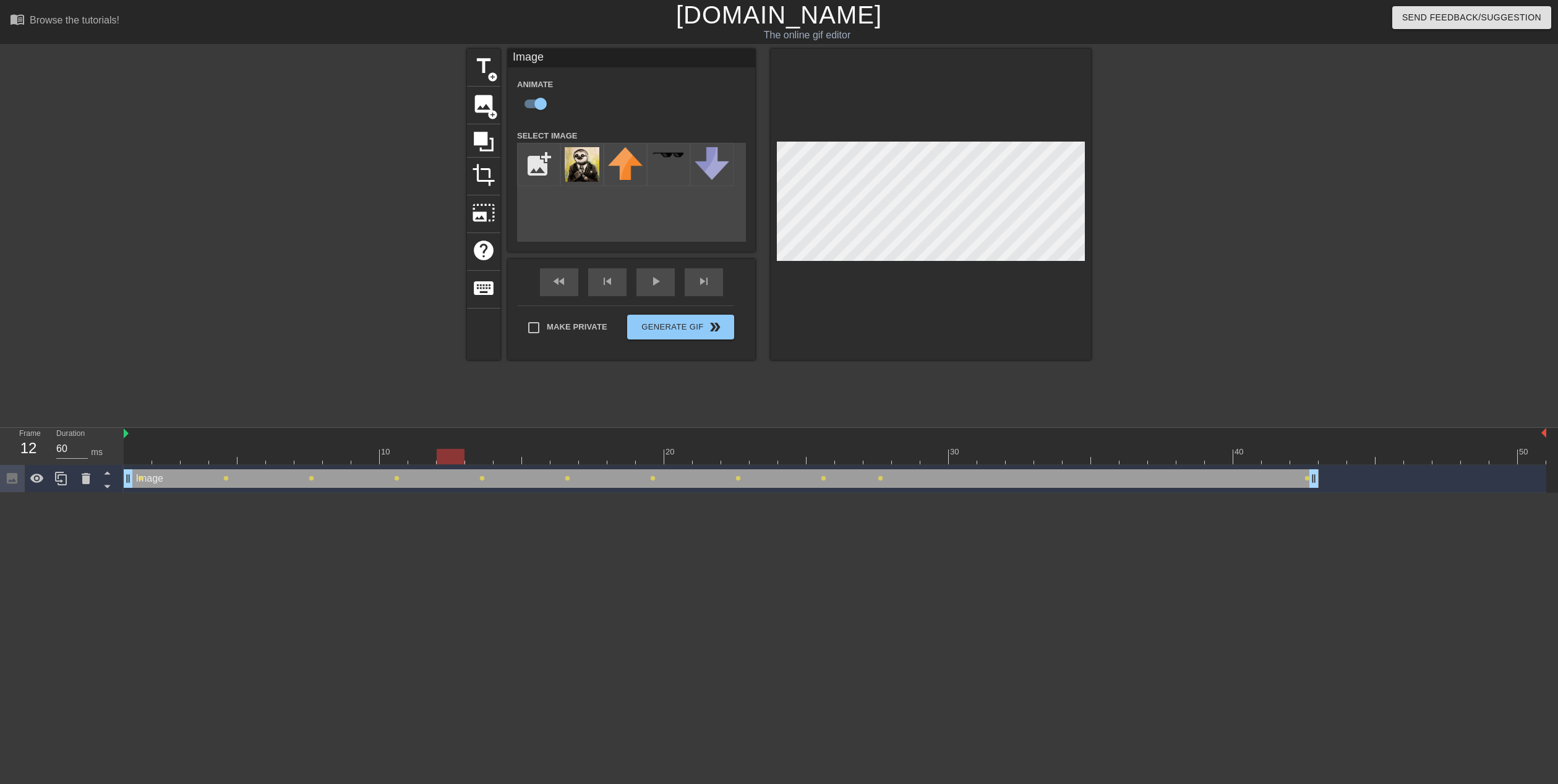
click at [455, 462] on div at bounding box center [835, 456] width 1423 height 15
click at [478, 458] on div at bounding box center [835, 456] width 1423 height 15
click at [503, 459] on div at bounding box center [835, 456] width 1423 height 15
click at [543, 459] on div at bounding box center [835, 456] width 1423 height 15
click at [560, 459] on div at bounding box center [835, 456] width 1423 height 15
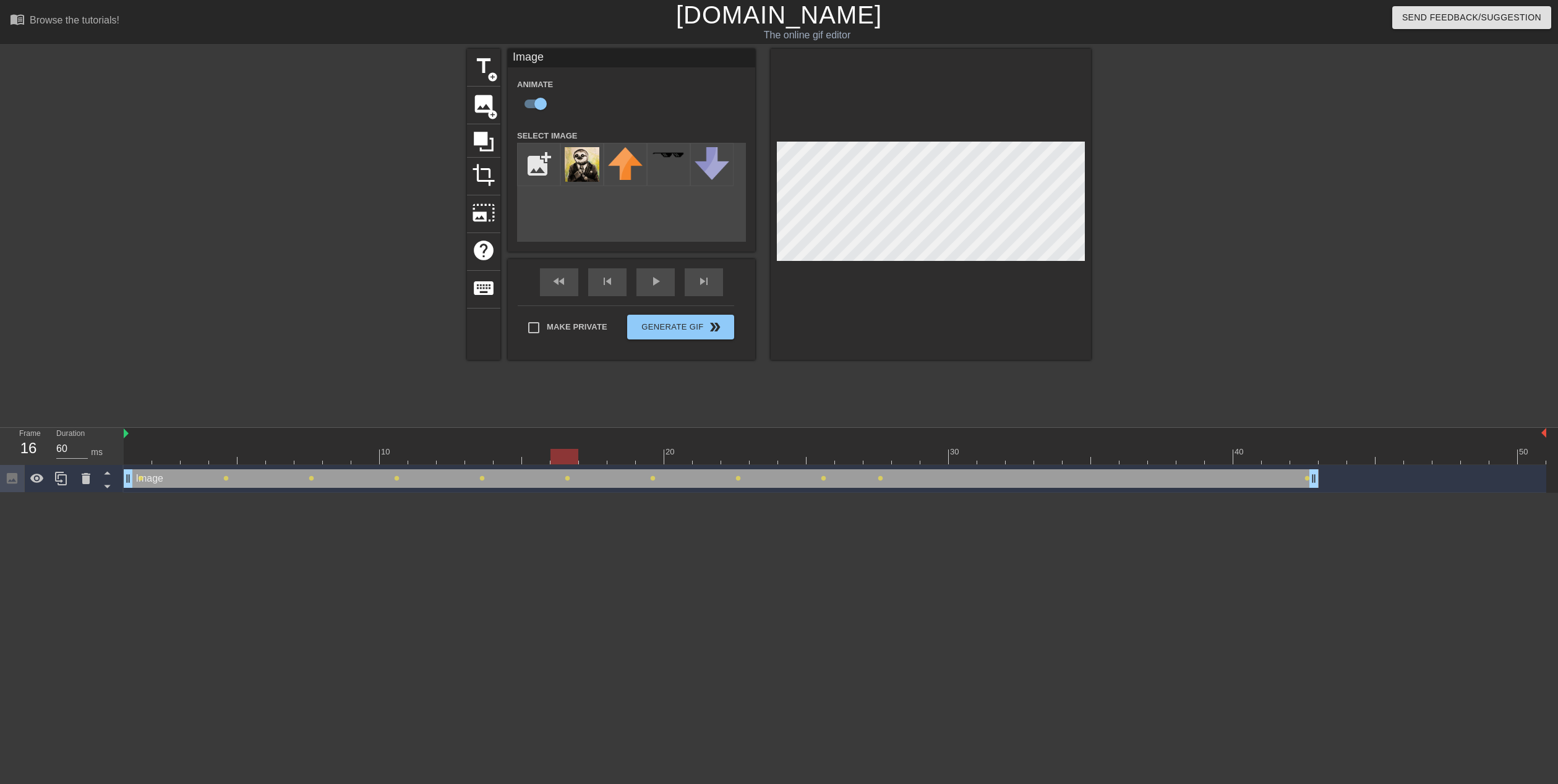
click at [596, 457] on div at bounding box center [835, 456] width 1423 height 15
click at [620, 459] on div at bounding box center [835, 456] width 1423 height 15
click at [643, 459] on div at bounding box center [835, 456] width 1423 height 15
click at [677, 458] on div at bounding box center [835, 456] width 1423 height 15
click at [707, 458] on div at bounding box center [835, 456] width 1423 height 15
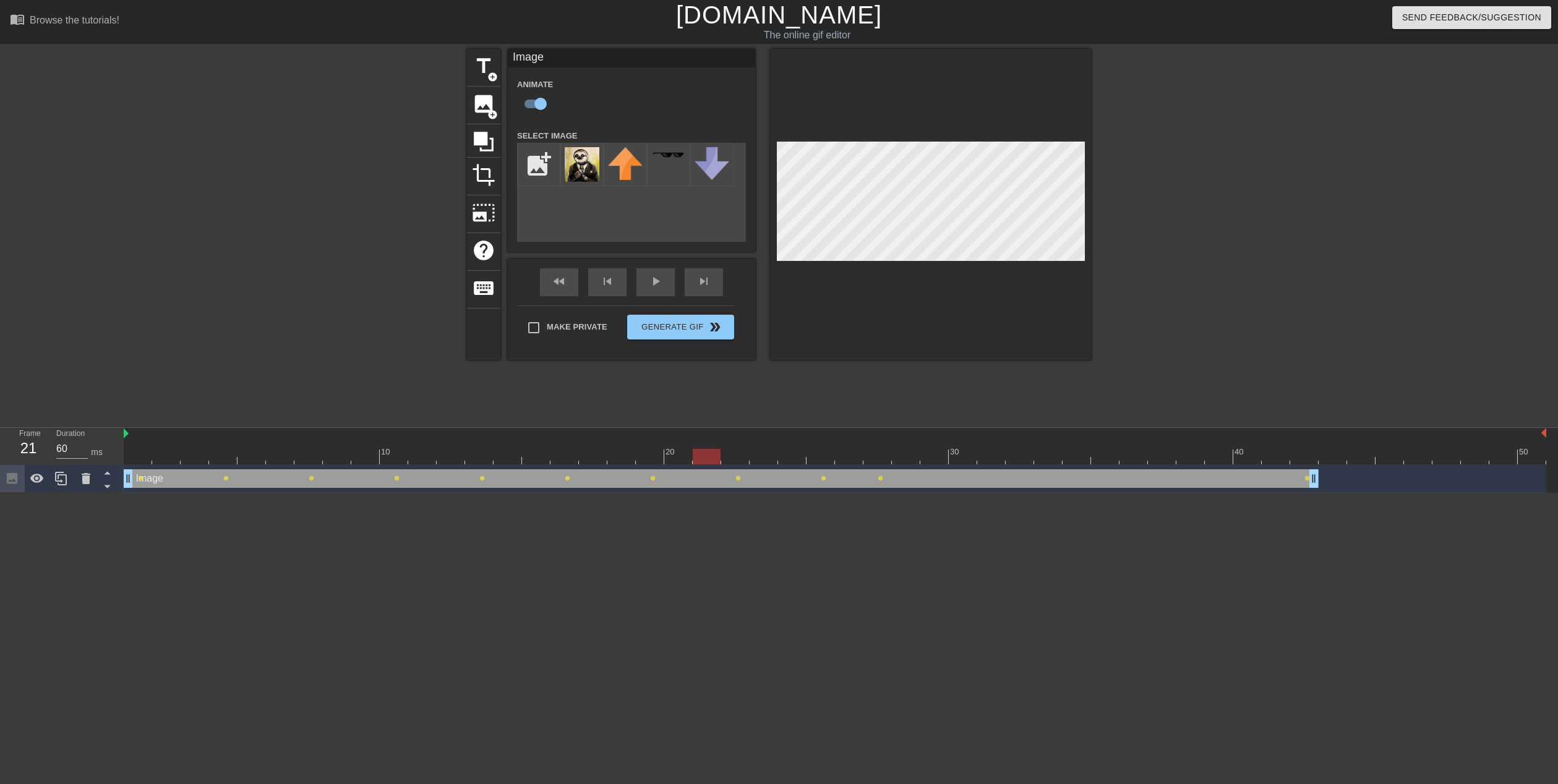
click at [738, 459] on div at bounding box center [835, 456] width 1423 height 15
click at [765, 459] on div at bounding box center [835, 456] width 1423 height 15
click at [786, 459] on div at bounding box center [835, 456] width 1423 height 15
click at [745, 458] on div at bounding box center [835, 456] width 1423 height 15
click at [732, 458] on div at bounding box center [735, 456] width 28 height 15
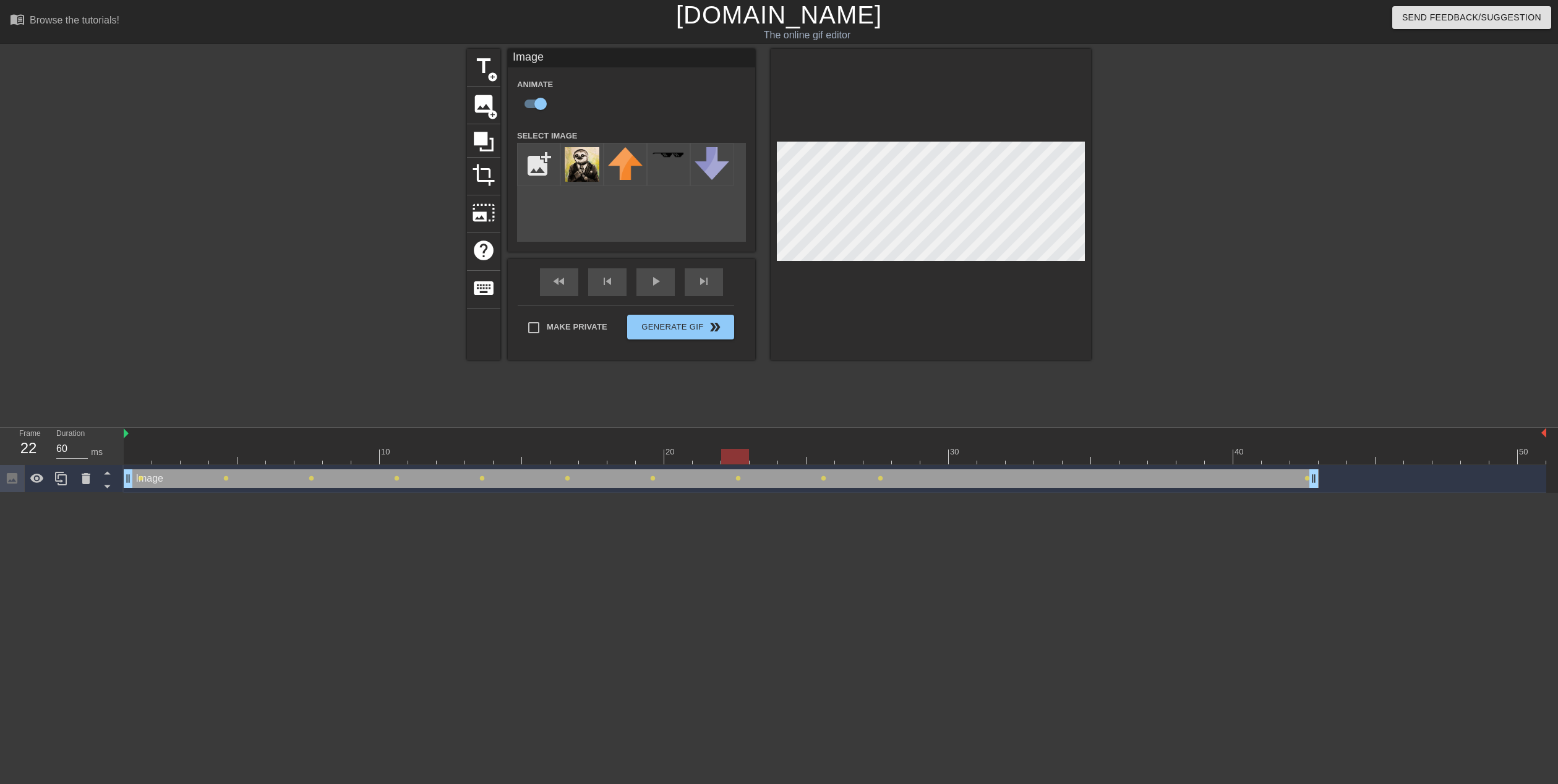
click at [768, 457] on div at bounding box center [835, 456] width 1423 height 15
drag, startPoint x: 783, startPoint y: 456, endPoint x: 804, endPoint y: 456, distance: 21.0
click at [783, 456] on div at bounding box center [835, 456] width 1423 height 15
click at [823, 454] on div at bounding box center [835, 456] width 1423 height 15
click at [842, 457] on div at bounding box center [835, 456] width 1423 height 15
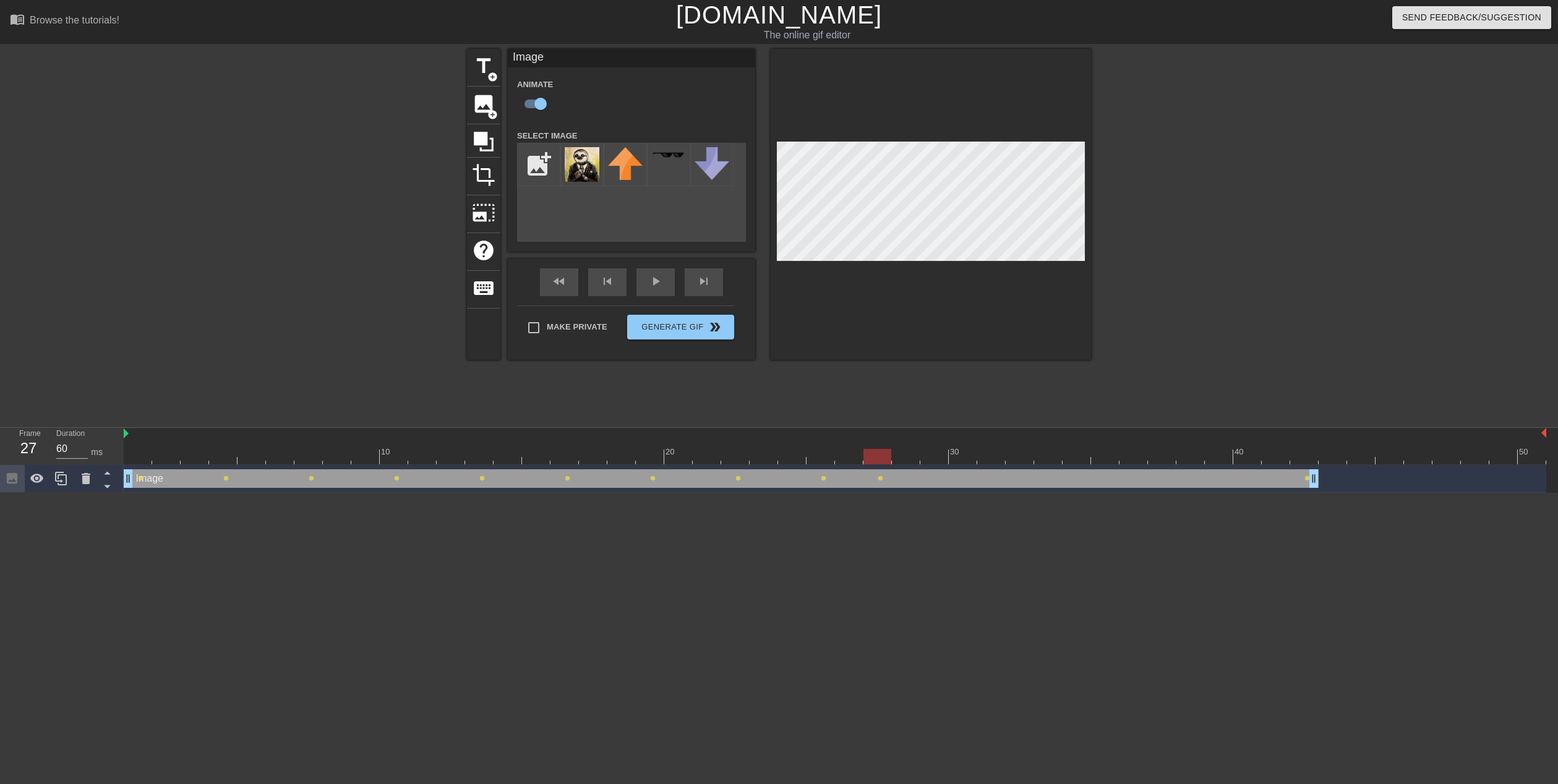
click at [879, 459] on div at bounding box center [835, 456] width 1423 height 15
click at [893, 459] on div at bounding box center [835, 456] width 1423 height 15
click at [908, 459] on div at bounding box center [906, 456] width 28 height 15
click at [938, 457] on div at bounding box center [835, 456] width 1423 height 15
click at [960, 459] on div at bounding box center [835, 456] width 1423 height 15
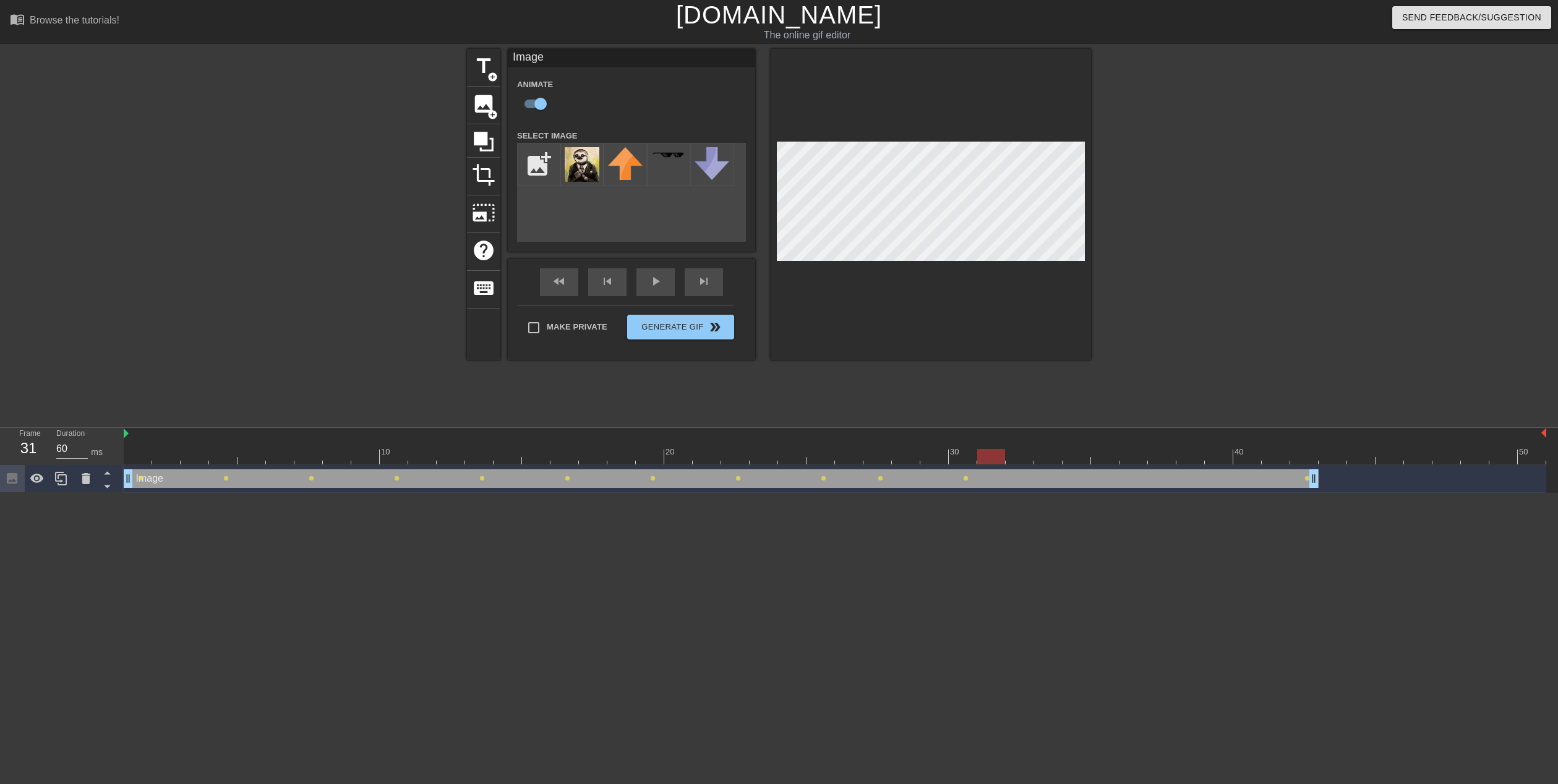
click at [989, 462] on div at bounding box center [835, 456] width 1423 height 15
click at [1026, 464] on div at bounding box center [835, 456] width 1423 height 15
click at [1047, 462] on div at bounding box center [835, 456] width 1423 height 15
click at [1078, 462] on div at bounding box center [835, 456] width 1423 height 15
click at [1118, 459] on div at bounding box center [835, 456] width 1423 height 15
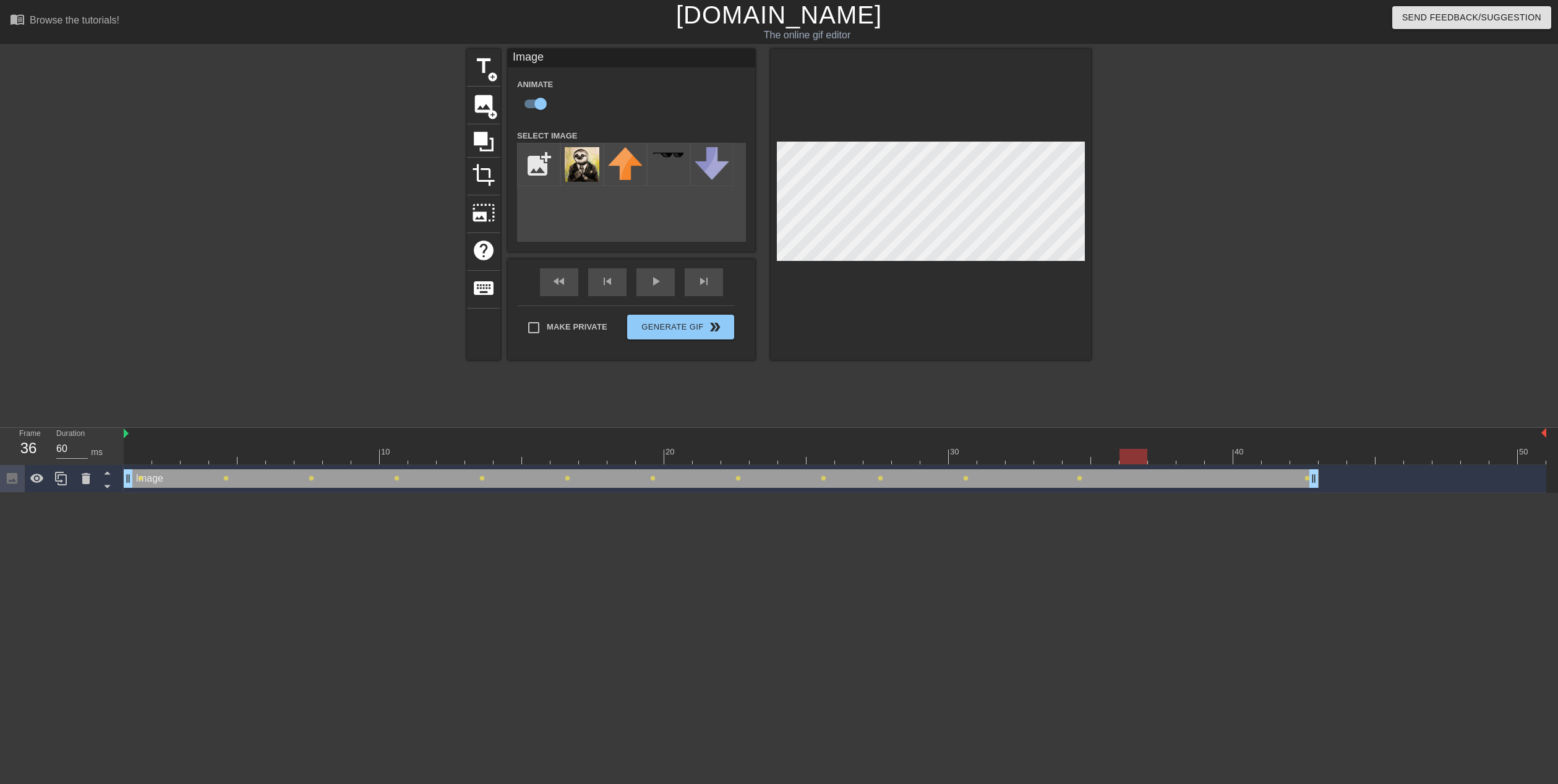
click at [1137, 462] on div at bounding box center [835, 456] width 1423 height 15
click at [1173, 459] on div at bounding box center [835, 456] width 1423 height 15
click at [1307, 458] on div at bounding box center [835, 456] width 1423 height 15
click at [133, 446] on div at bounding box center [138, 448] width 28 height 15
drag, startPoint x: 135, startPoint y: 451, endPoint x: 1311, endPoint y: 462, distance: 1176.1
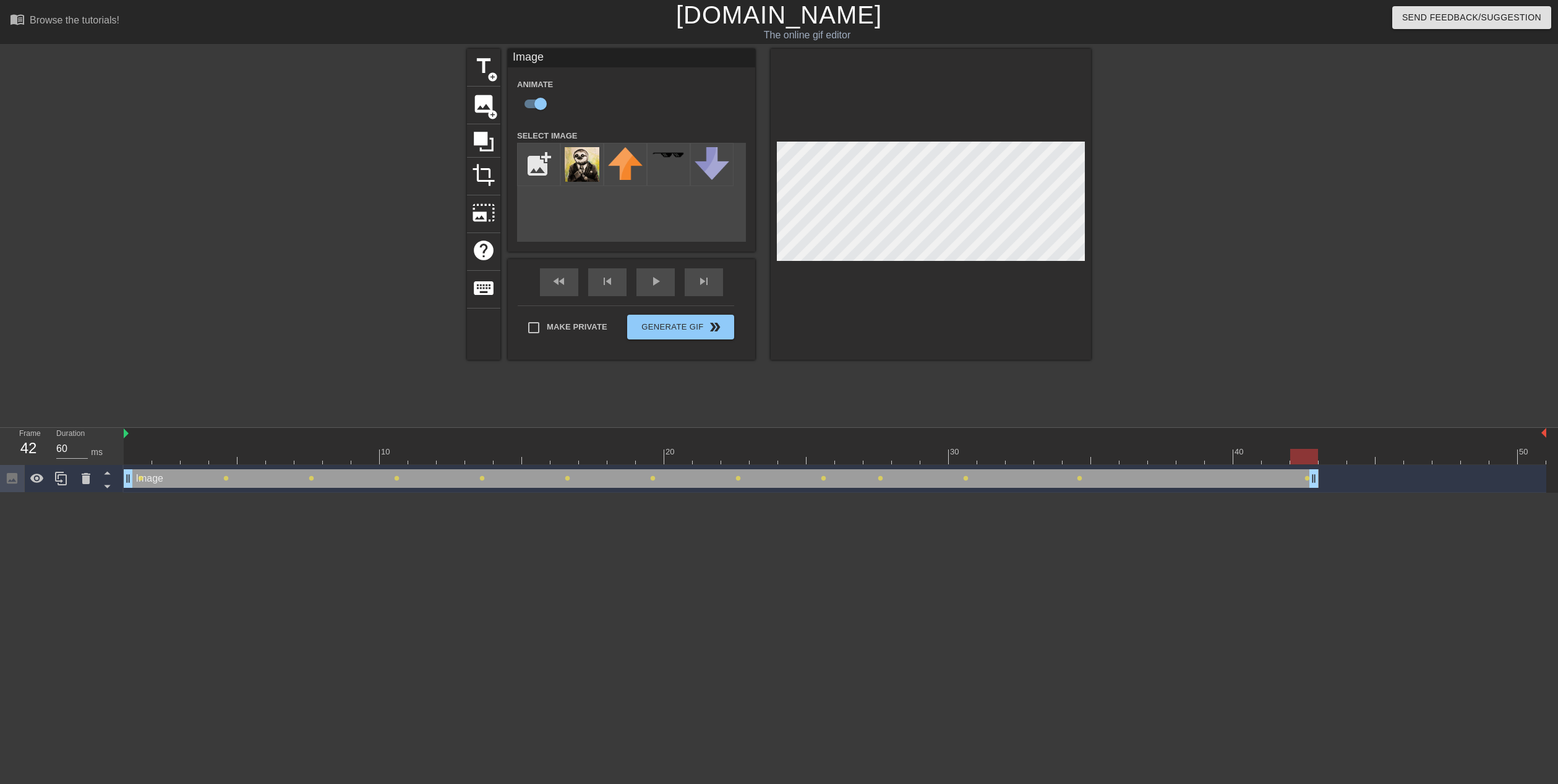
click at [1311, 462] on div at bounding box center [1304, 456] width 28 height 15
drag, startPoint x: 1335, startPoint y: 454, endPoint x: 1366, endPoint y: 532, distance: 83.9
click at [1373, 493] on html "menu_book Browse the tutorials! [DOMAIN_NAME] The online gif editor Send Feedba…" at bounding box center [779, 246] width 1558 height 493
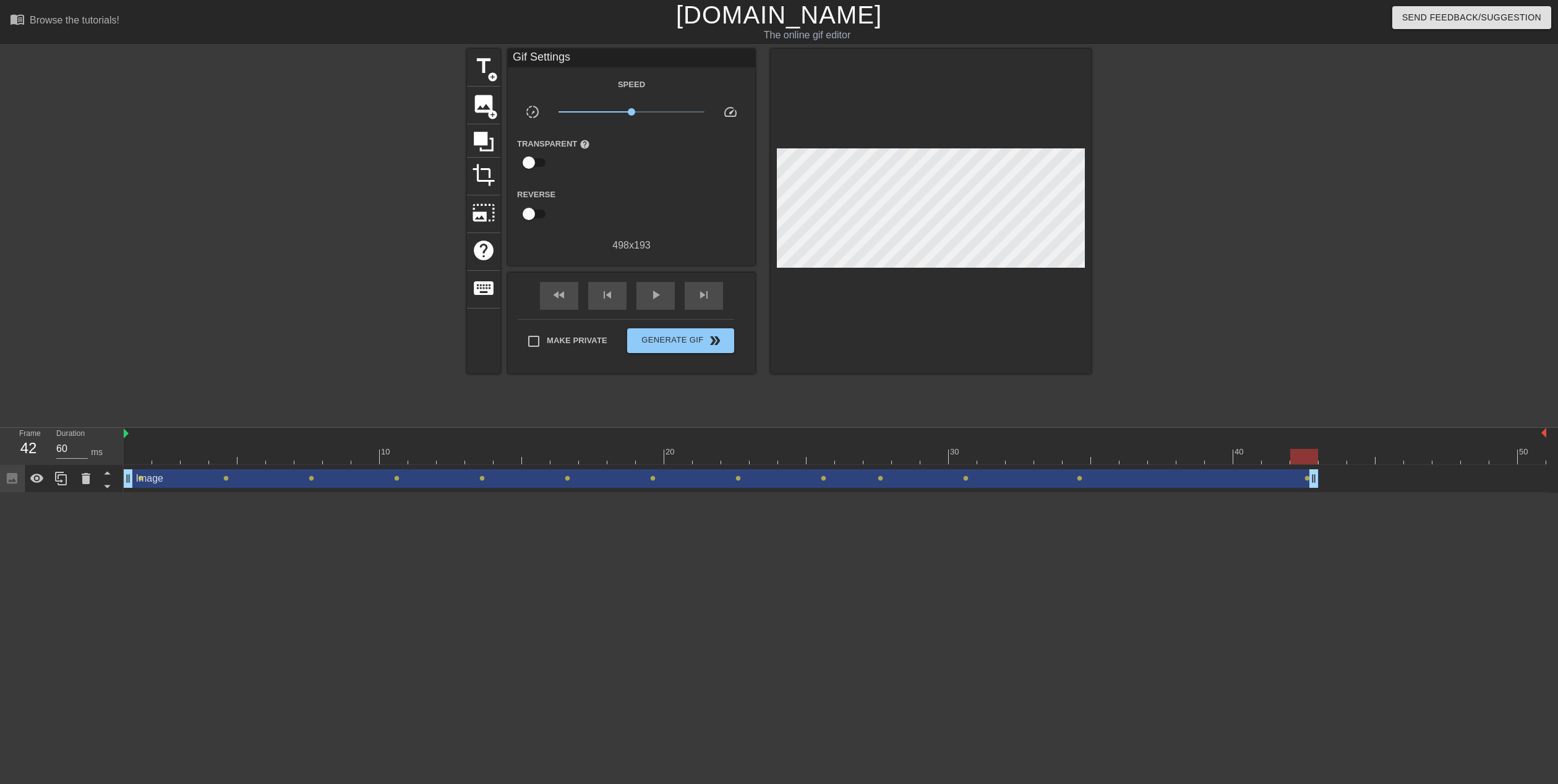
click at [1308, 454] on div at bounding box center [835, 456] width 1423 height 15
drag, startPoint x: 1304, startPoint y: 454, endPoint x: 1298, endPoint y: 459, distance: 7.8
click at [1298, 459] on div at bounding box center [1304, 456] width 28 height 15
drag, startPoint x: 76, startPoint y: 447, endPoint x: 70, endPoint y: 449, distance: 6.3
click at [70, 449] on input "60" at bounding box center [71, 448] width 31 height 20
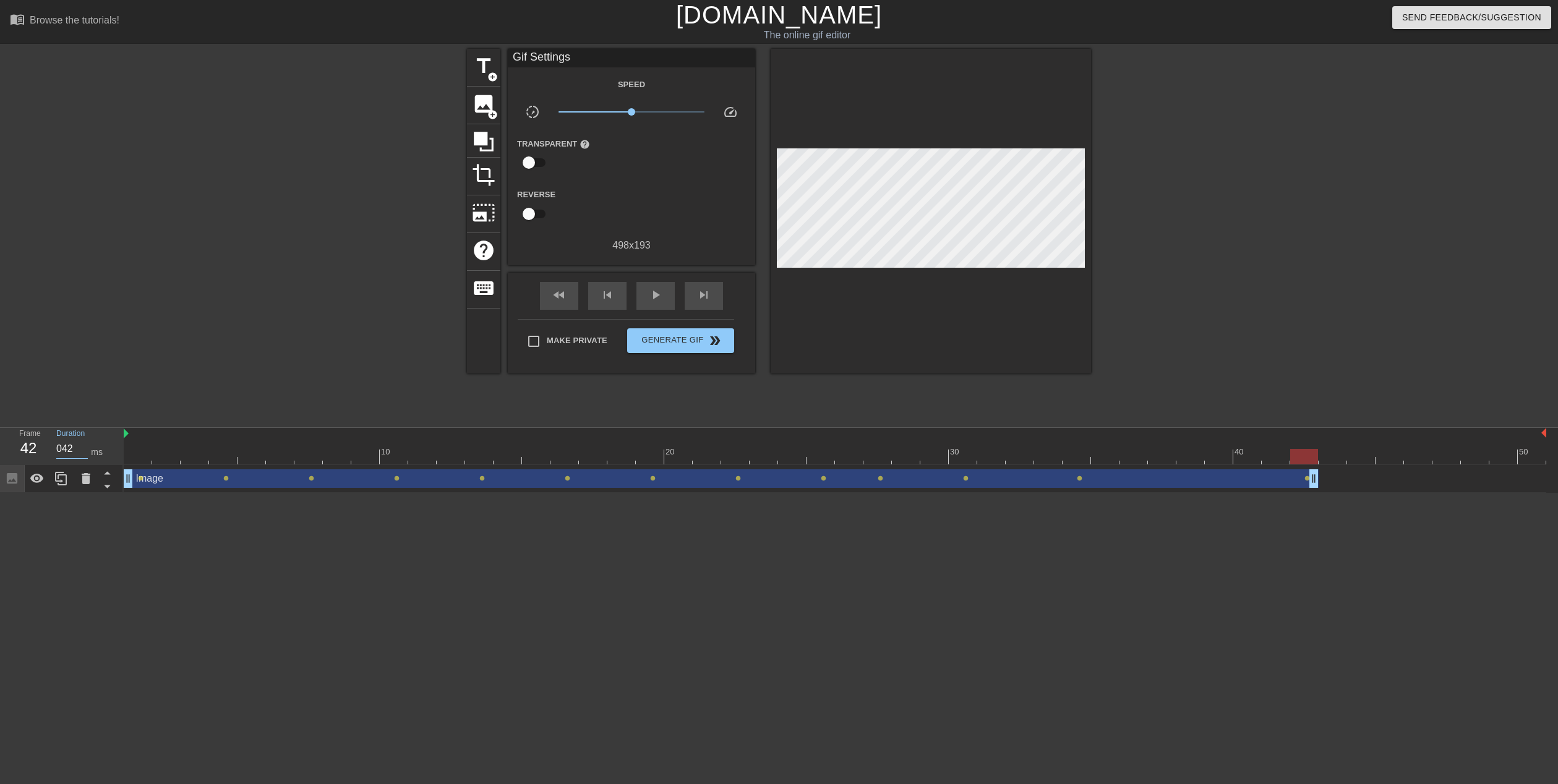
click at [63, 451] on input "042" at bounding box center [71, 448] width 31 height 20
click at [159, 493] on html "menu_book Browse the tutorials! [DOMAIN_NAME] The online gif editor Send Feedba…" at bounding box center [779, 246] width 1558 height 493
click at [138, 455] on div at bounding box center [835, 456] width 1423 height 15
drag, startPoint x: 68, startPoint y: 451, endPoint x: 58, endPoint y: 450, distance: 10.0
click at [58, 450] on input "60" at bounding box center [71, 448] width 31 height 20
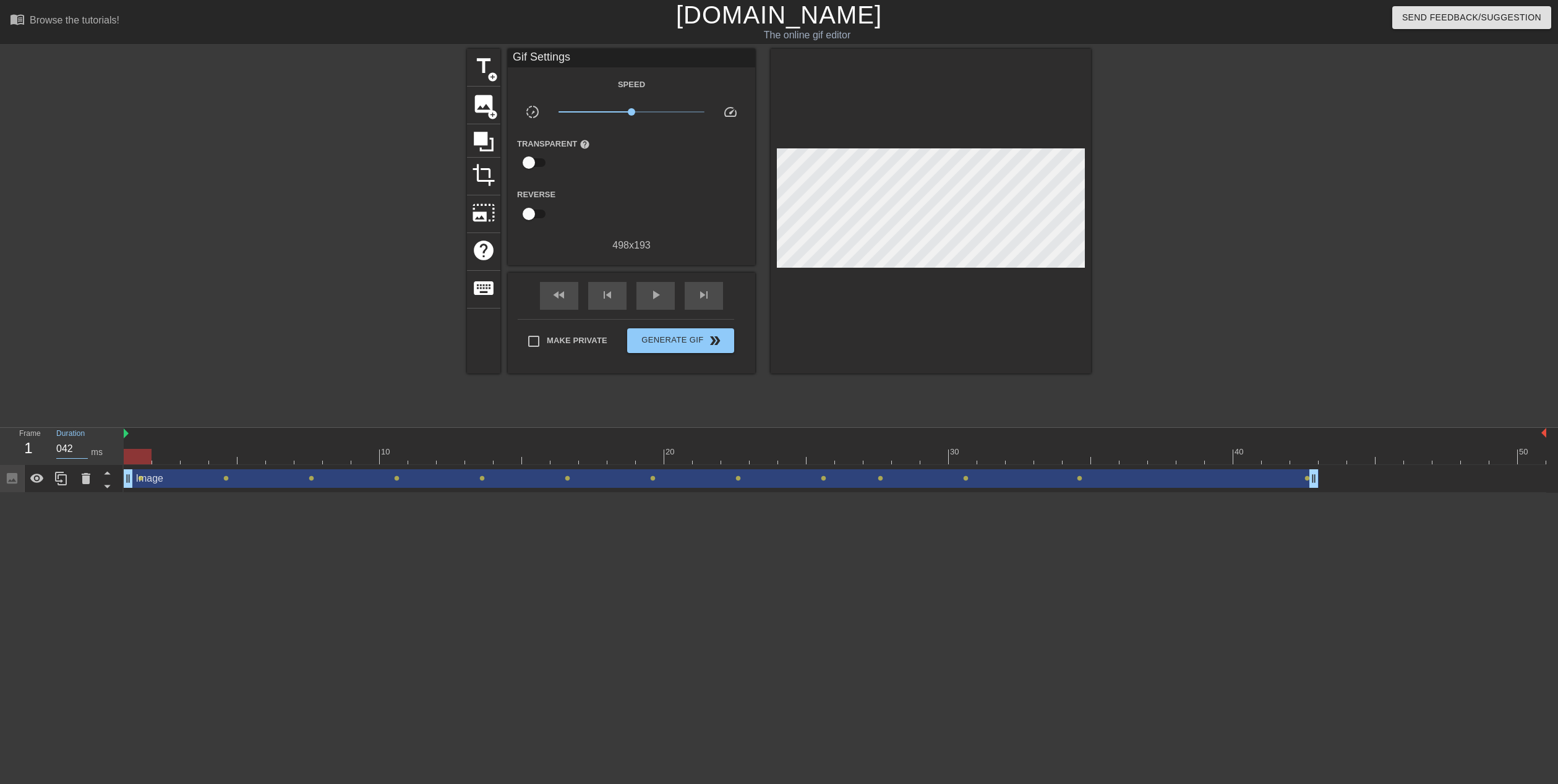
click at [195, 493] on html "menu_book Browse the tutorials! [DOMAIN_NAME] The online gif editor Send Feedba…" at bounding box center [779, 246] width 1558 height 493
drag, startPoint x: 145, startPoint y: 456, endPoint x: 1301, endPoint y: 443, distance: 1156.1
click at [1301, 443] on div "10 20 30 40 50" at bounding box center [835, 446] width 1423 height 36
click at [71, 448] on input "40" at bounding box center [71, 448] width 31 height 20
click at [722, 493] on html "menu_book Browse the tutorials! [DOMAIN_NAME] The online gif editor Send Feedba…" at bounding box center [779, 246] width 1558 height 493
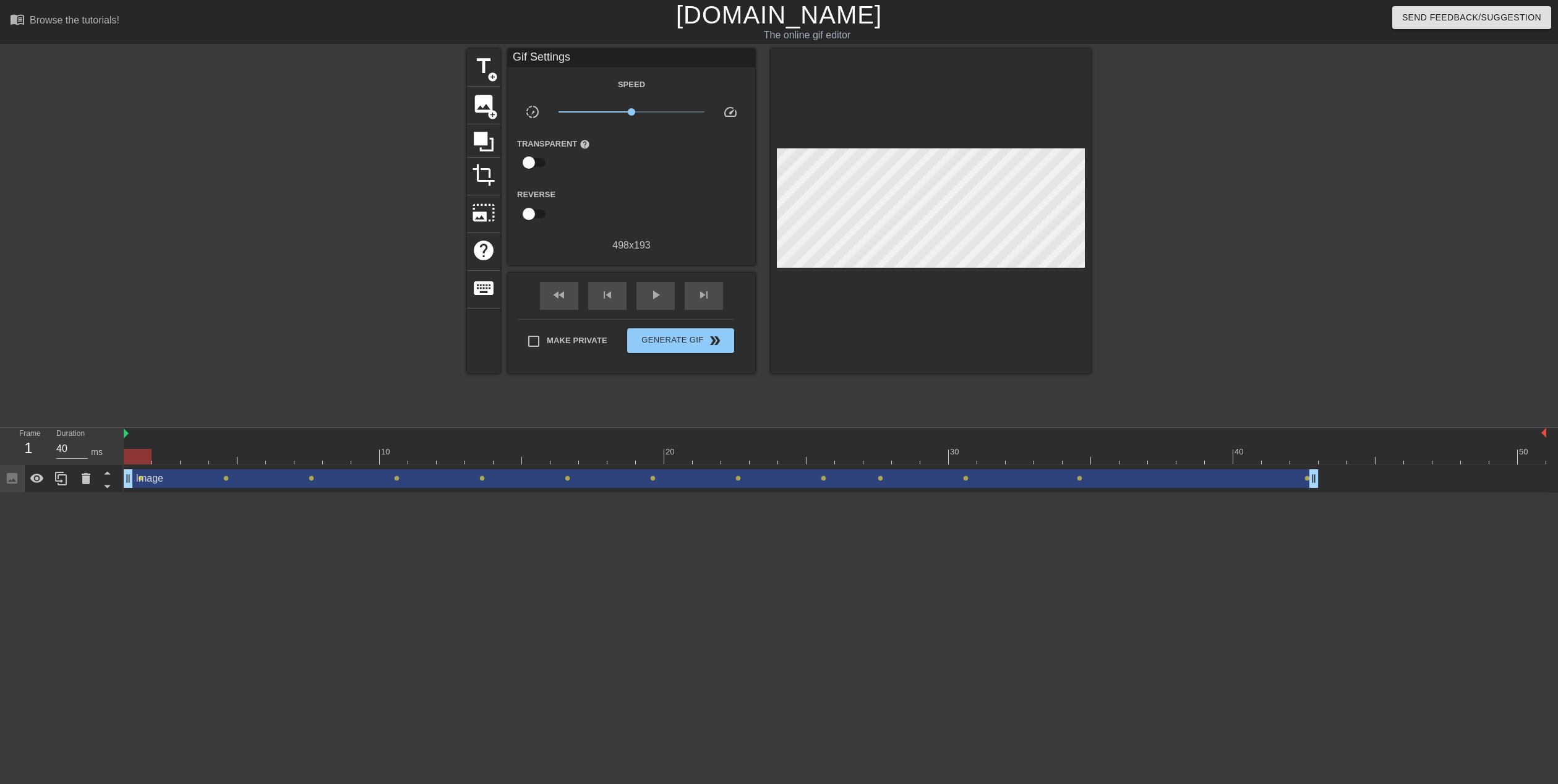
click at [145, 458] on div at bounding box center [835, 456] width 1423 height 15
drag, startPoint x: 145, startPoint y: 458, endPoint x: 81, endPoint y: 454, distance: 64.1
click at [137, 466] on div "10 20 30 40 50 Image drag_handle drag_handle lens lens lens lens lens lens lens…" at bounding box center [841, 460] width 1434 height 65
click at [75, 450] on input "40" at bounding box center [71, 448] width 31 height 20
click at [60, 447] on input "060" at bounding box center [71, 448] width 31 height 20
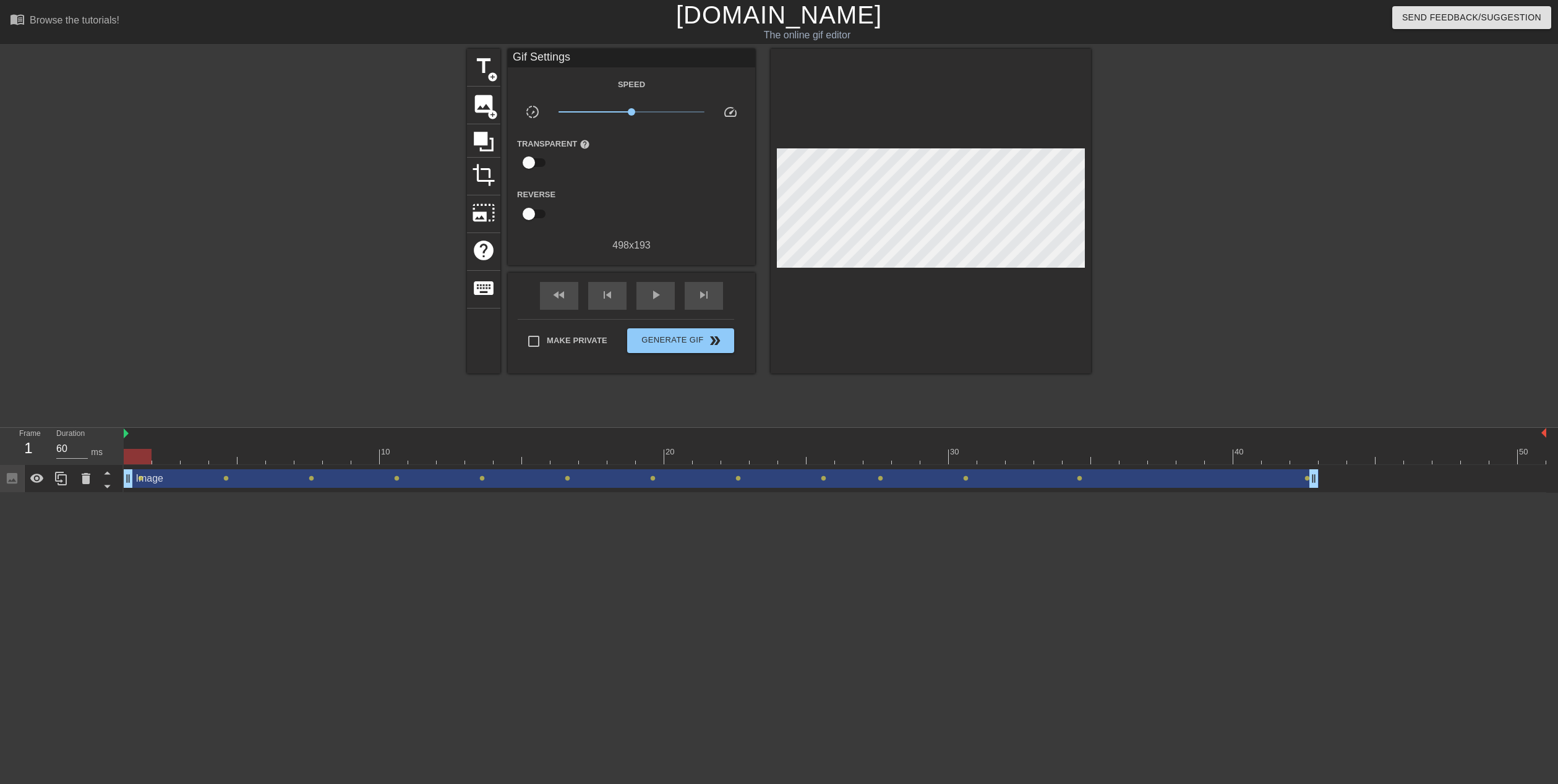
drag, startPoint x: 240, startPoint y: 594, endPoint x: 370, endPoint y: 511, distance: 154.2
click at [242, 493] on html "menu_book Browse the tutorials! [DOMAIN_NAME] The online gif editor Send Feedba…" at bounding box center [779, 246] width 1558 height 493
drag, startPoint x: 142, startPoint y: 458, endPoint x: 1294, endPoint y: 459, distance: 1152.0
click at [1294, 459] on div at bounding box center [835, 456] width 1423 height 15
click at [1310, 455] on div at bounding box center [835, 456] width 1423 height 15
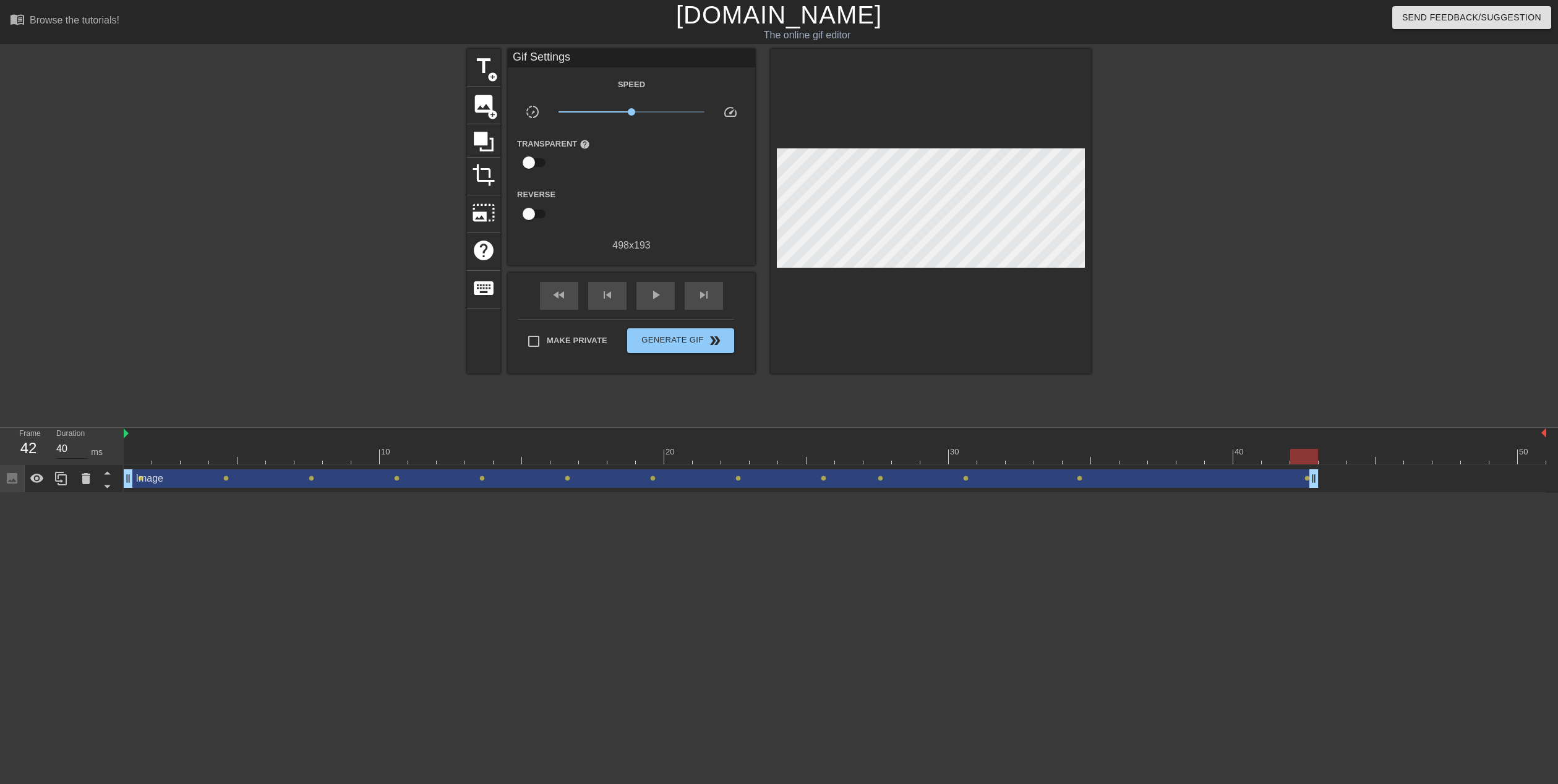
click at [65, 449] on input "40" at bounding box center [71, 448] width 31 height 20
drag, startPoint x: 290, startPoint y: 664, endPoint x: 303, endPoint y: 665, distance: 13.0
click at [296, 493] on html "menu_book Browse the tutorials! [DOMAIN_NAME] The online gif editor Send Feedba…" at bounding box center [779, 246] width 1558 height 493
click at [1331, 458] on div at bounding box center [835, 456] width 1423 height 15
click at [74, 454] on input "060" at bounding box center [71, 448] width 31 height 20
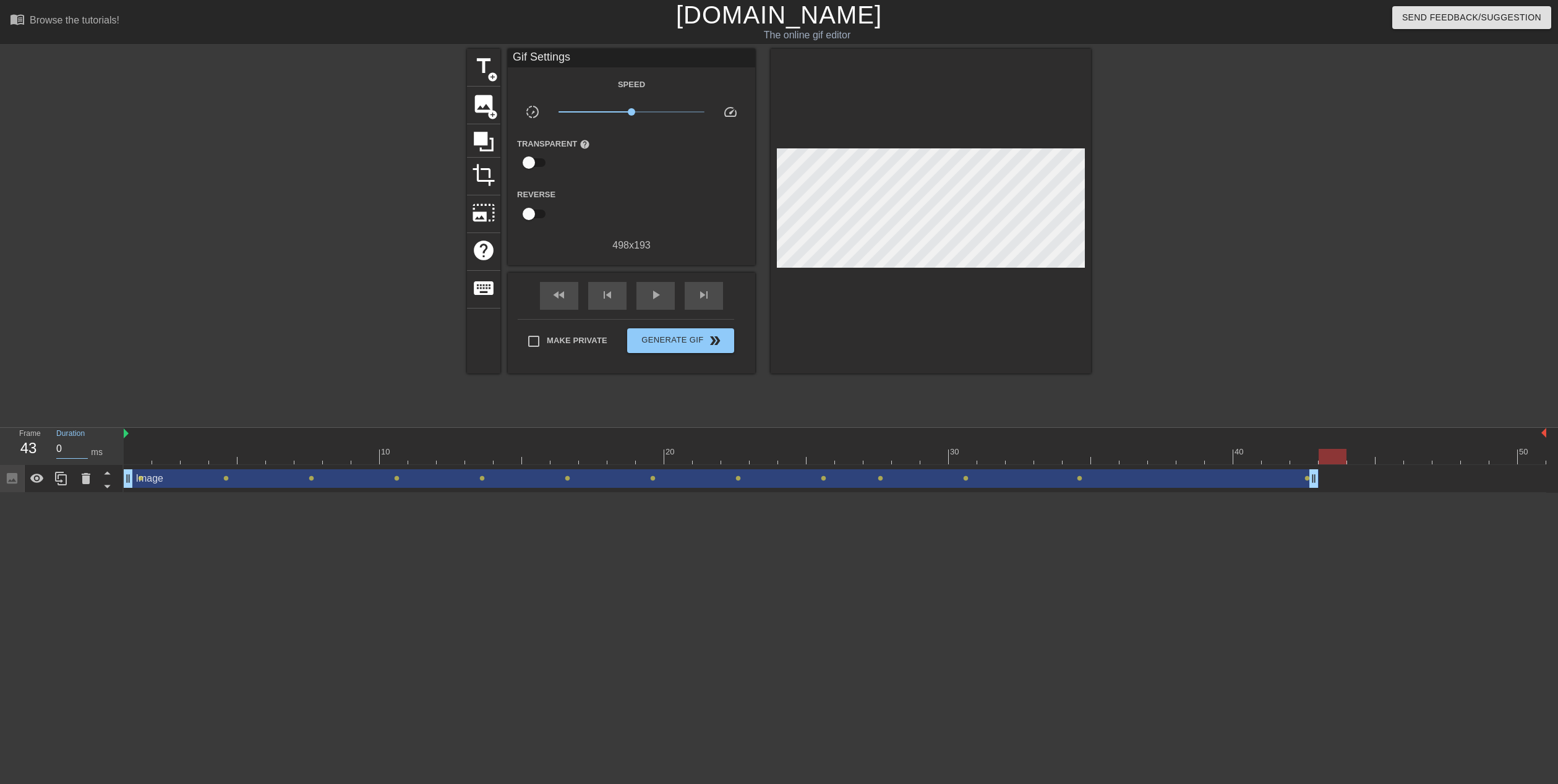
drag, startPoint x: 424, startPoint y: 638, endPoint x: 440, endPoint y: 638, distance: 16.0
click at [424, 493] on html "menu_book Browse the tutorials! [DOMAIN_NAME] The online gif editor Send Feedba…" at bounding box center [779, 246] width 1558 height 493
click at [1361, 461] on div at bounding box center [835, 456] width 1423 height 15
click at [76, 454] on input "60" at bounding box center [71, 448] width 31 height 20
click at [347, 493] on html "menu_book Browse the tutorials! [DOMAIN_NAME] The online gif editor Send Feedba…" at bounding box center [779, 246] width 1558 height 493
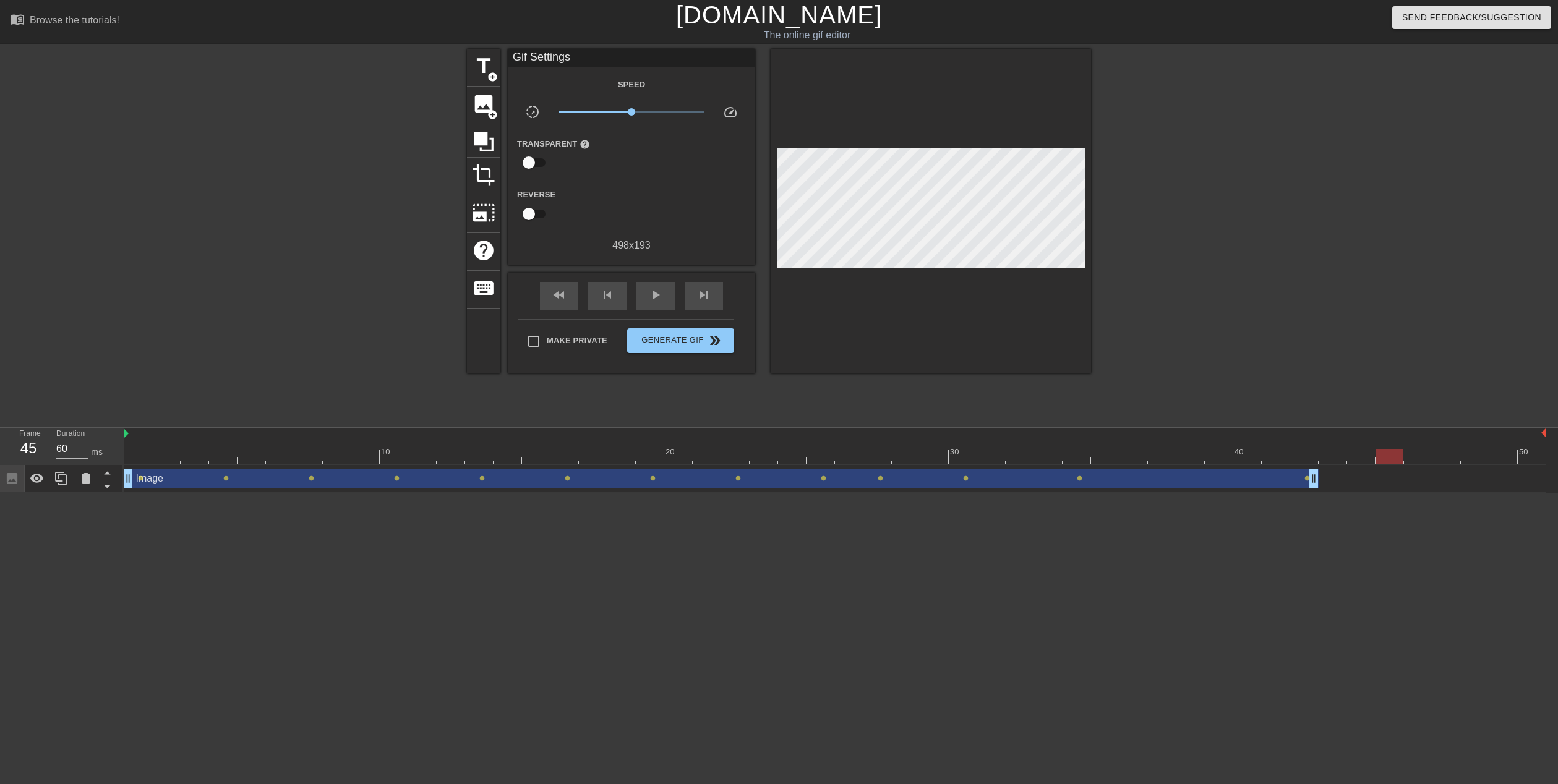
click at [1394, 460] on div at bounding box center [835, 456] width 1423 height 15
click at [69, 451] on input "60" at bounding box center [71, 448] width 31 height 20
click at [315, 493] on html "menu_book Browse the tutorials! [DOMAIN_NAME] The online gif editor Send Feedba…" at bounding box center [779, 246] width 1558 height 493
click at [1423, 456] on div at bounding box center [835, 456] width 1423 height 15
click at [68, 451] on input "60" at bounding box center [71, 448] width 31 height 20
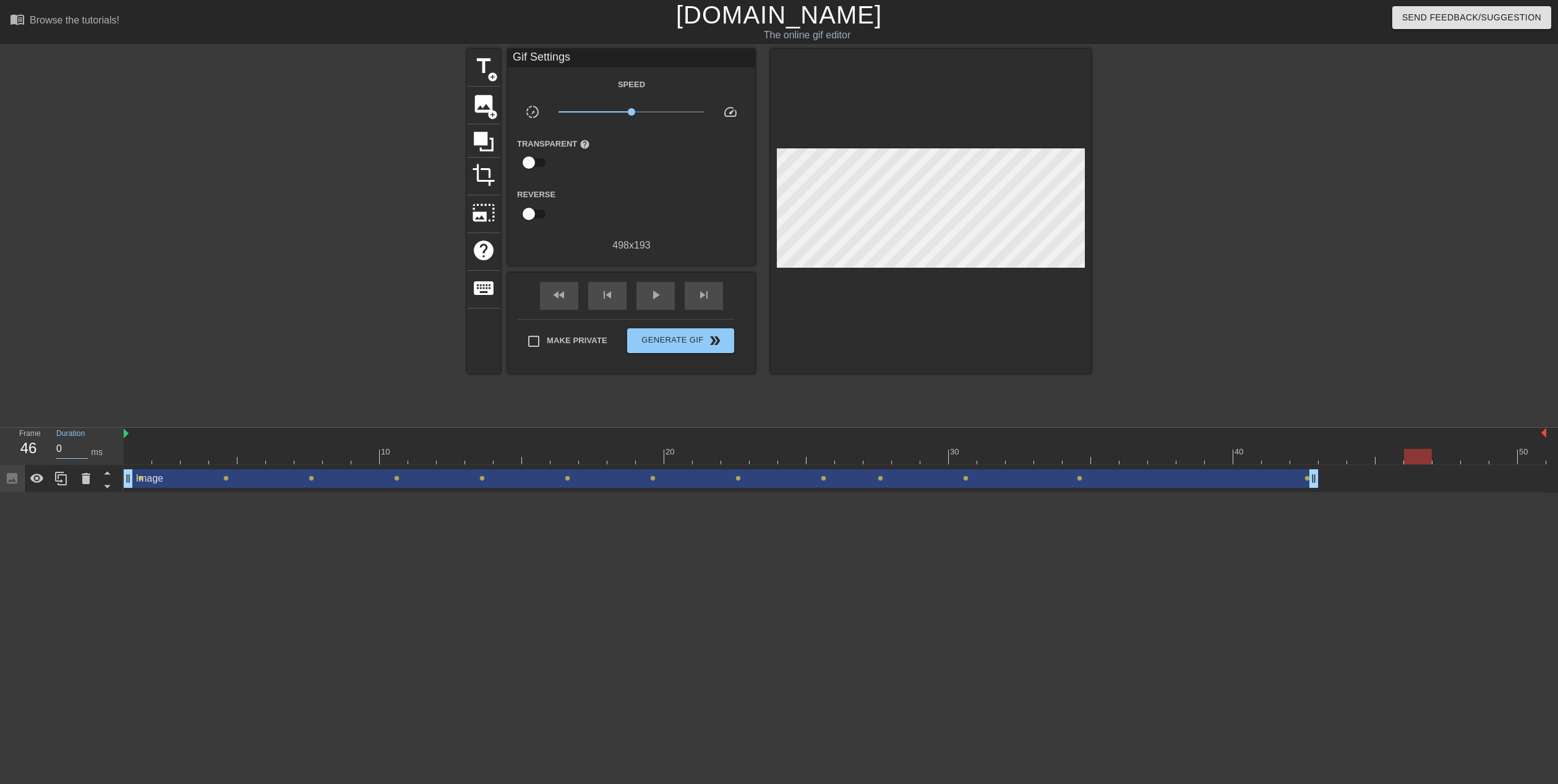
click at [506, 493] on html "menu_book Browse the tutorials! [DOMAIN_NAME] The online gif editor Send Feedba…" at bounding box center [779, 246] width 1558 height 493
click at [1455, 459] on div at bounding box center [835, 456] width 1423 height 15
click at [63, 450] on input "60" at bounding box center [71, 448] width 31 height 20
click at [65, 451] on input "60" at bounding box center [71, 448] width 31 height 20
drag, startPoint x: 199, startPoint y: 618, endPoint x: 612, endPoint y: 536, distance: 421.1
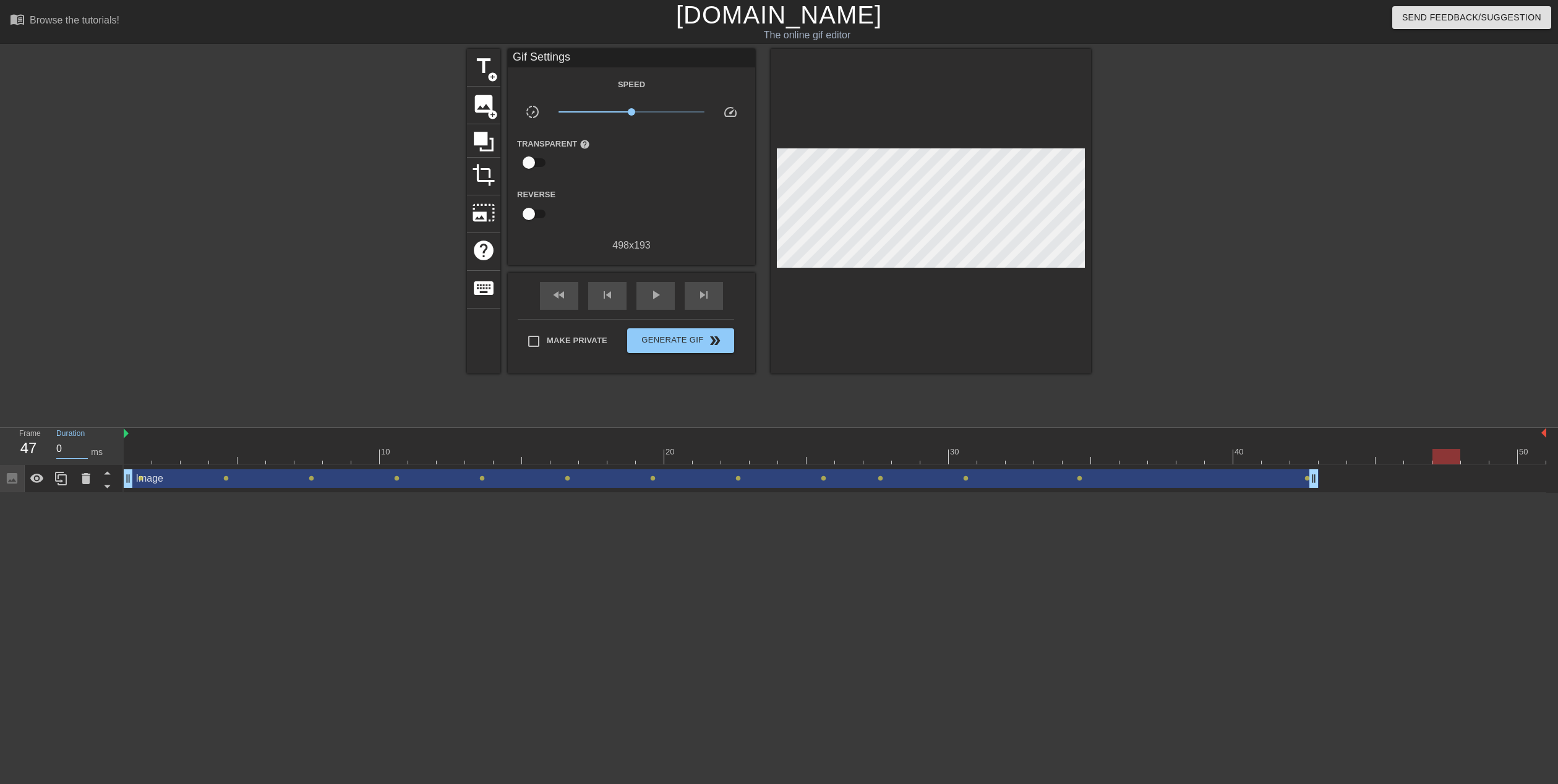
click at [200, 493] on html "menu_book Browse the tutorials! [DOMAIN_NAME] The online gif editor Send Feedba…" at bounding box center [779, 246] width 1558 height 493
click at [1468, 456] on div at bounding box center [835, 456] width 1423 height 15
click at [77, 454] on input "60" at bounding box center [71, 448] width 31 height 20
drag, startPoint x: 244, startPoint y: 641, endPoint x: 925, endPoint y: 511, distance: 693.3
click at [245, 493] on html "menu_book Browse the tutorials! [DOMAIN_NAME] The online gif editor Send Feedba…" at bounding box center [779, 246] width 1558 height 493
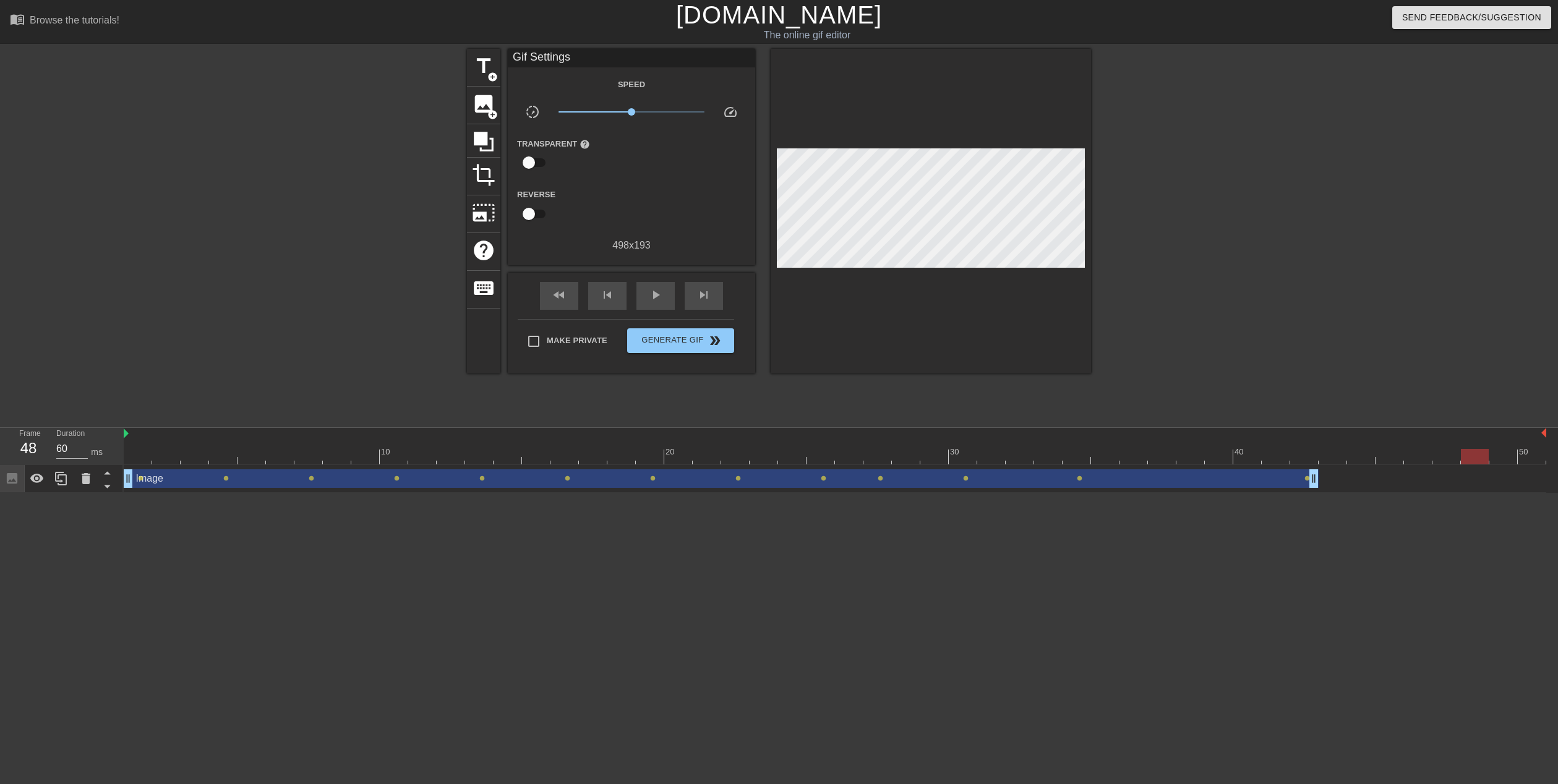
click at [1503, 459] on div at bounding box center [835, 456] width 1423 height 15
click at [82, 451] on input "59" at bounding box center [71, 448] width 31 height 20
click at [71, 453] on input "59" at bounding box center [71, 448] width 31 height 20
click at [130, 493] on html "menu_book Browse the tutorials! [DOMAIN_NAME] The online gif editor Send Feedba…" at bounding box center [779, 246] width 1558 height 493
click at [1533, 459] on div at bounding box center [835, 456] width 1423 height 15
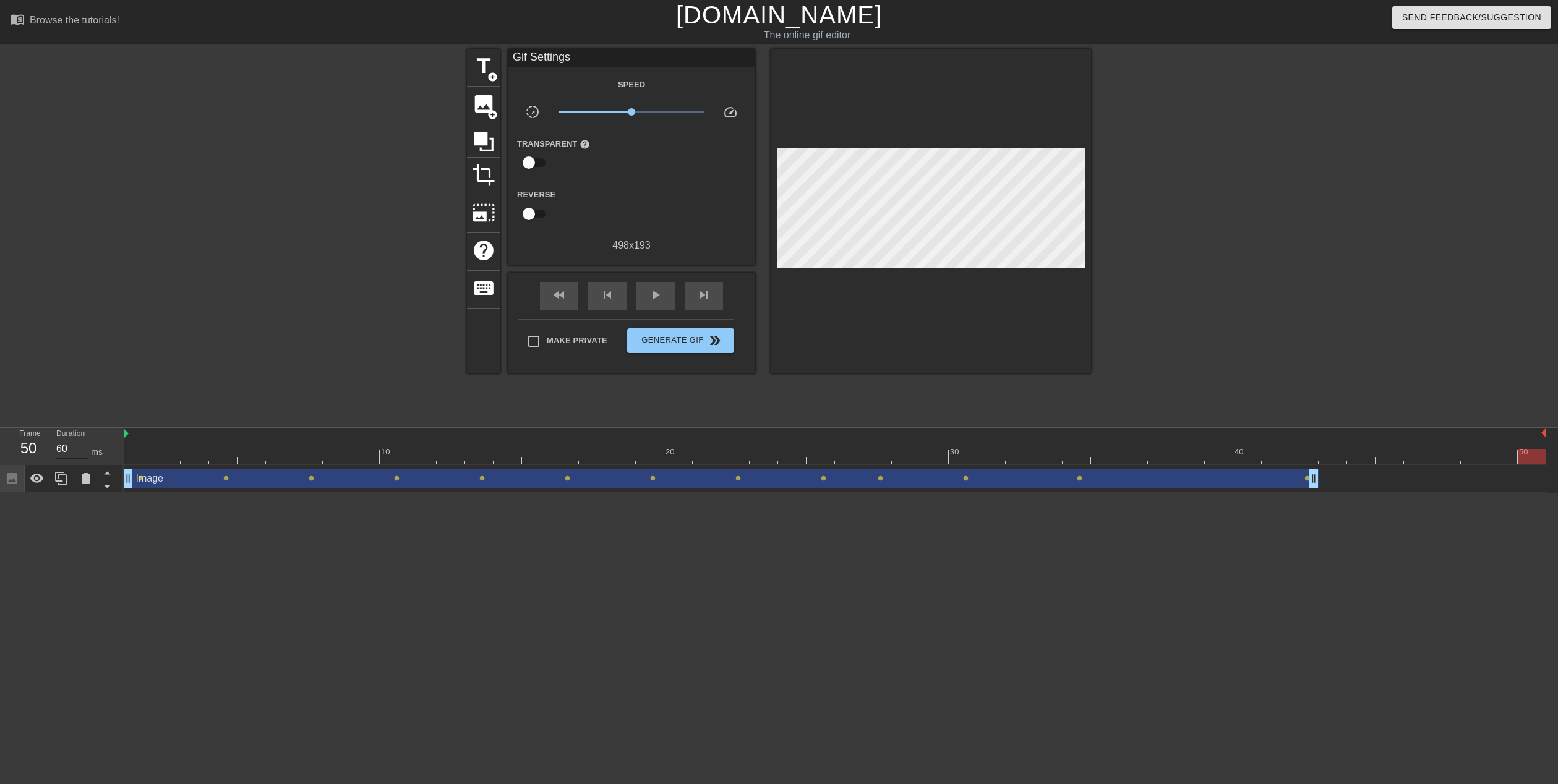
click at [76, 451] on input "60" at bounding box center [71, 448] width 31 height 20
drag, startPoint x: 249, startPoint y: 605, endPoint x: 258, endPoint y: 605, distance: 9.0
click at [257, 493] on html "menu_book Browse the tutorials! [DOMAIN_NAME] The online gif editor Send Feedba…" at bounding box center [779, 246] width 1558 height 493
click at [1481, 493] on html "menu_book Browse the tutorials! [DOMAIN_NAME] The online gif editor Send Feedba…" at bounding box center [779, 246] width 1558 height 493
click at [141, 456] on div at bounding box center [835, 456] width 1423 height 15
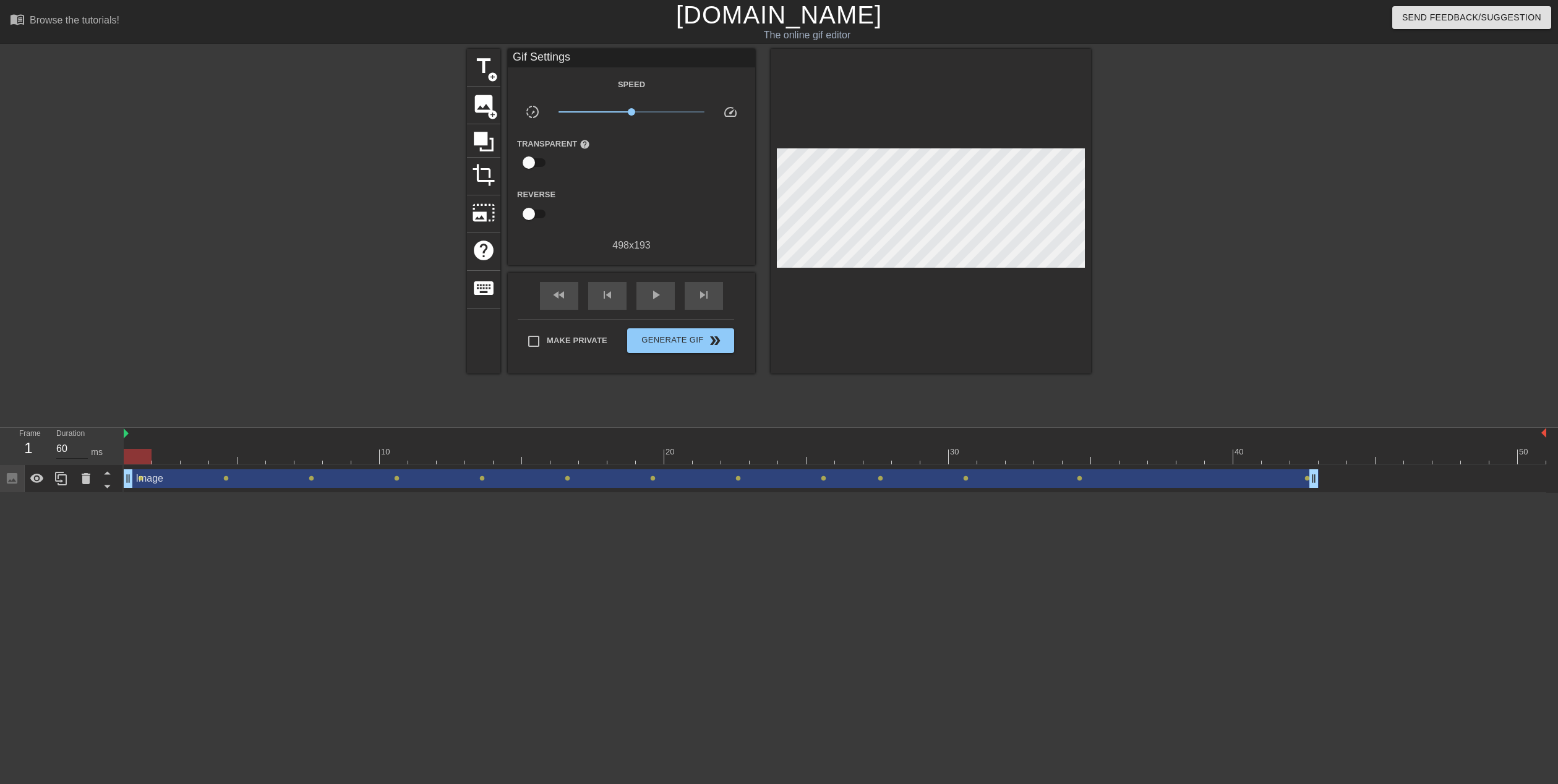
drag, startPoint x: 130, startPoint y: 458, endPoint x: 82, endPoint y: 445, distance: 49.7
click at [82, 445] on div "Frame 1 Duration 60 ms 10 20 30 40 50 Image drag_handle drag_handle lens lens l…" at bounding box center [779, 460] width 1558 height 65
drag, startPoint x: 150, startPoint y: 460, endPoint x: 1341, endPoint y: 475, distance: 1191.1
click at [1341, 475] on div "10 20 30 40 50 Image drag_handle drag_handle lens lens lens lens lens lens lens…" at bounding box center [841, 460] width 1434 height 65
drag, startPoint x: 1329, startPoint y: 458, endPoint x: 1557, endPoint y: 461, distance: 228.0
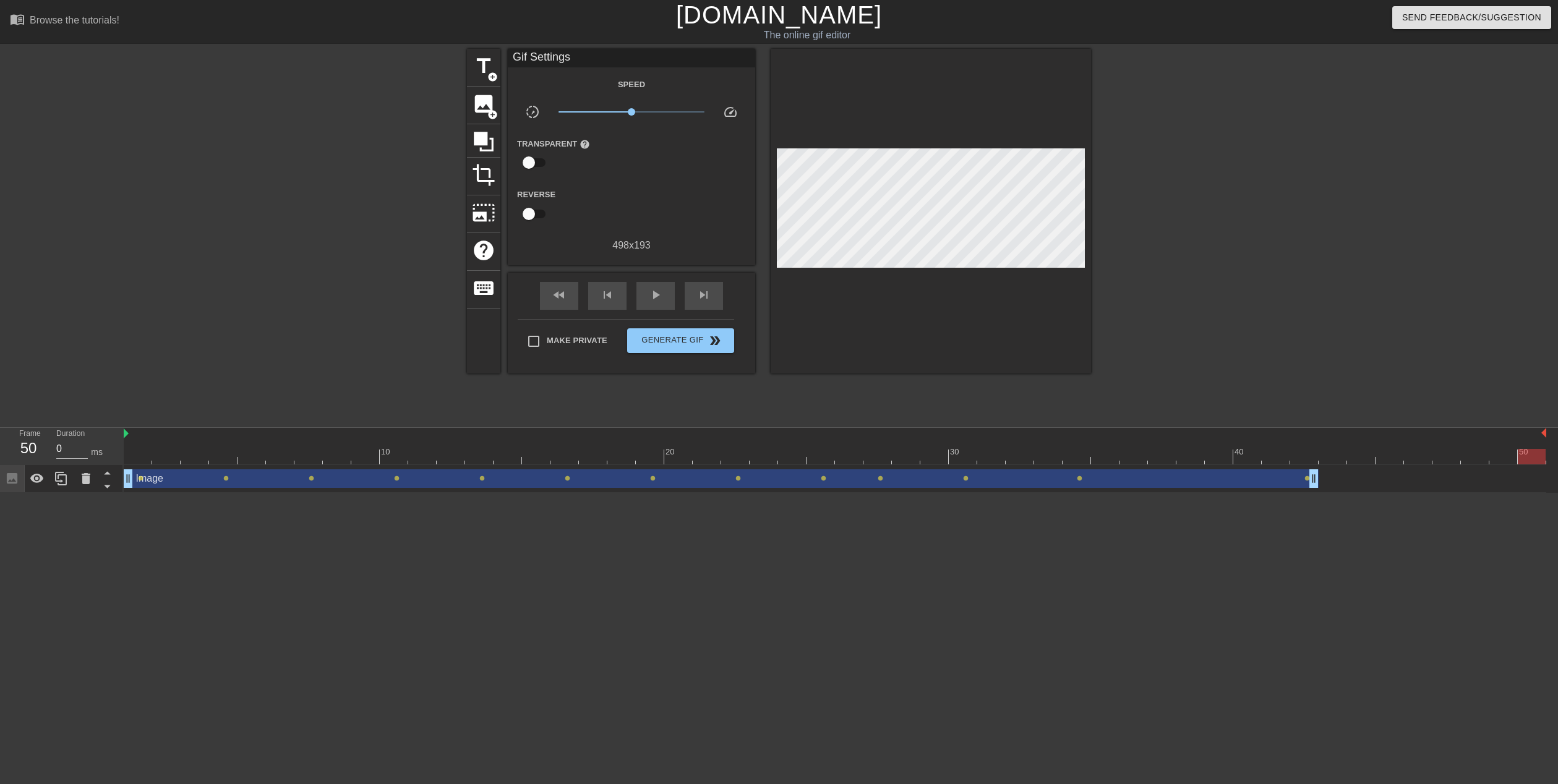
click at [1557, 461] on div "10 20 30 40 50 Image drag_handle drag_handle lens lens lens lens lens lens lens…" at bounding box center [841, 460] width 1434 height 65
click at [1372, 446] on div at bounding box center [1361, 448] width 28 height 15
drag, startPoint x: 1543, startPoint y: 430, endPoint x: 1319, endPoint y: 437, distance: 224.1
click at [1319, 437] on div "10 20 30 40 50" at bounding box center [835, 446] width 1423 height 36
click at [1368, 360] on div "title add_circle image add_circle crop photo_size_select_large help keyboard Gi…" at bounding box center [779, 234] width 1558 height 371
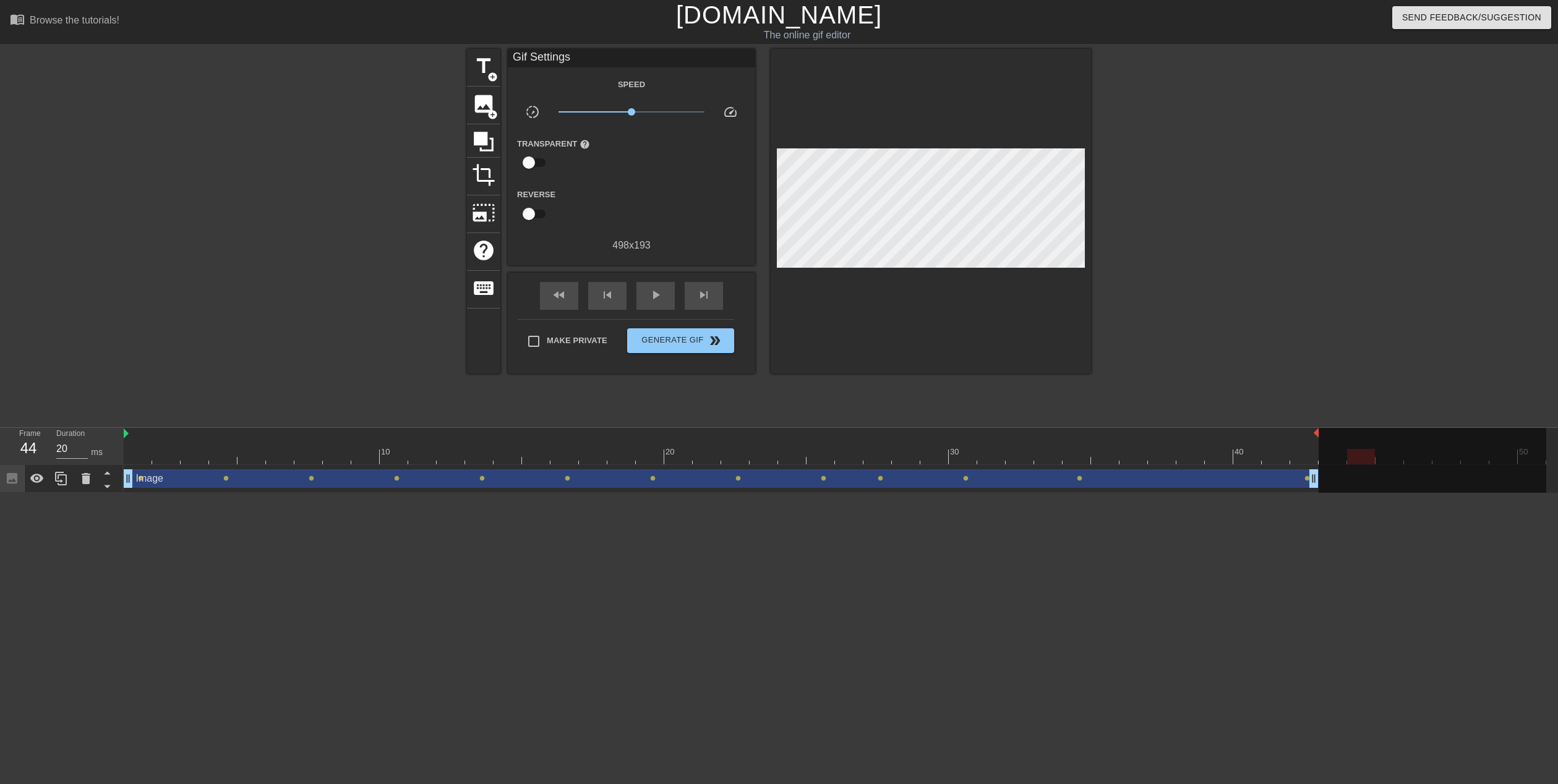
type input "60"
click at [1177, 453] on div at bounding box center [835, 456] width 1423 height 15
drag, startPoint x: 135, startPoint y: 454, endPoint x: 1415, endPoint y: 461, distance: 1280.0
click at [1415, 461] on div "10 20 30 40 50" at bounding box center [835, 446] width 1423 height 36
click at [688, 347] on span "Generate Gif double_arrow" at bounding box center [680, 341] width 97 height 15
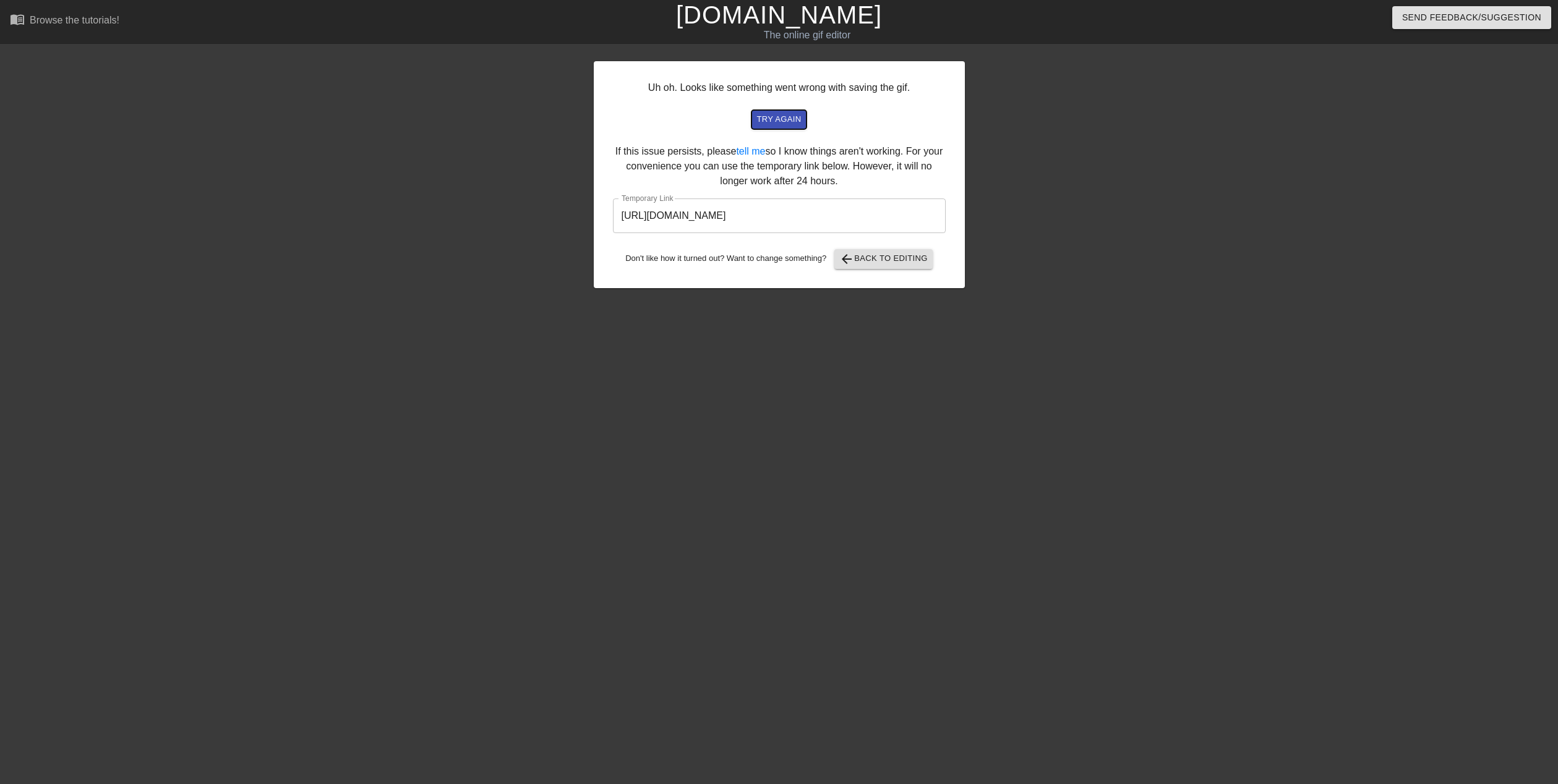
click at [788, 123] on span "try again" at bounding box center [778, 120] width 44 height 15
click at [807, 226] on input "[URL][DOMAIN_NAME]" at bounding box center [779, 216] width 333 height 35
click at [807, 225] on input "[URL][DOMAIN_NAME]" at bounding box center [779, 216] width 333 height 35
